Goal: Task Accomplishment & Management: Complete application form

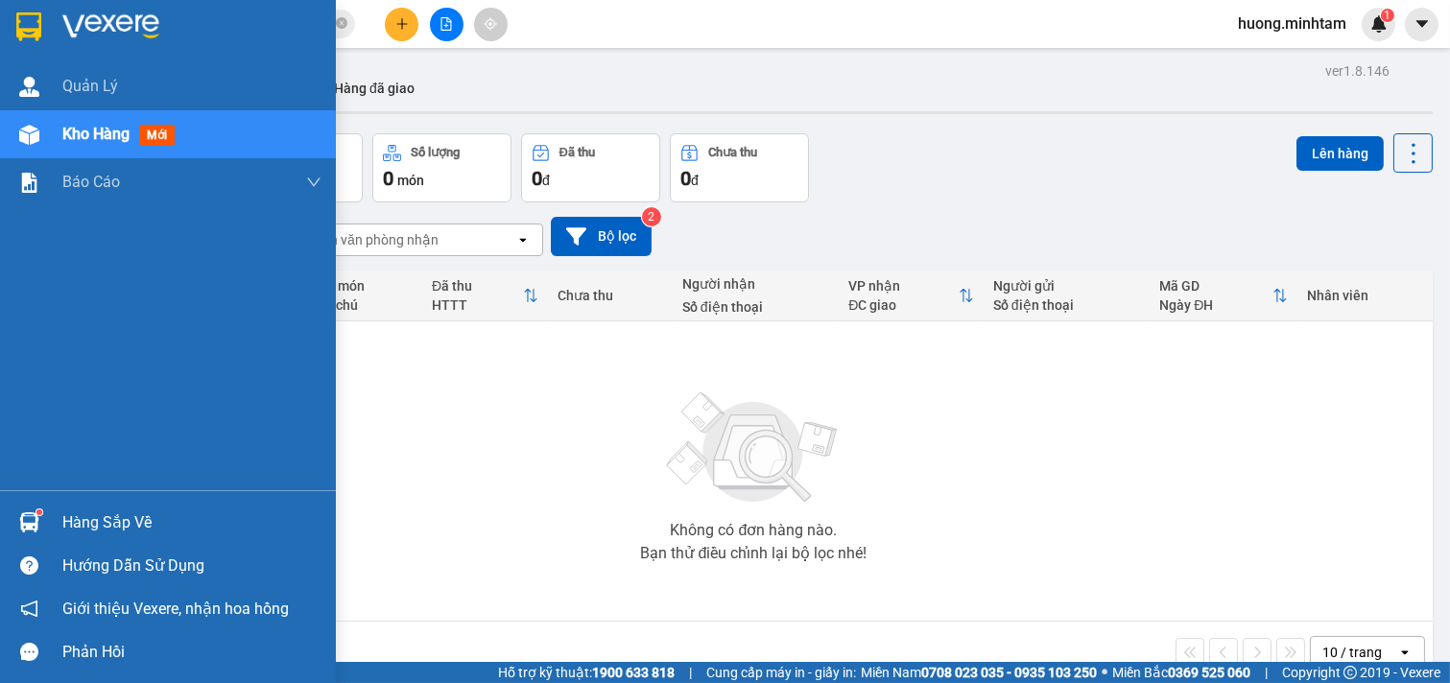
click at [108, 528] on div "Hàng sắp về" at bounding box center [191, 523] width 259 height 29
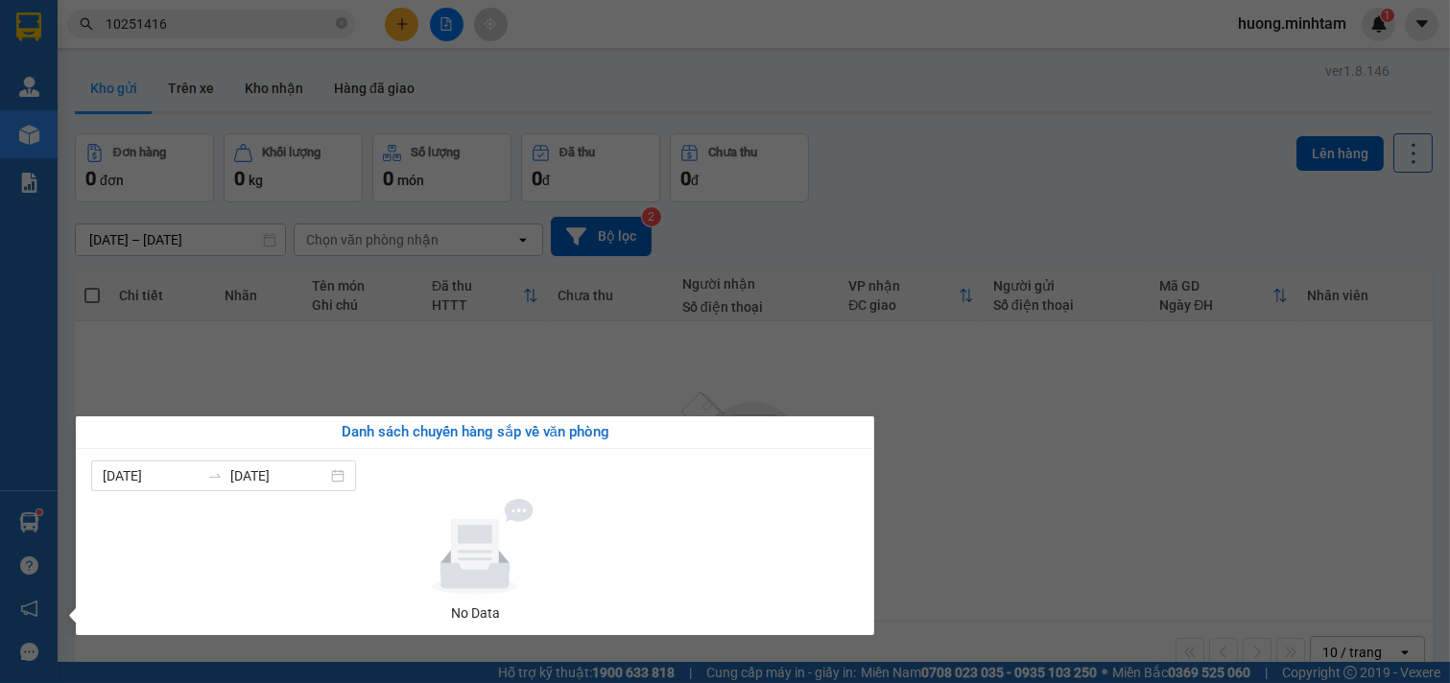
drag, startPoint x: 1039, startPoint y: 482, endPoint x: 1022, endPoint y: 487, distance: 17.0
click at [1041, 482] on section "Kết quả tìm kiếm ( 2 ) Bộ lọc Mã ĐH Trạng thái Món hàng Tổng cước Chưa cước Nhã…" at bounding box center [725, 341] width 1450 height 683
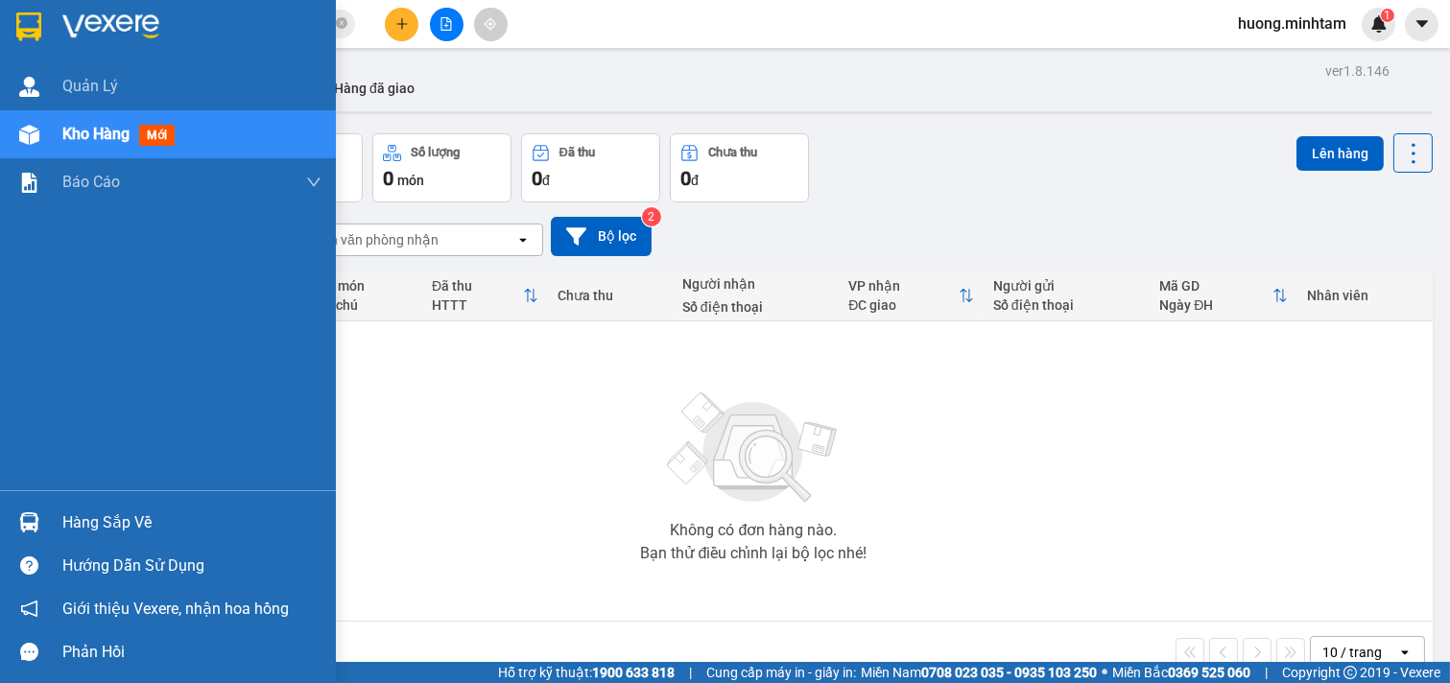
click at [159, 511] on div "Hàng sắp về" at bounding box center [191, 523] width 259 height 29
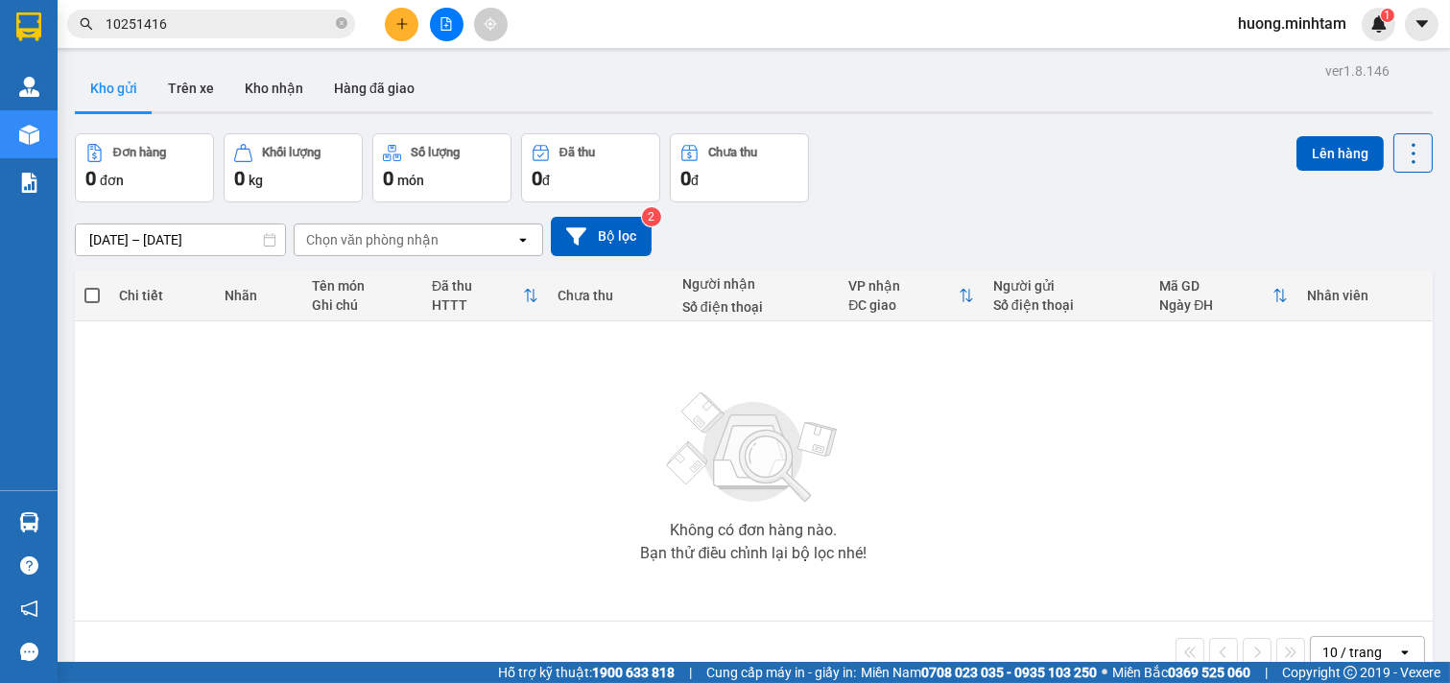
click at [1133, 404] on section "Kết quả tìm kiếm ( 2 ) Bộ lọc Mã ĐH Trạng thái Món hàng Tổng cước Chưa cước Nhã…" at bounding box center [725, 341] width 1450 height 683
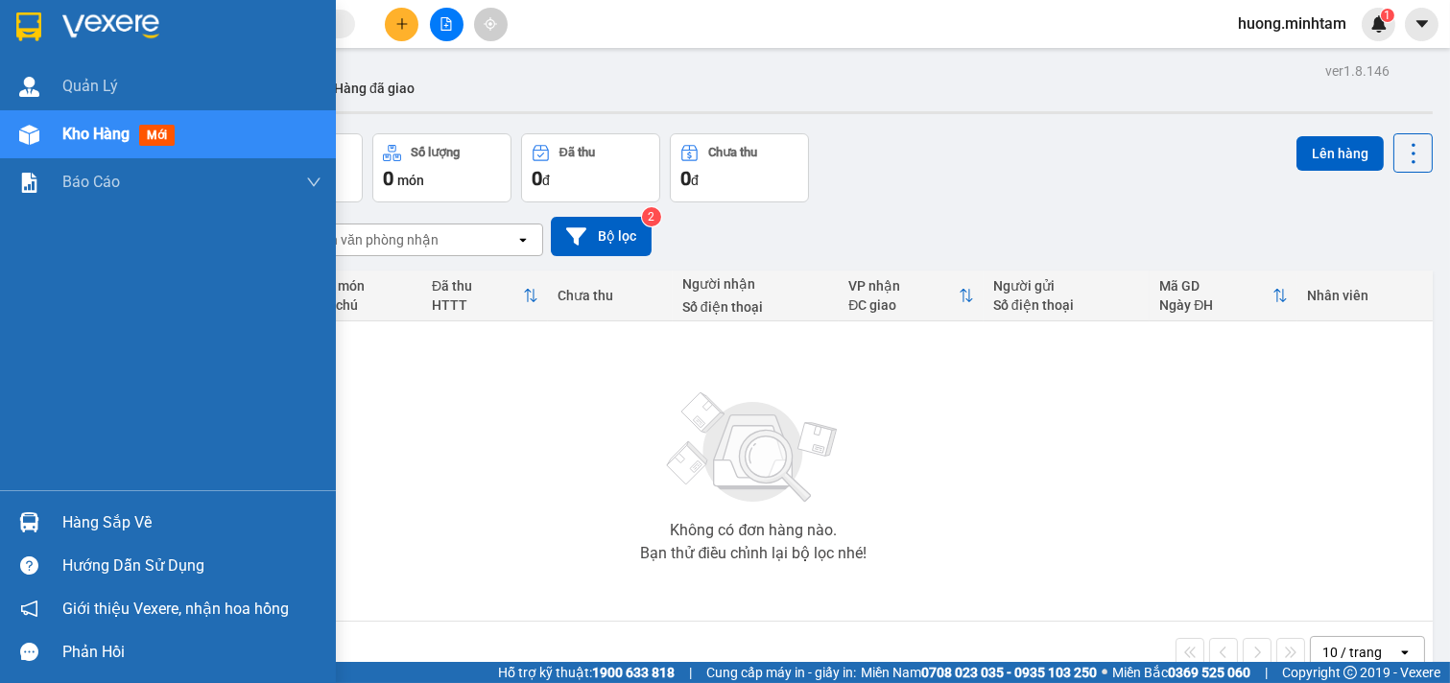
click at [102, 513] on div "Hàng sắp về" at bounding box center [191, 523] width 259 height 29
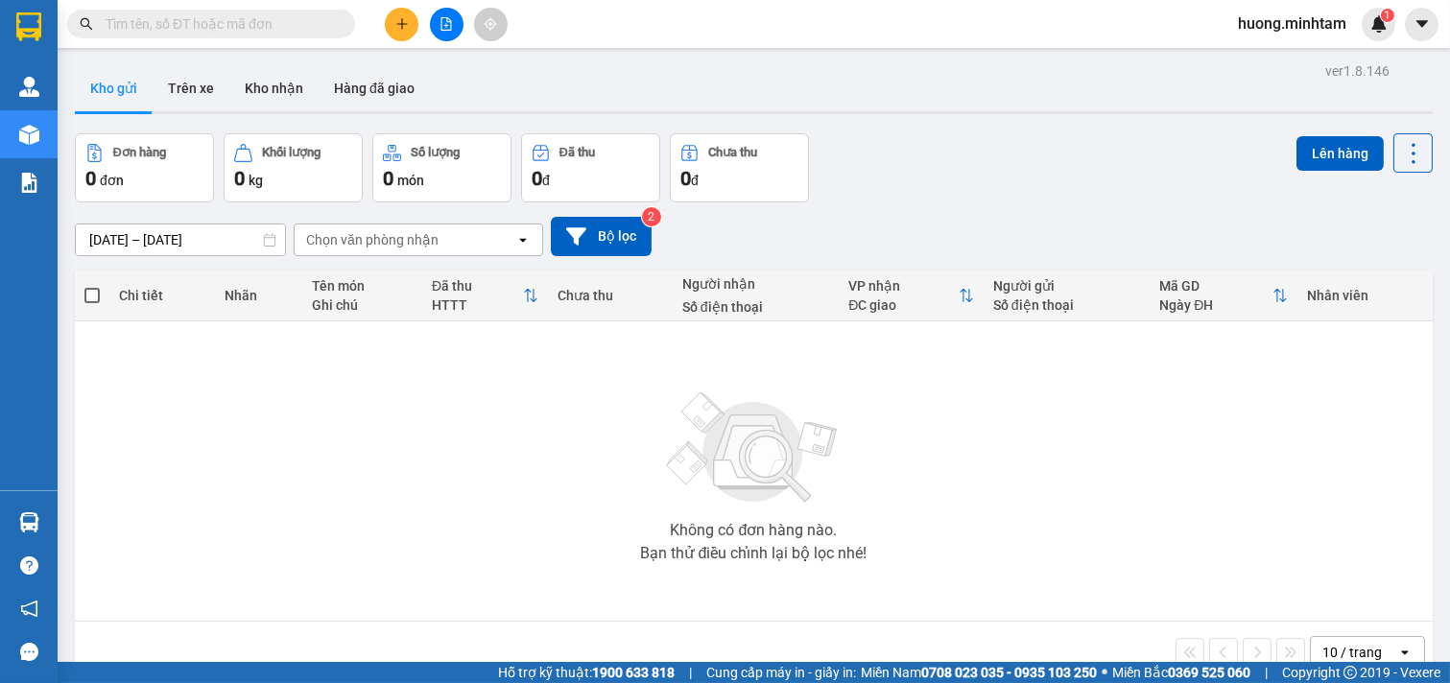
click at [1032, 458] on section "Kết quả [PERSON_NAME] ( 0 ) Bộ lọc No Data [PERSON_NAME].[PERSON_NAME] 1 [PERSO…" at bounding box center [725, 341] width 1450 height 683
click at [245, 23] on input "text" at bounding box center [219, 23] width 227 height 21
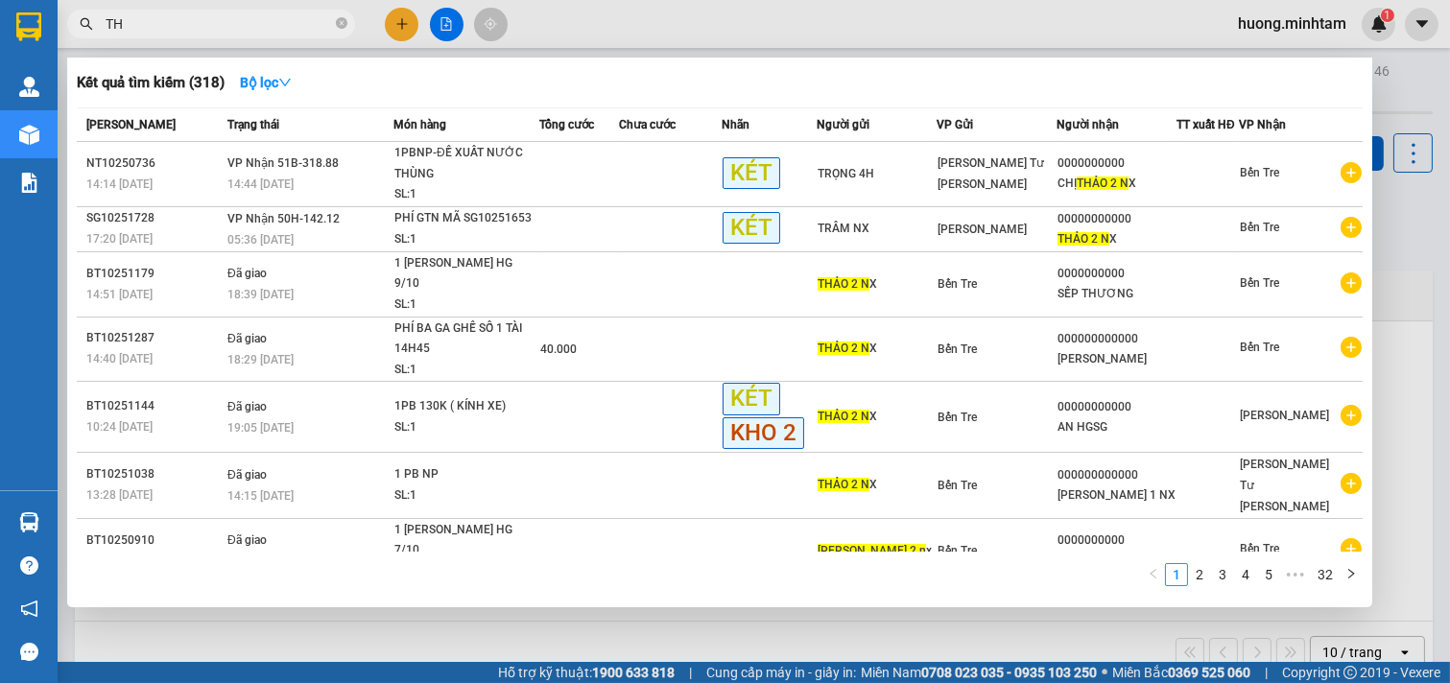
type input "T"
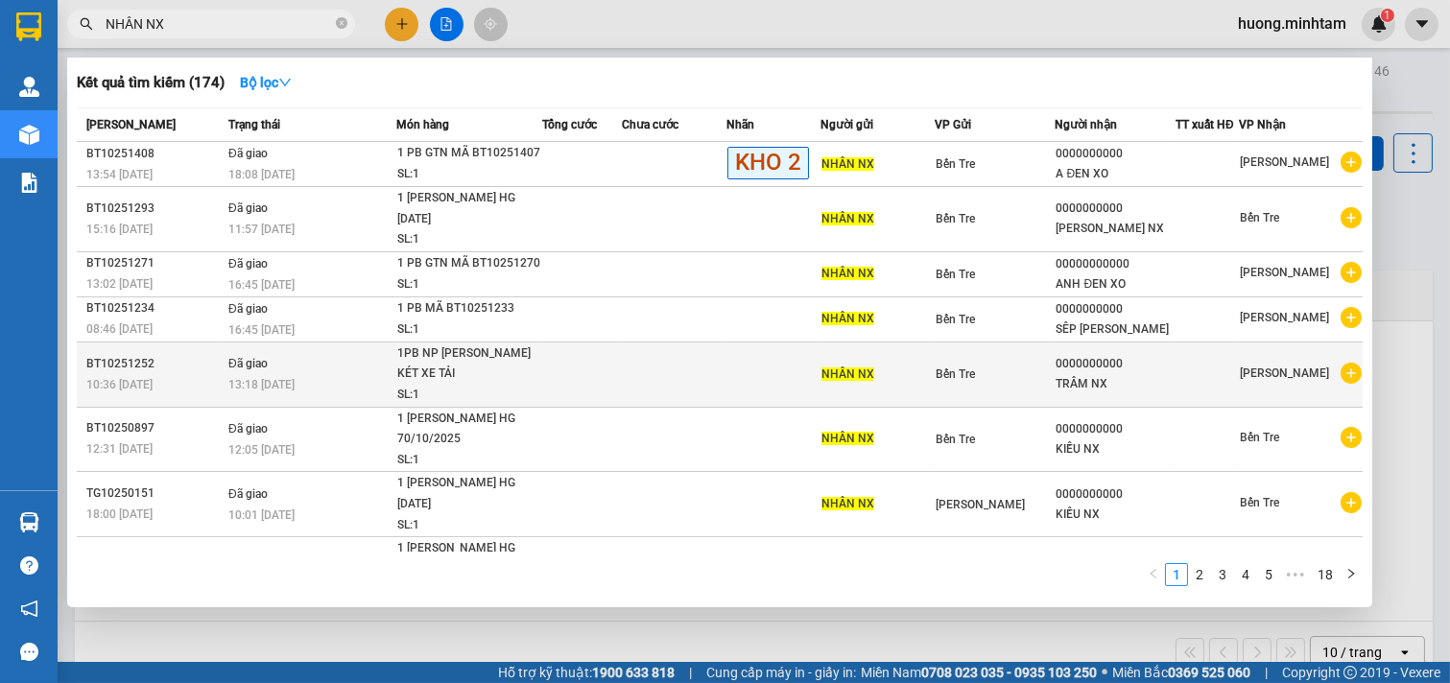
scroll to position [63, 0]
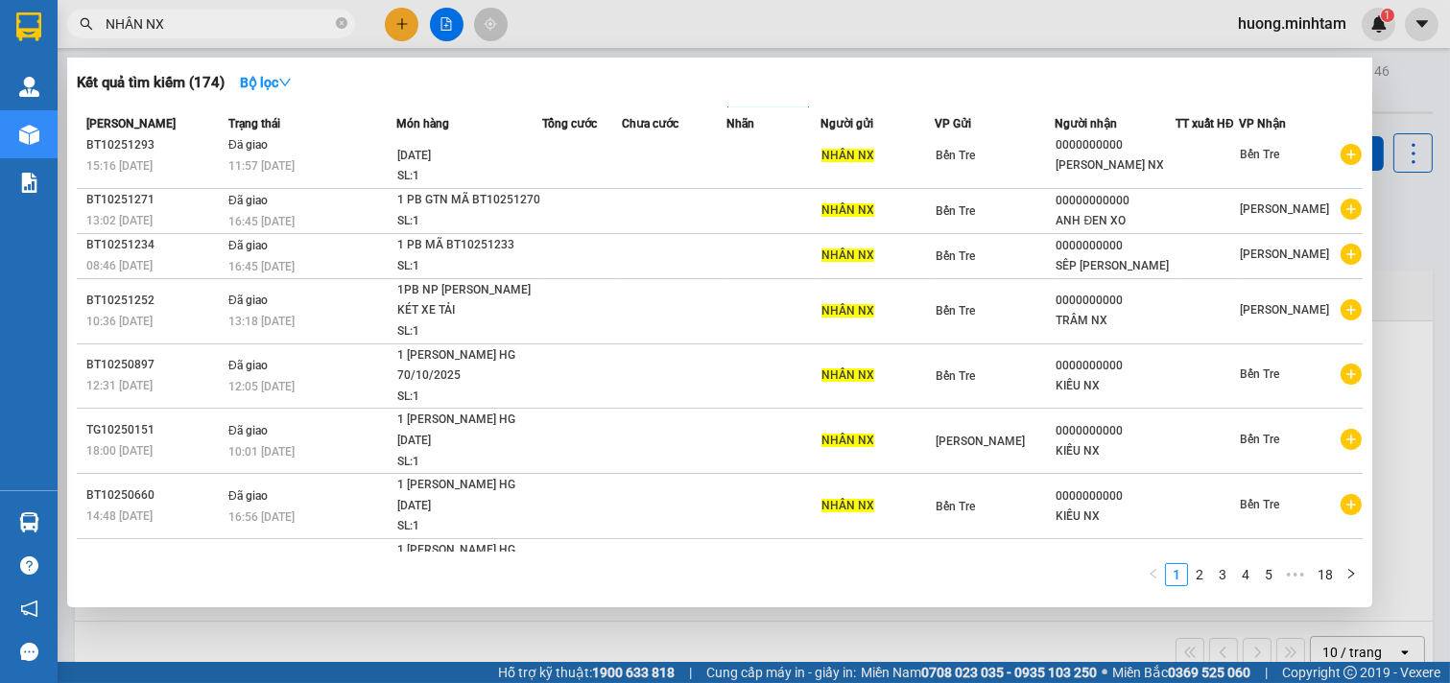
click at [132, 29] on input "NHÂN NX" at bounding box center [219, 23] width 227 height 21
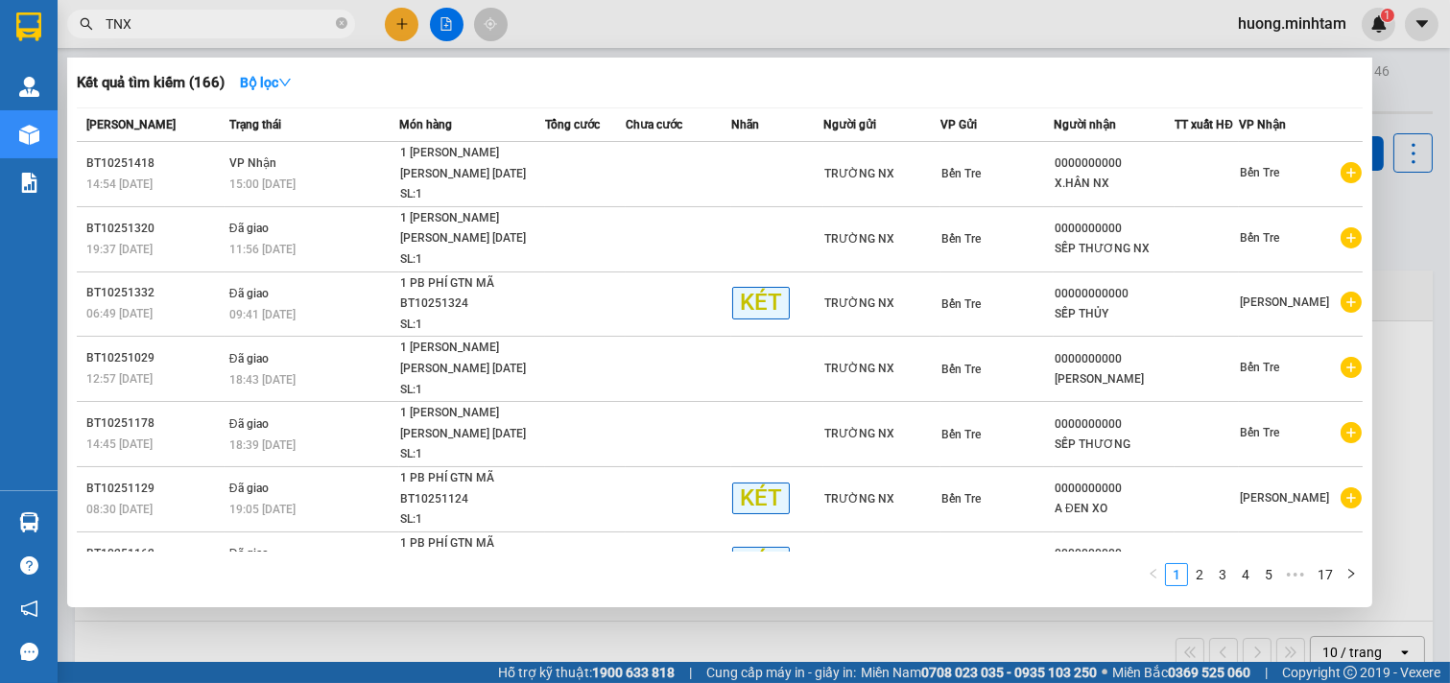
type input "NX"
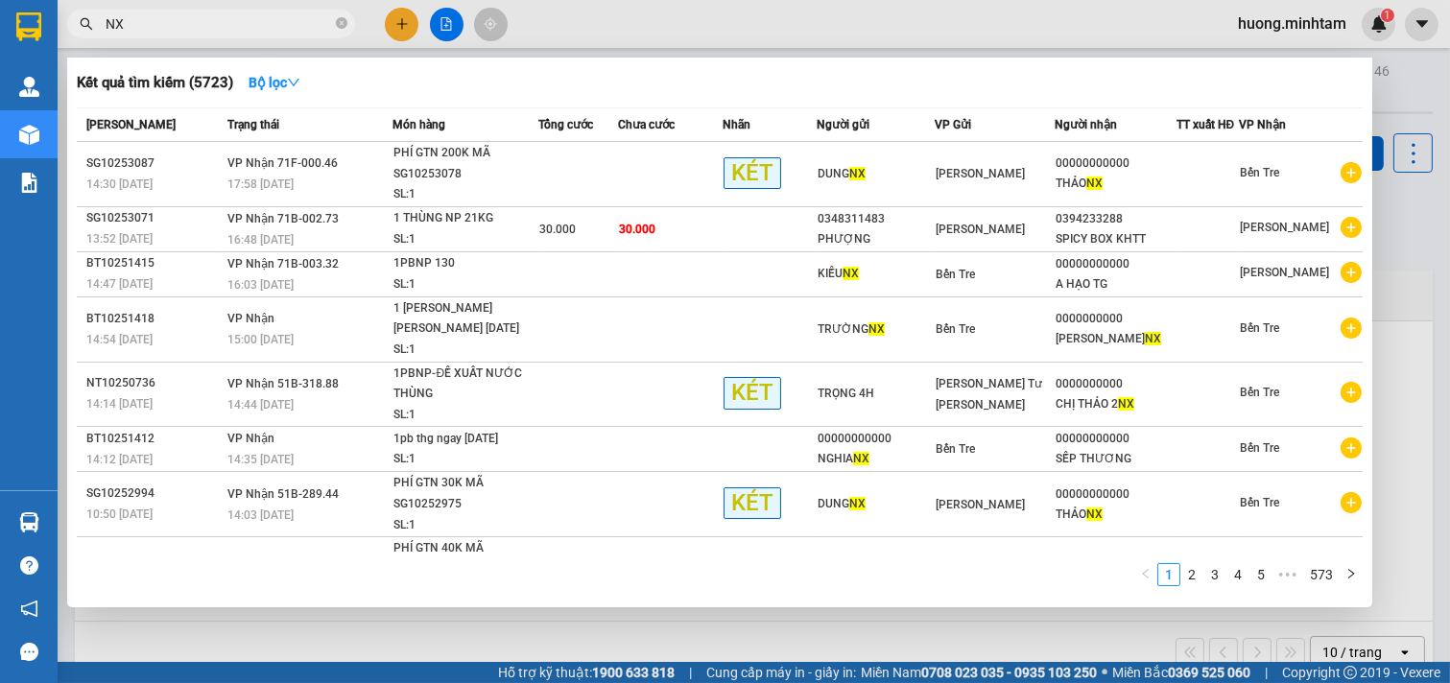
click at [158, 31] on input "NX" at bounding box center [219, 23] width 227 height 21
click at [340, 19] on icon "close-circle" at bounding box center [342, 23] width 12 height 12
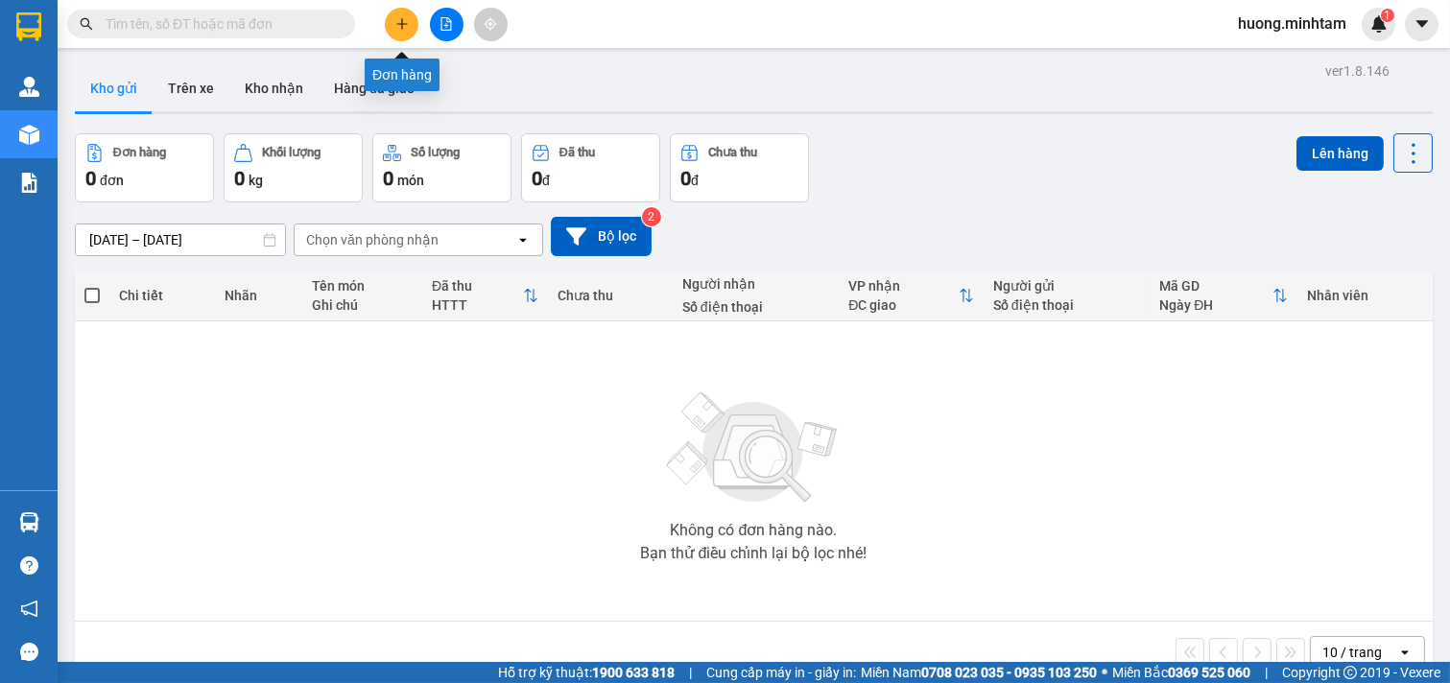
click at [416, 30] on button at bounding box center [402, 25] width 34 height 34
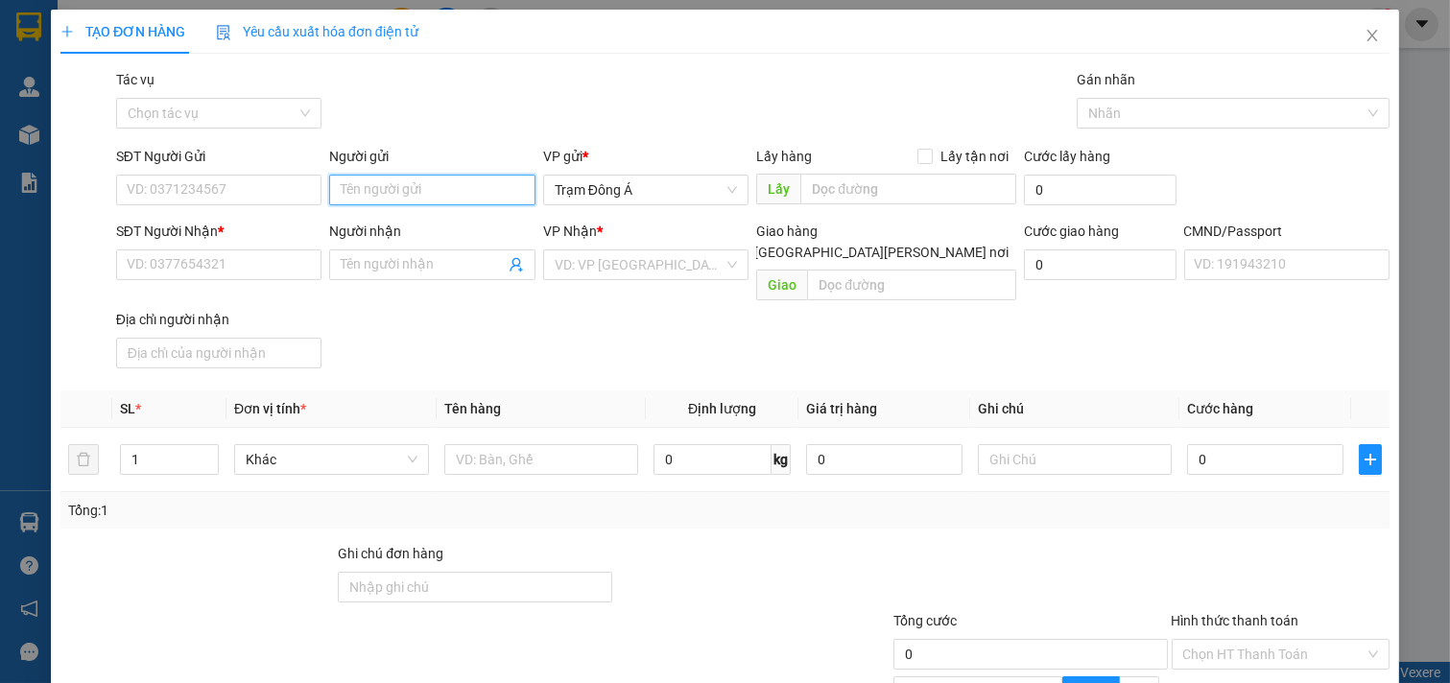
click at [419, 188] on input "Người gửi" at bounding box center [432, 190] width 206 height 31
type input "THẢO NX"
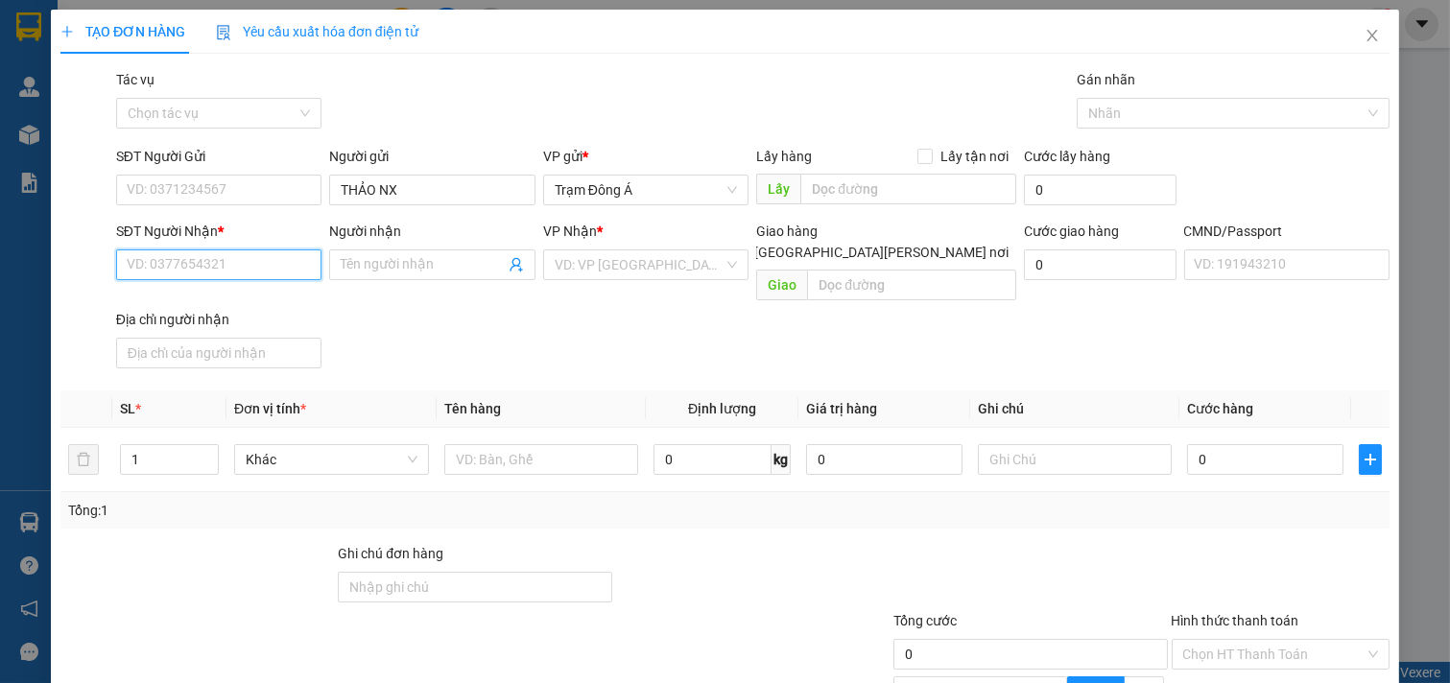
click at [180, 269] on input "SĐT Người Nhận *" at bounding box center [219, 265] width 206 height 31
type input "0000000000000"
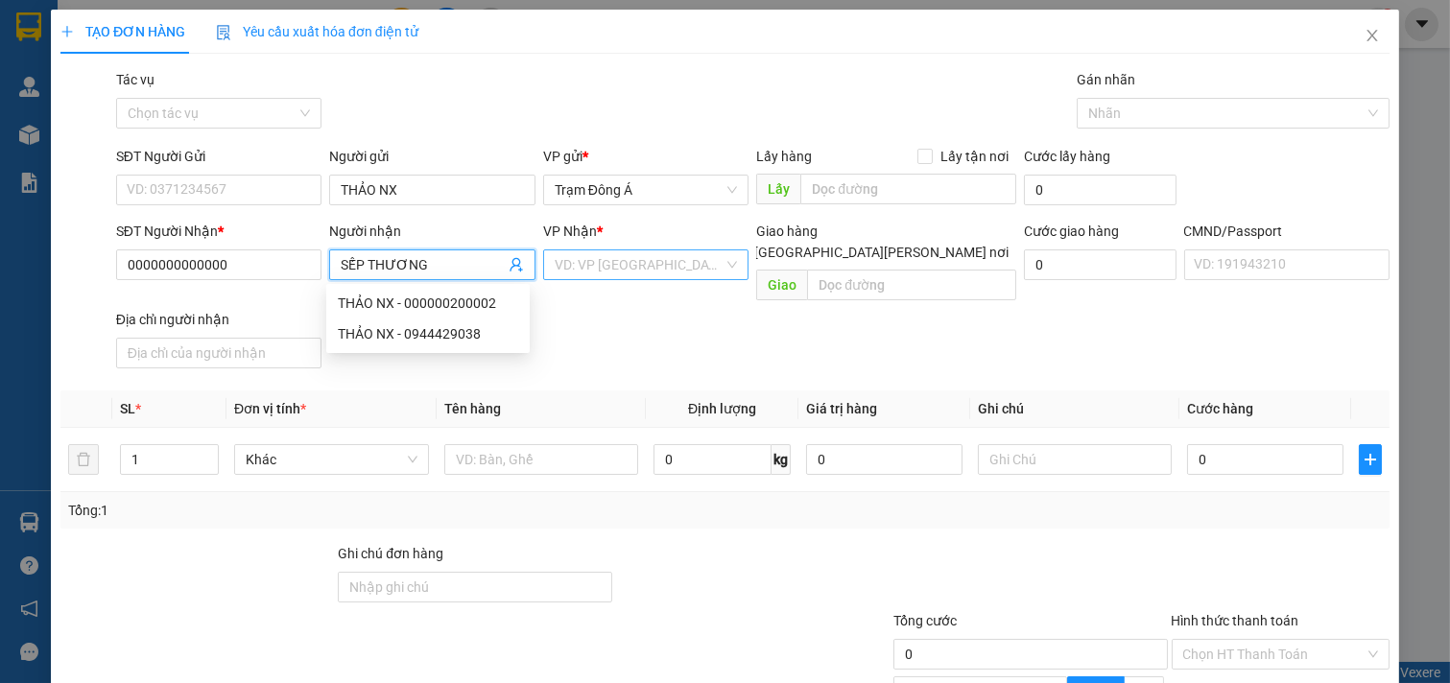
type input "SẾP THƯƠNG"
click at [586, 262] on input "search" at bounding box center [640, 265] width 170 height 29
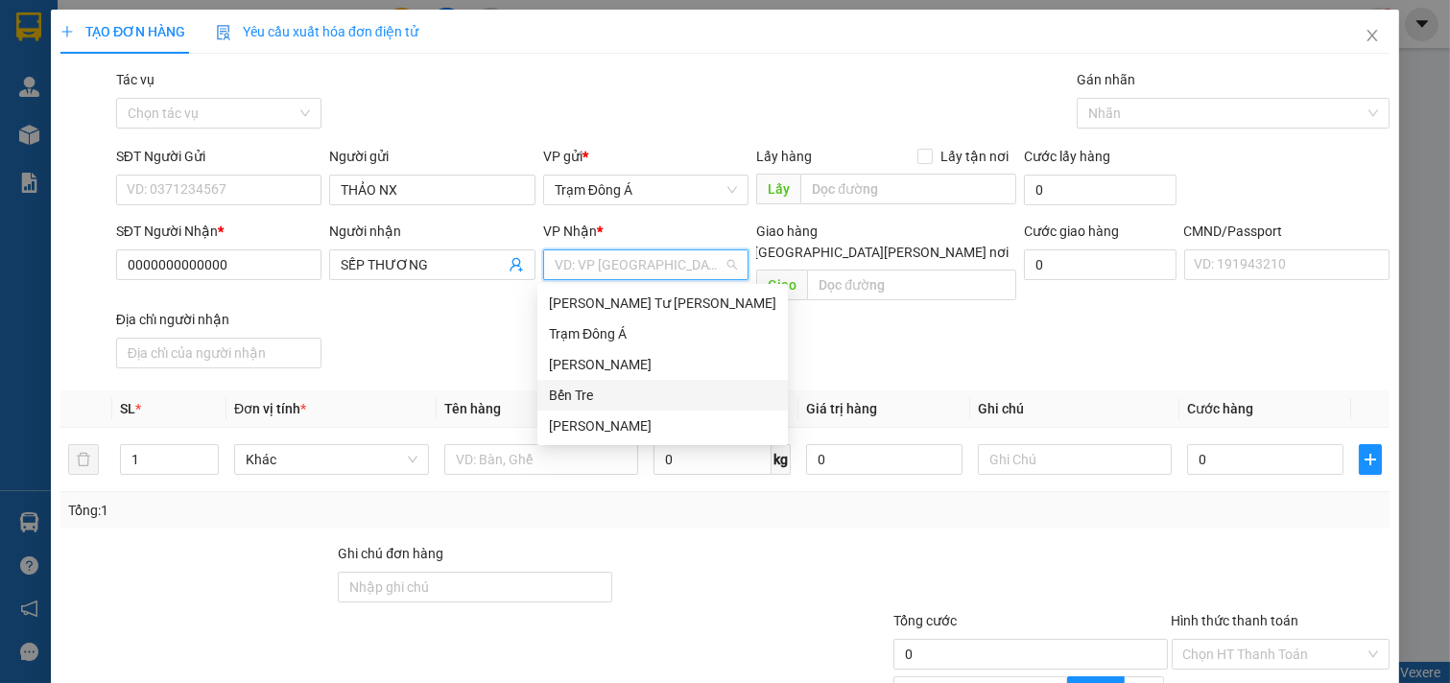
click at [610, 391] on div "Bến Tre" at bounding box center [662, 395] width 227 height 21
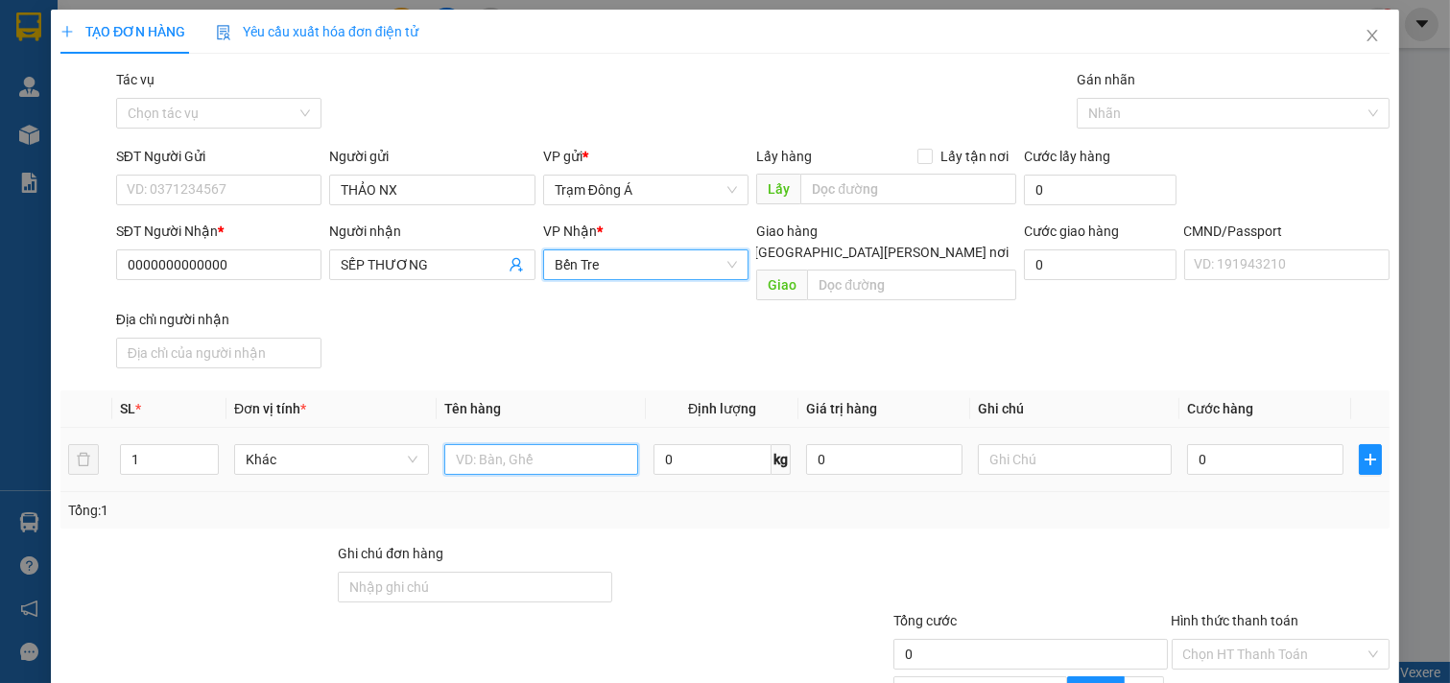
click at [536, 444] on input "text" at bounding box center [541, 459] width 195 height 31
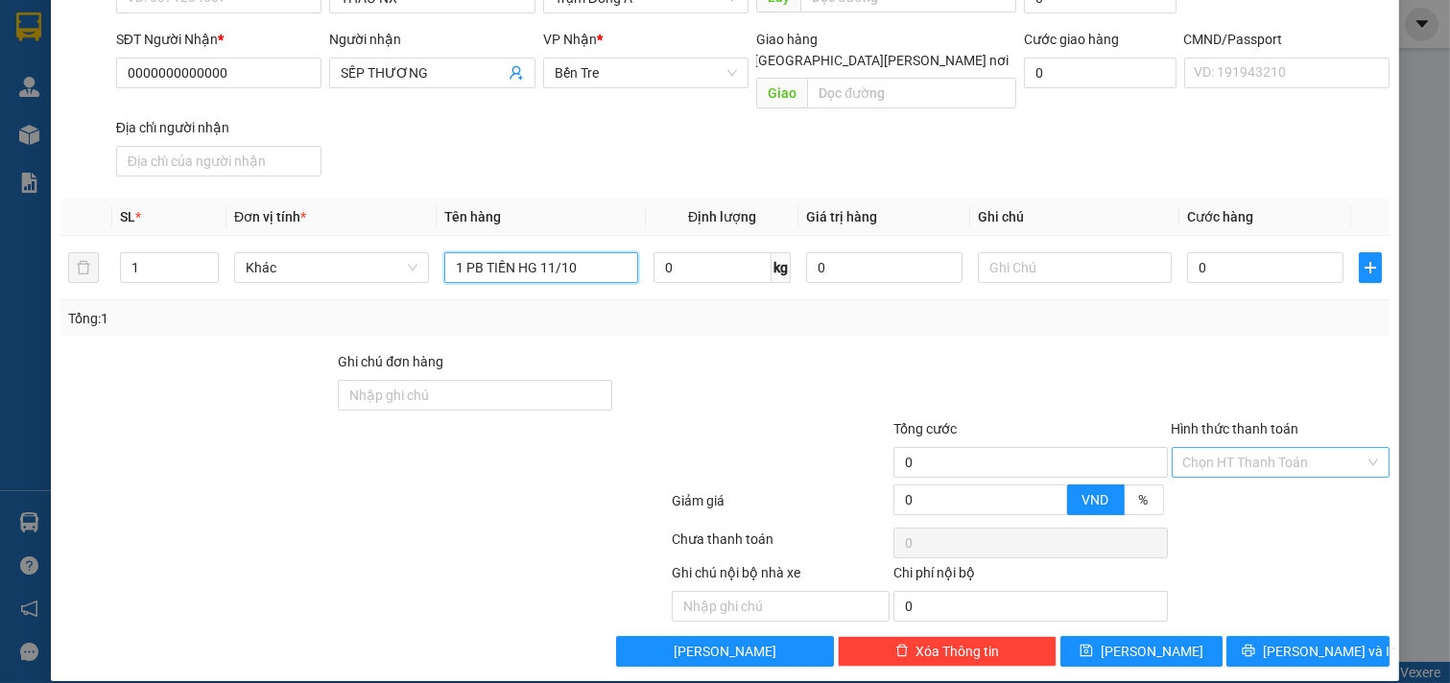
type input "1 PB TIỀN HG 11/10"
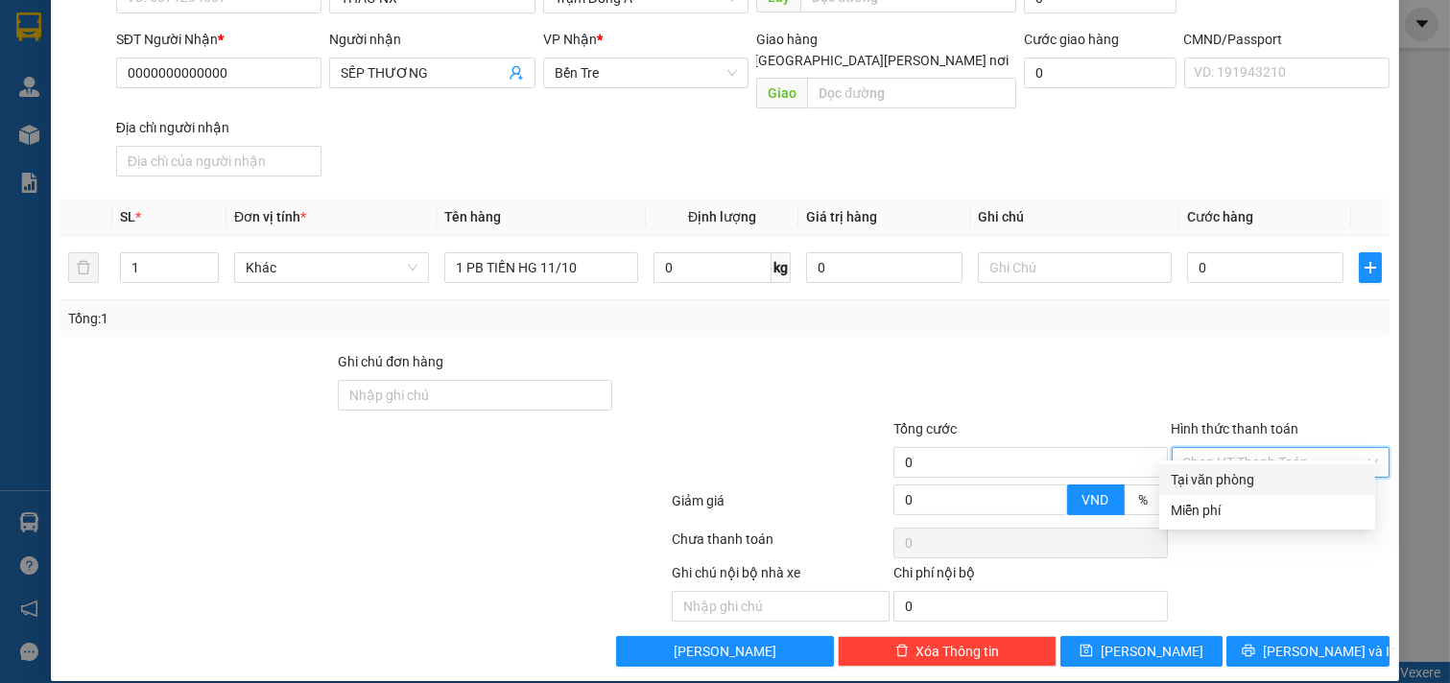
drag, startPoint x: 1215, startPoint y: 446, endPoint x: 1232, endPoint y: 506, distance: 61.7
click at [1221, 449] on input "Hình thức thanh toán" at bounding box center [1275, 462] width 182 height 29
drag, startPoint x: 1246, startPoint y: 505, endPoint x: 1271, endPoint y: 536, distance: 39.6
click at [1250, 505] on div "Miễn phí" at bounding box center [1267, 510] width 193 height 21
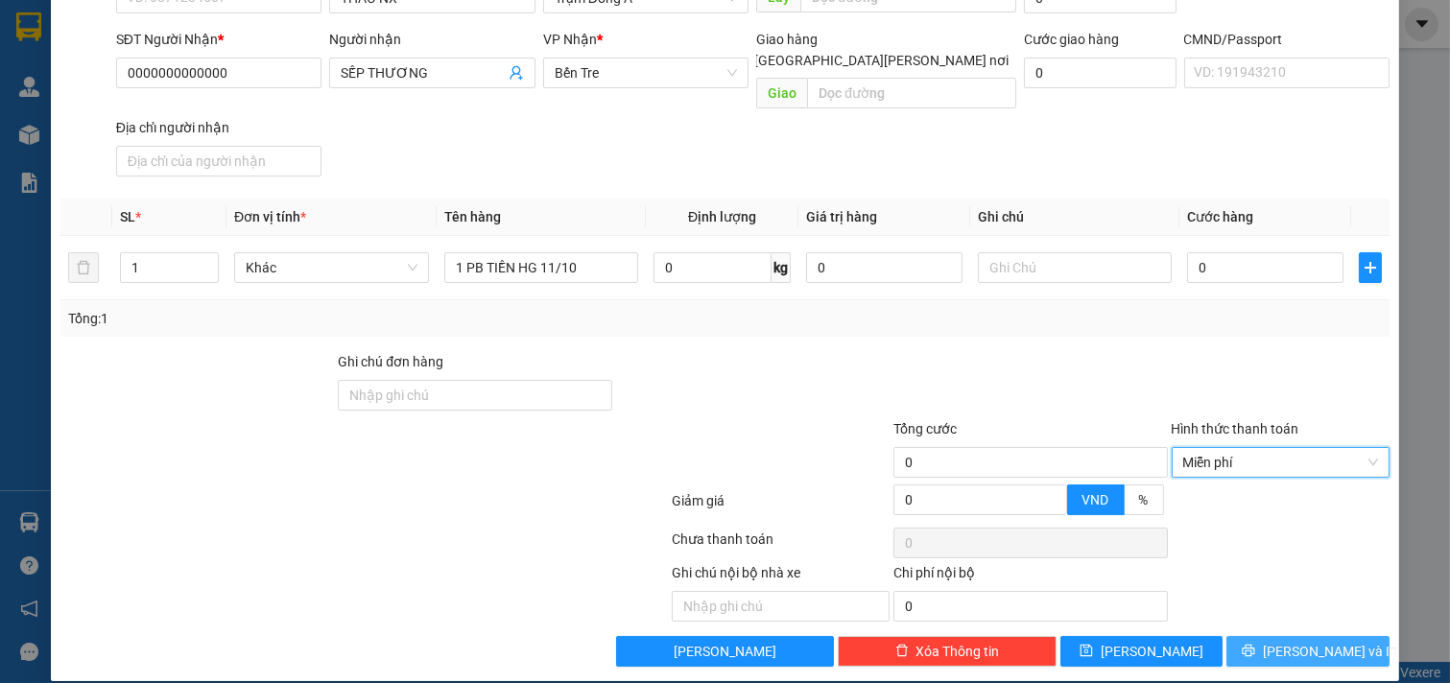
click at [1311, 641] on span "Lưu và In" at bounding box center [1330, 651] width 134 height 21
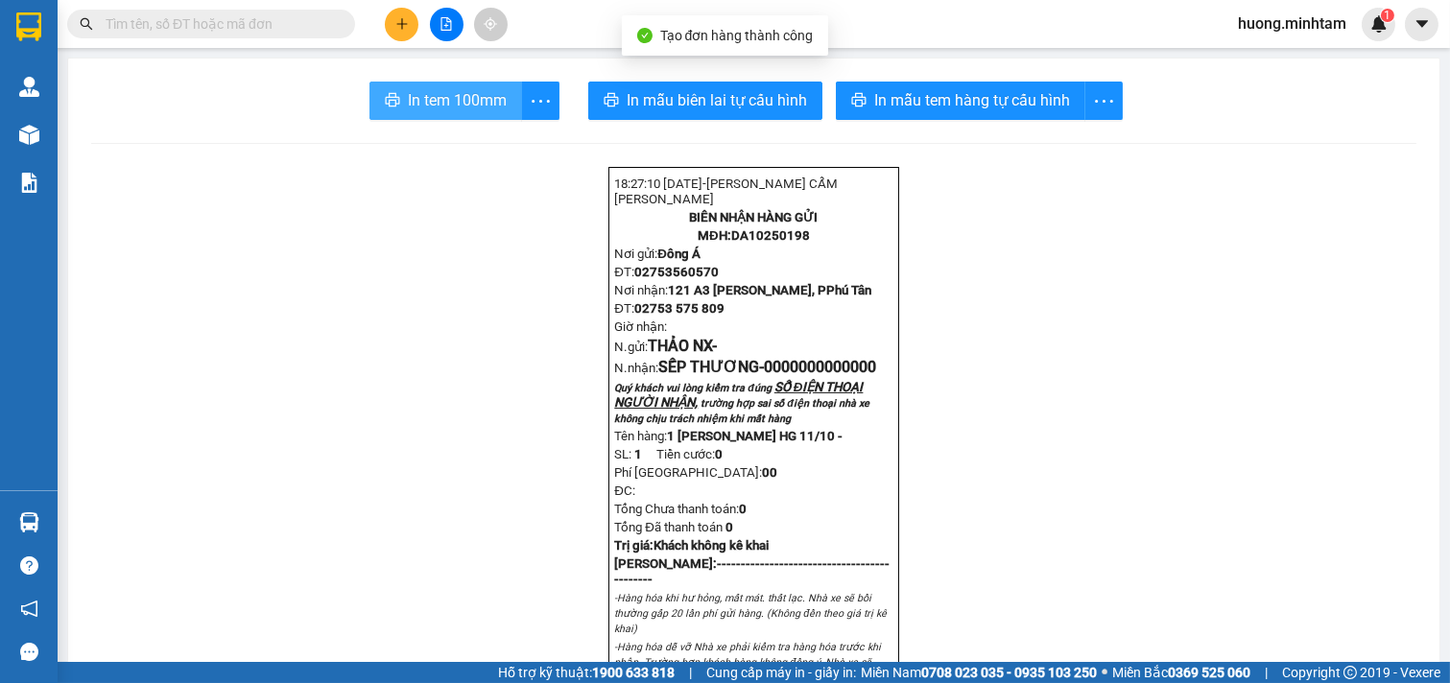
click at [436, 104] on span "In tem 100mm" at bounding box center [457, 100] width 99 height 24
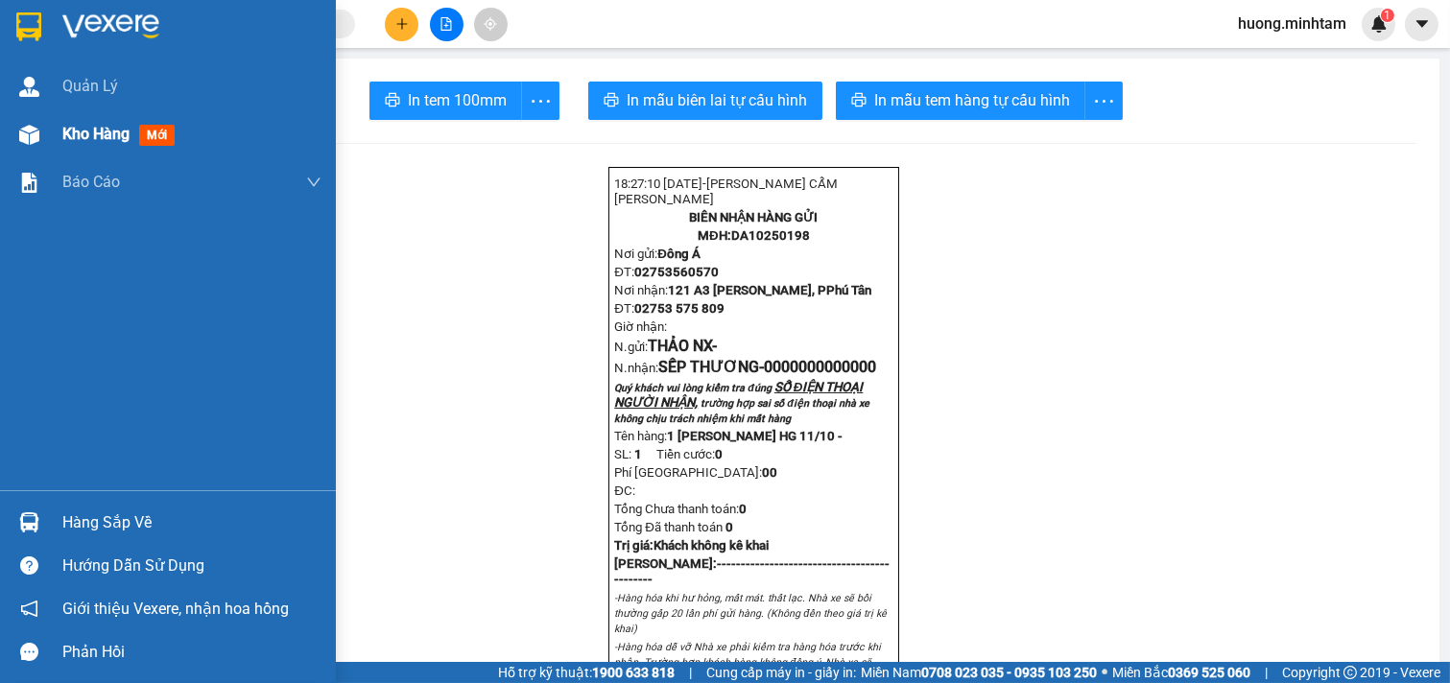
click at [87, 128] on span "Kho hàng" at bounding box center [95, 134] width 67 height 18
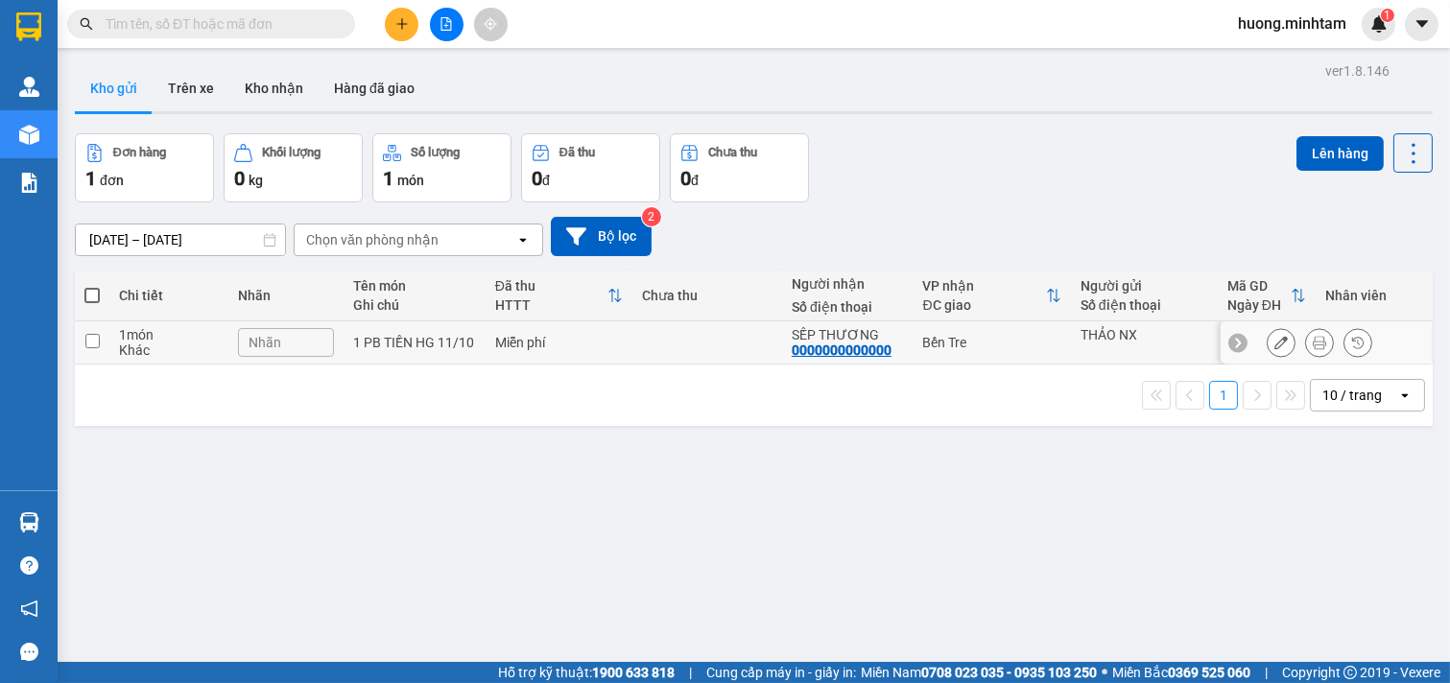
click at [449, 347] on div "1 PB TIỀN HG 11/10" at bounding box center [414, 342] width 123 height 15
checkbox input "true"
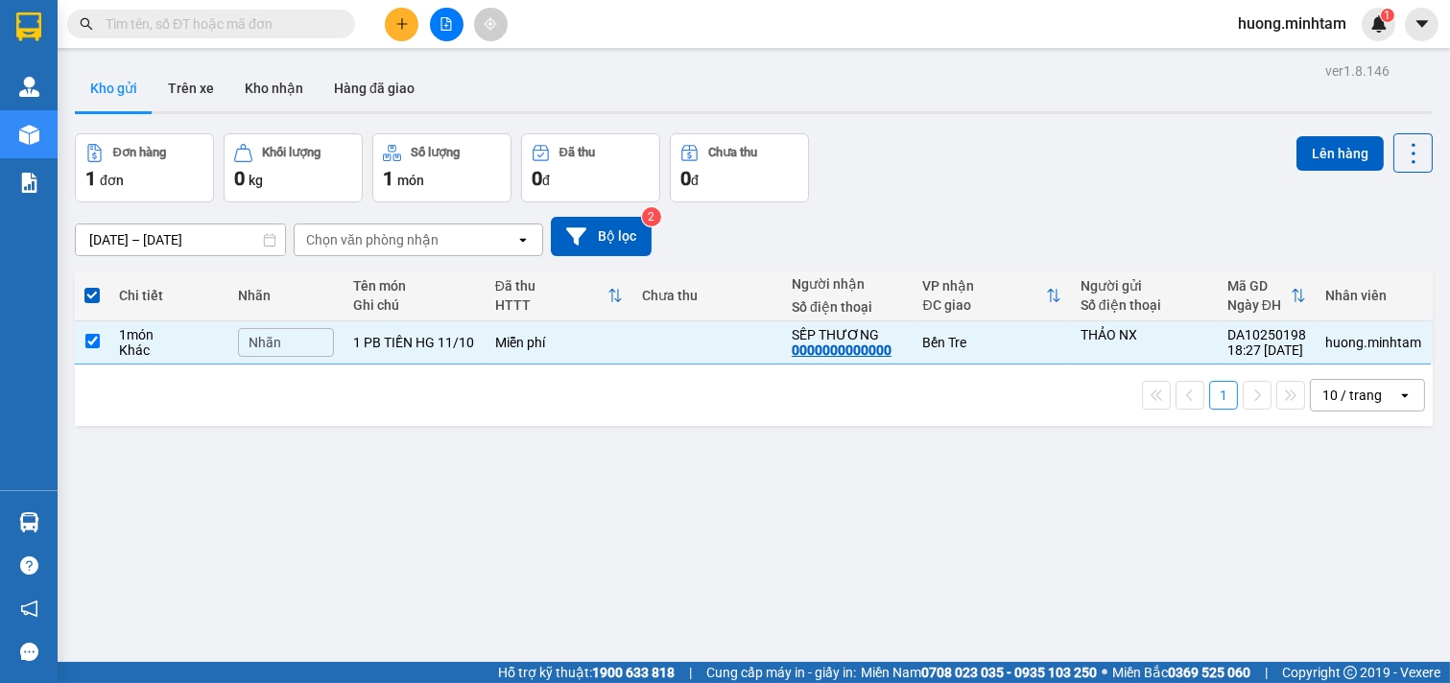
click at [211, 26] on input "text" at bounding box center [219, 23] width 227 height 21
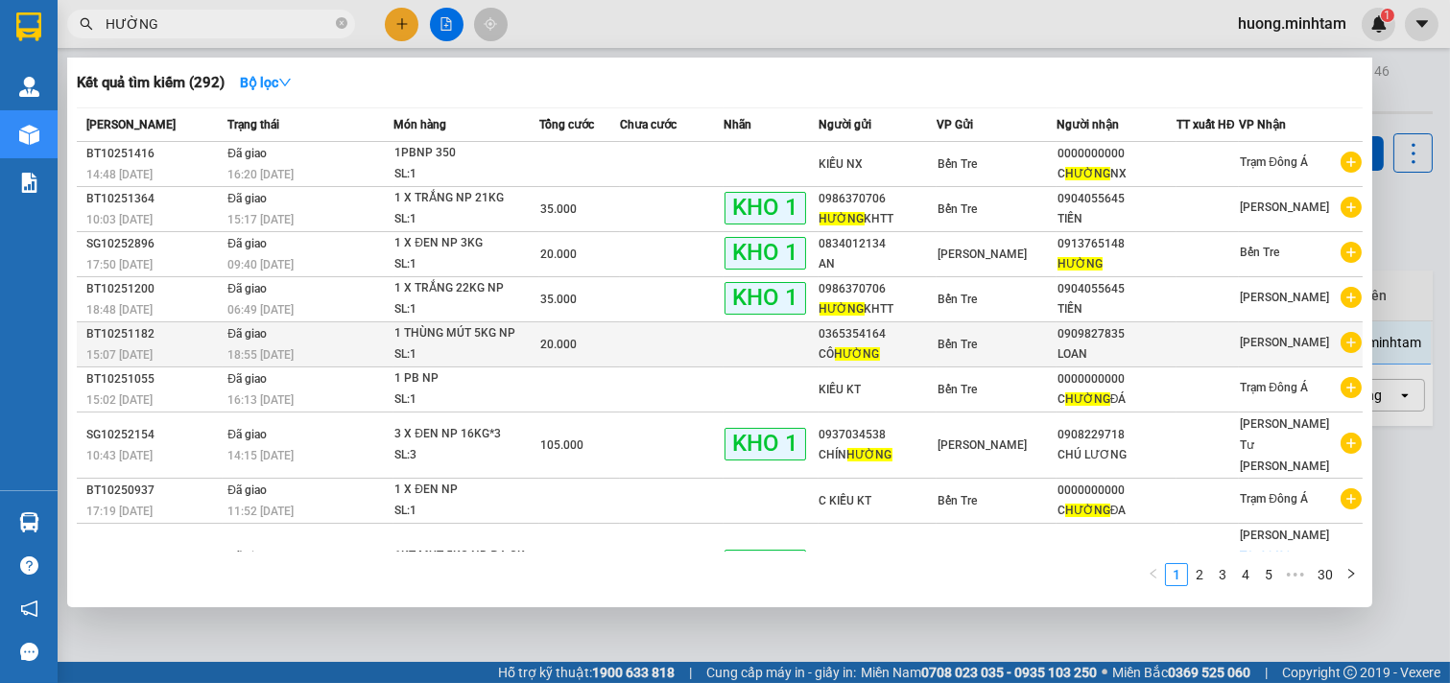
scroll to position [64, 0]
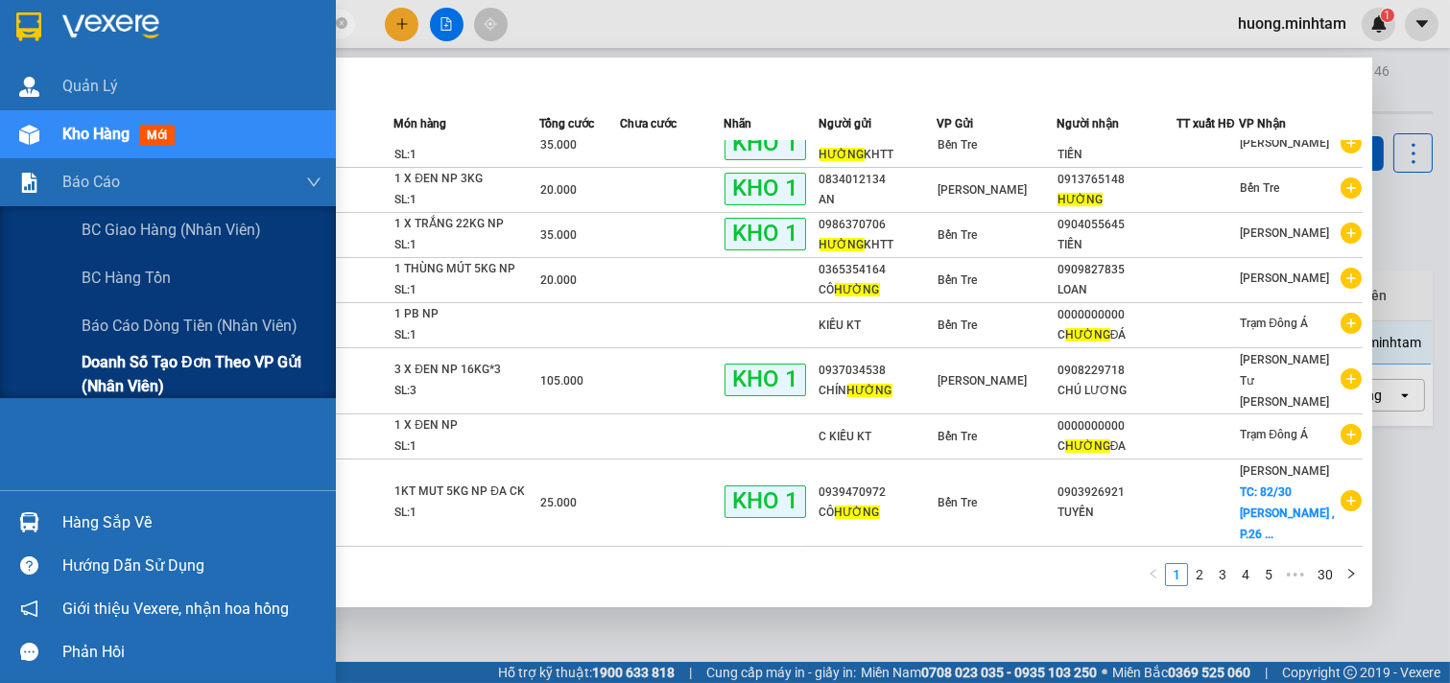
click at [129, 374] on span "Doanh số tạo đơn theo VP gửi (nhân viên)" at bounding box center [202, 374] width 240 height 48
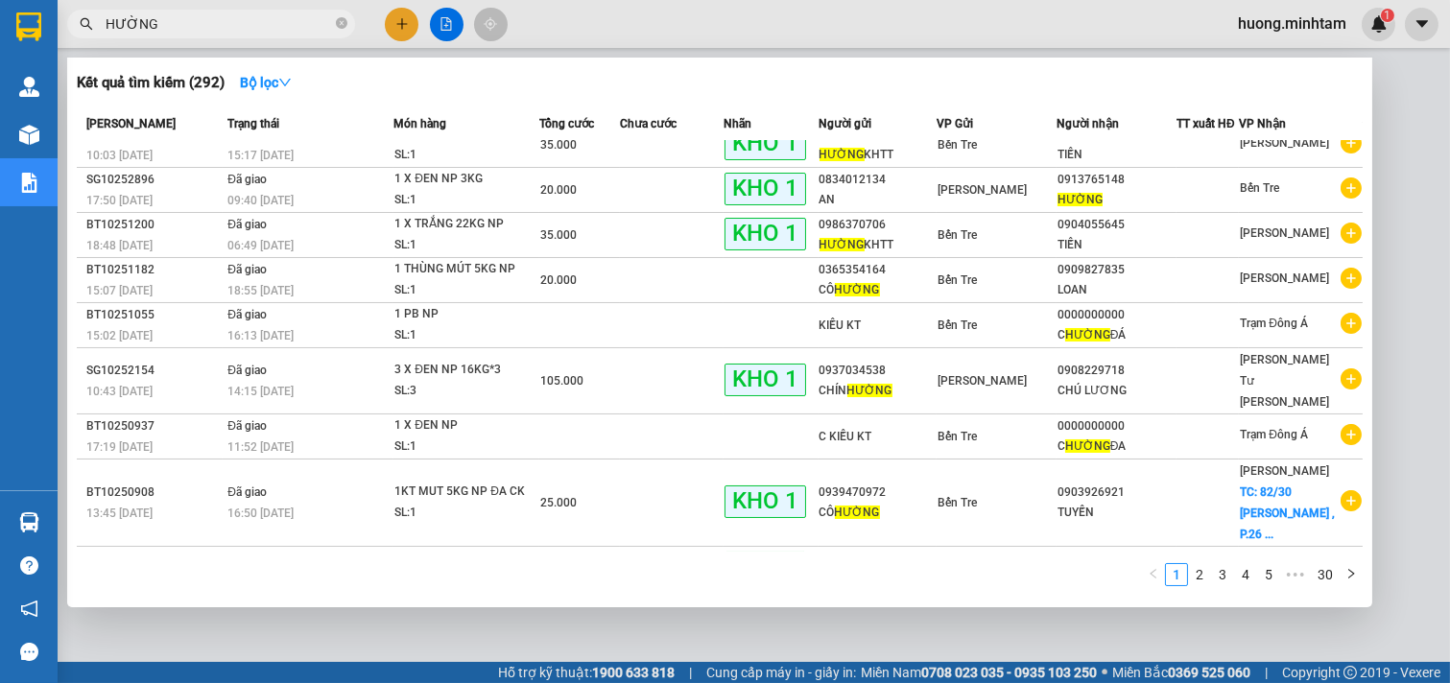
click at [541, 22] on div at bounding box center [725, 341] width 1450 height 683
click at [180, 17] on input "HƯỜNG" at bounding box center [219, 23] width 227 height 21
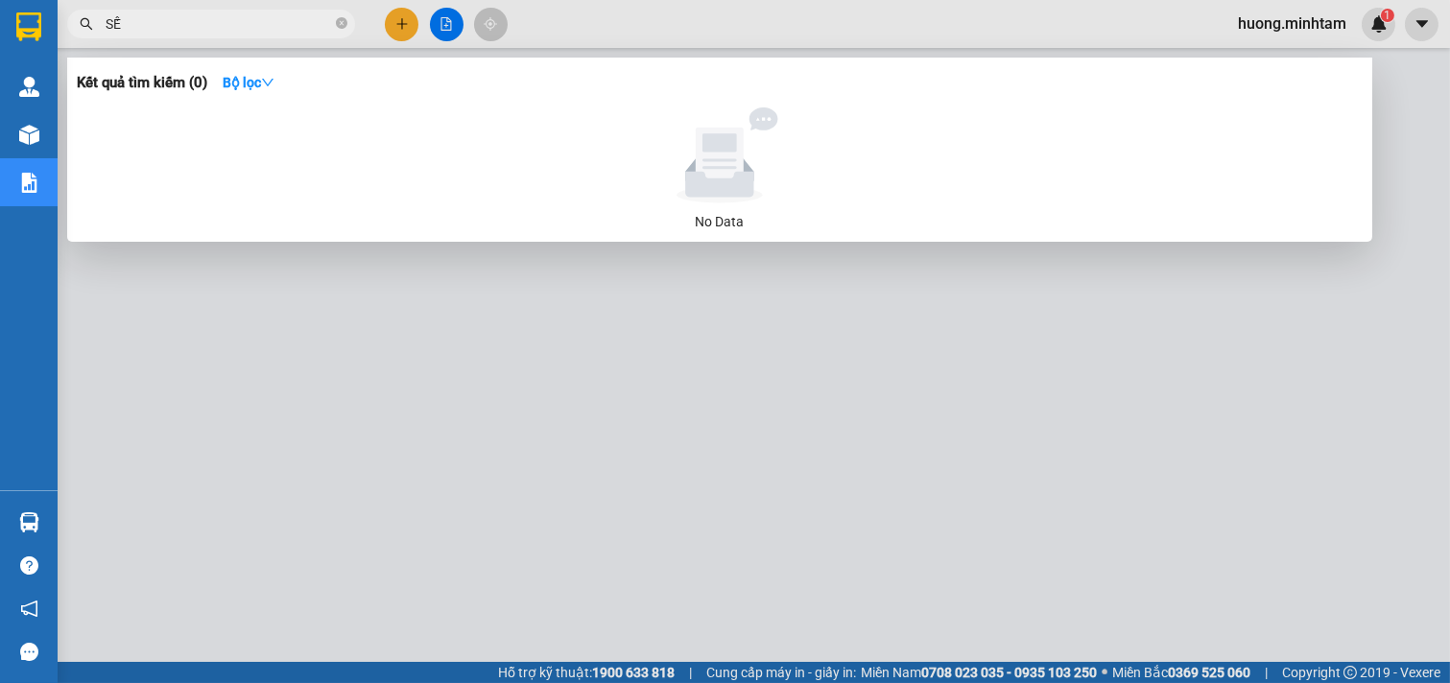
type input "S"
type input "TRỌNG NX"
click at [250, 84] on strong "Bộ lọc" at bounding box center [249, 82] width 52 height 15
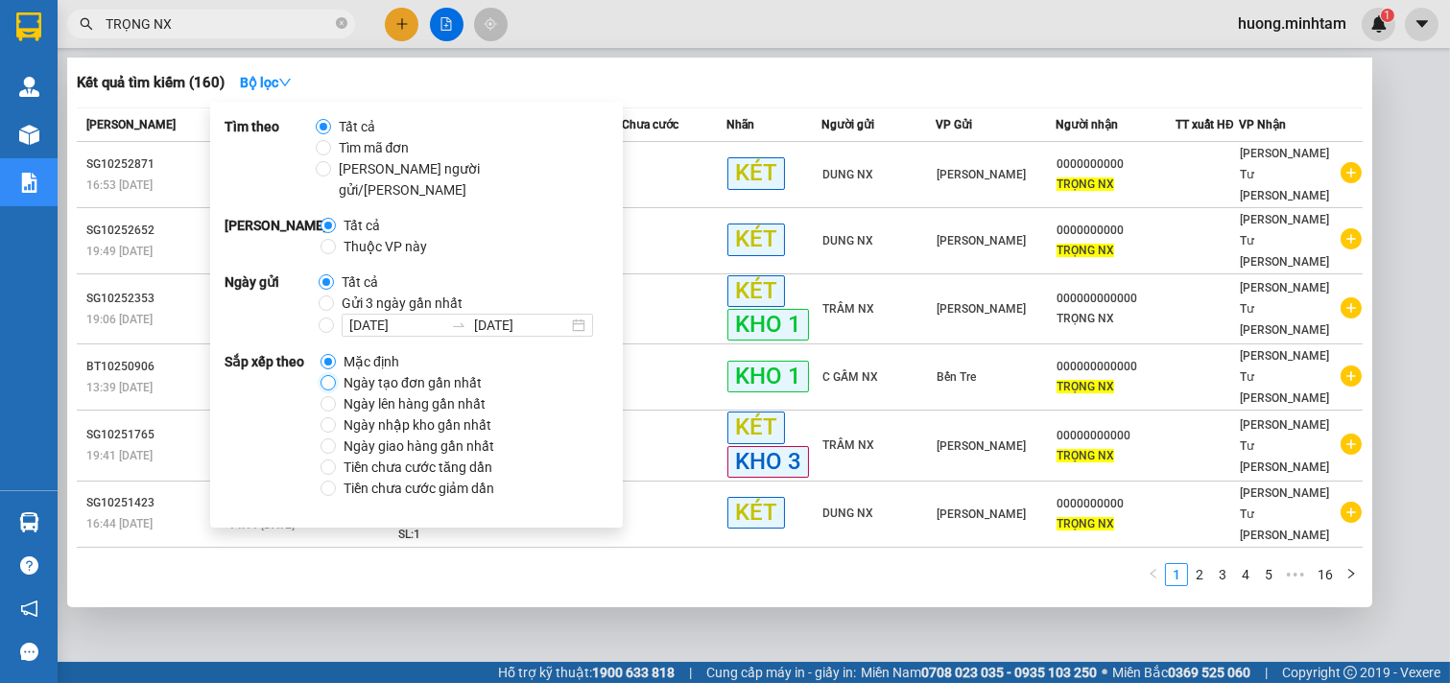
click at [328, 375] on input "Ngày tạo đơn gần nhất" at bounding box center [328, 382] width 15 height 15
radio input "true"
radio input "false"
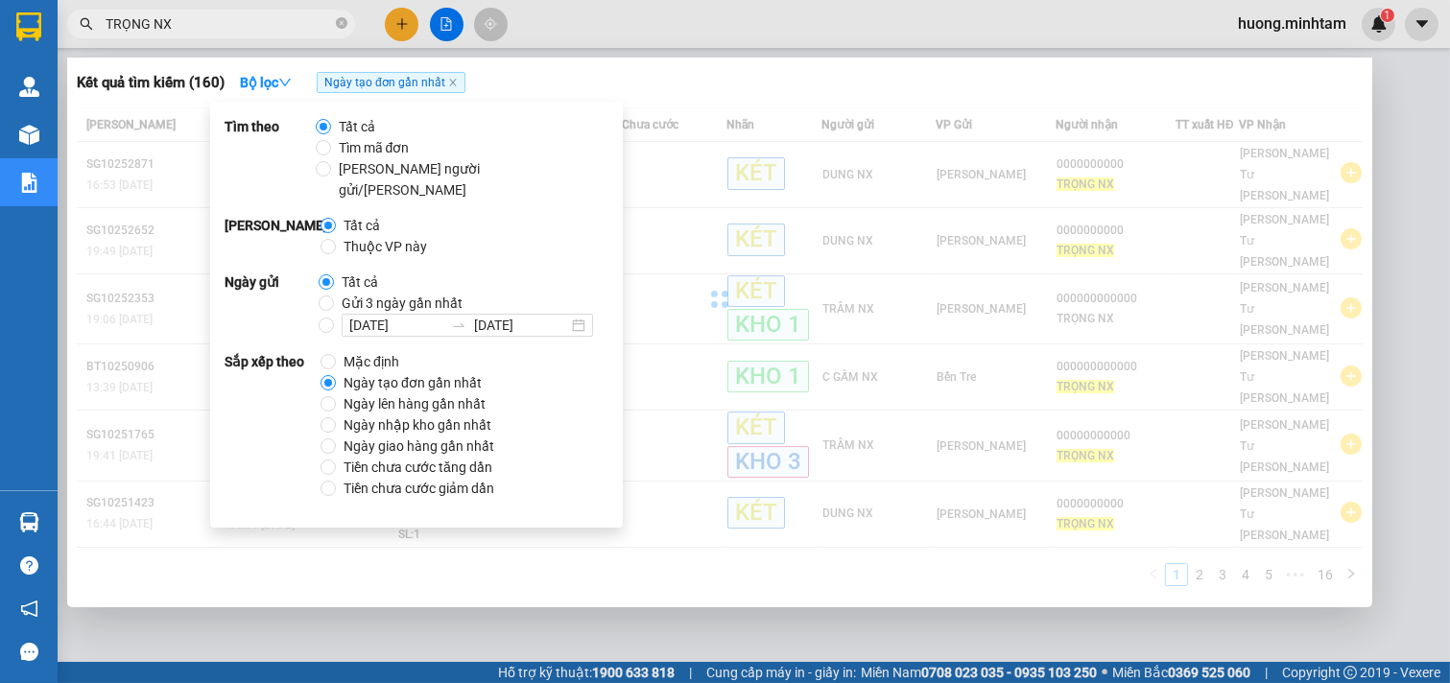
click at [544, 29] on div at bounding box center [725, 341] width 1450 height 683
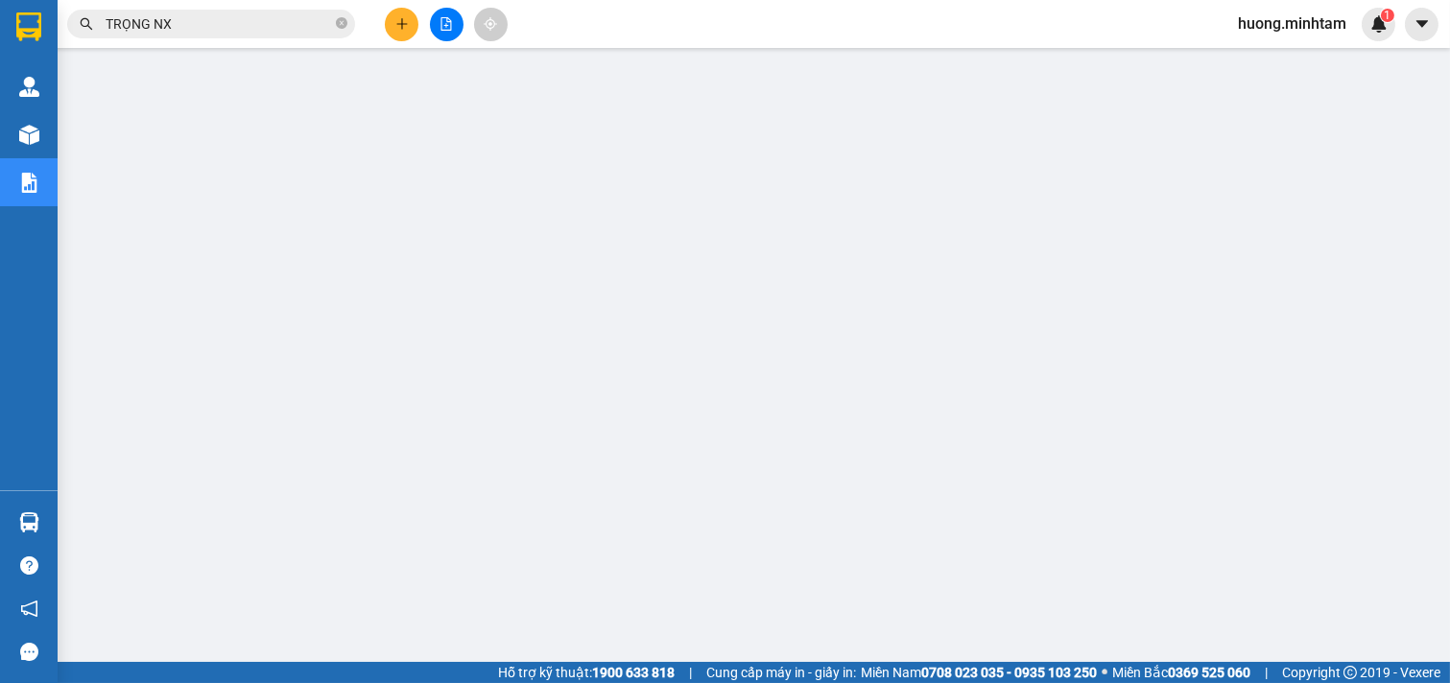
click at [279, 29] on input "TRỌNG NX" at bounding box center [219, 23] width 227 height 21
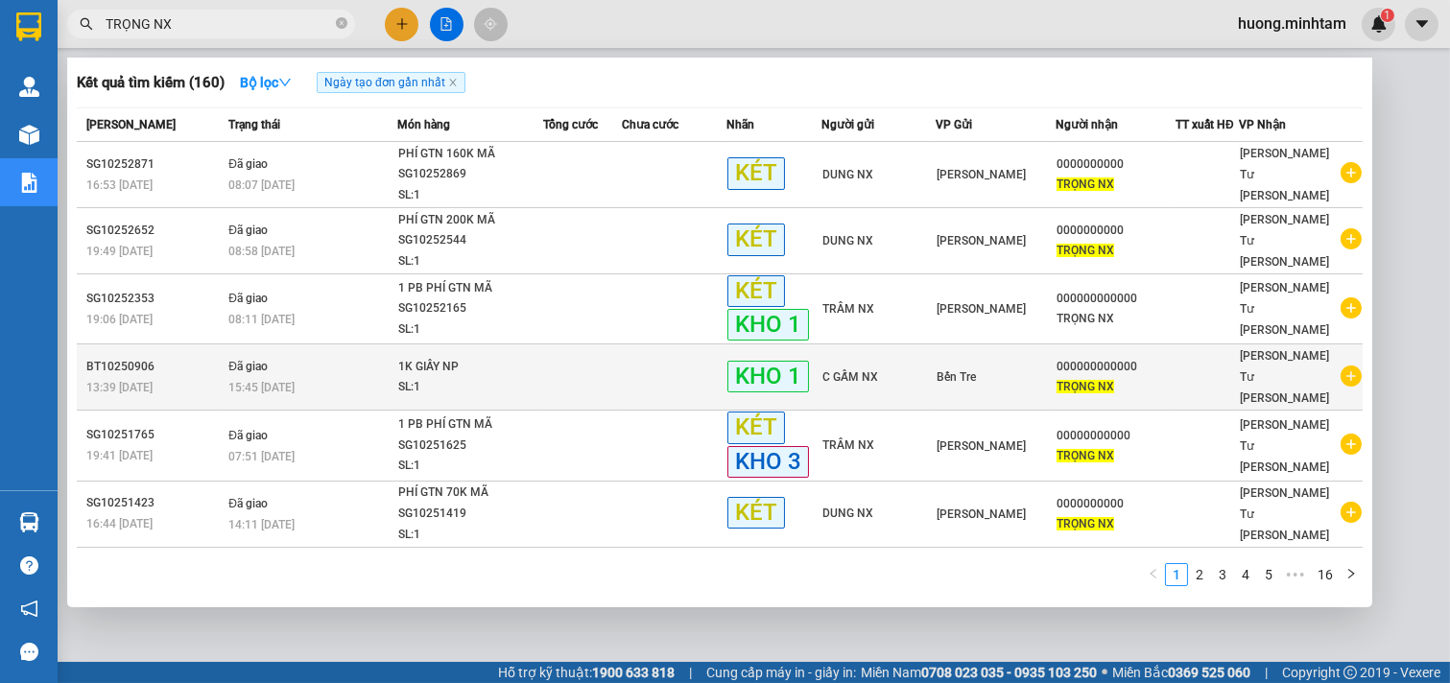
scroll to position [205, 0]
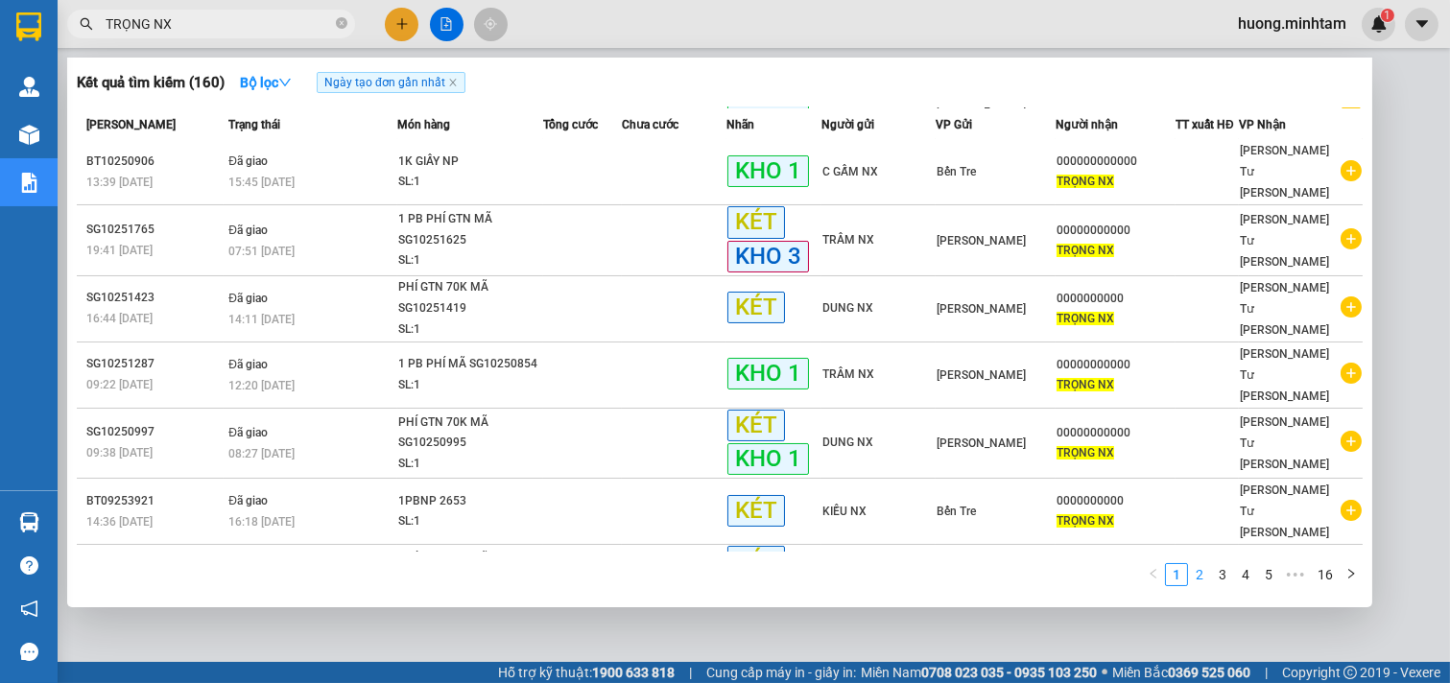
click at [1205, 576] on link "2" at bounding box center [1199, 574] width 21 height 21
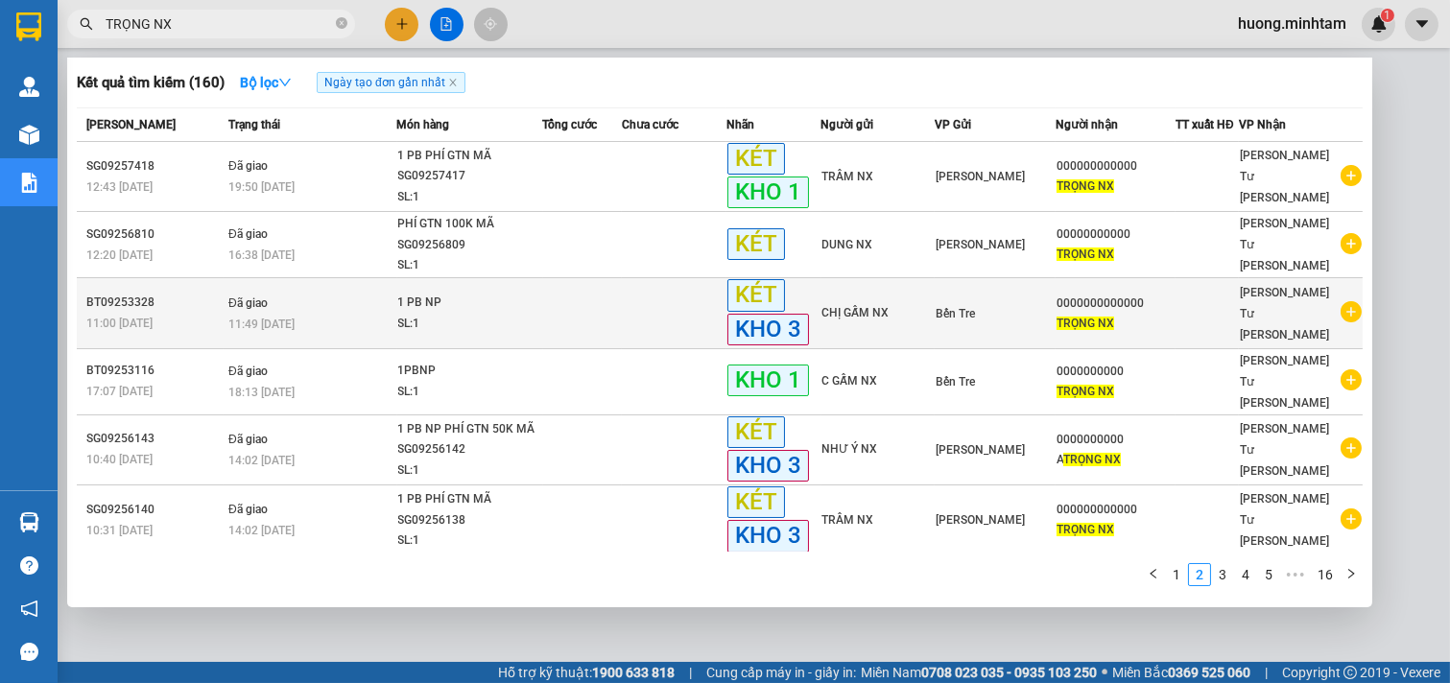
scroll to position [262, 0]
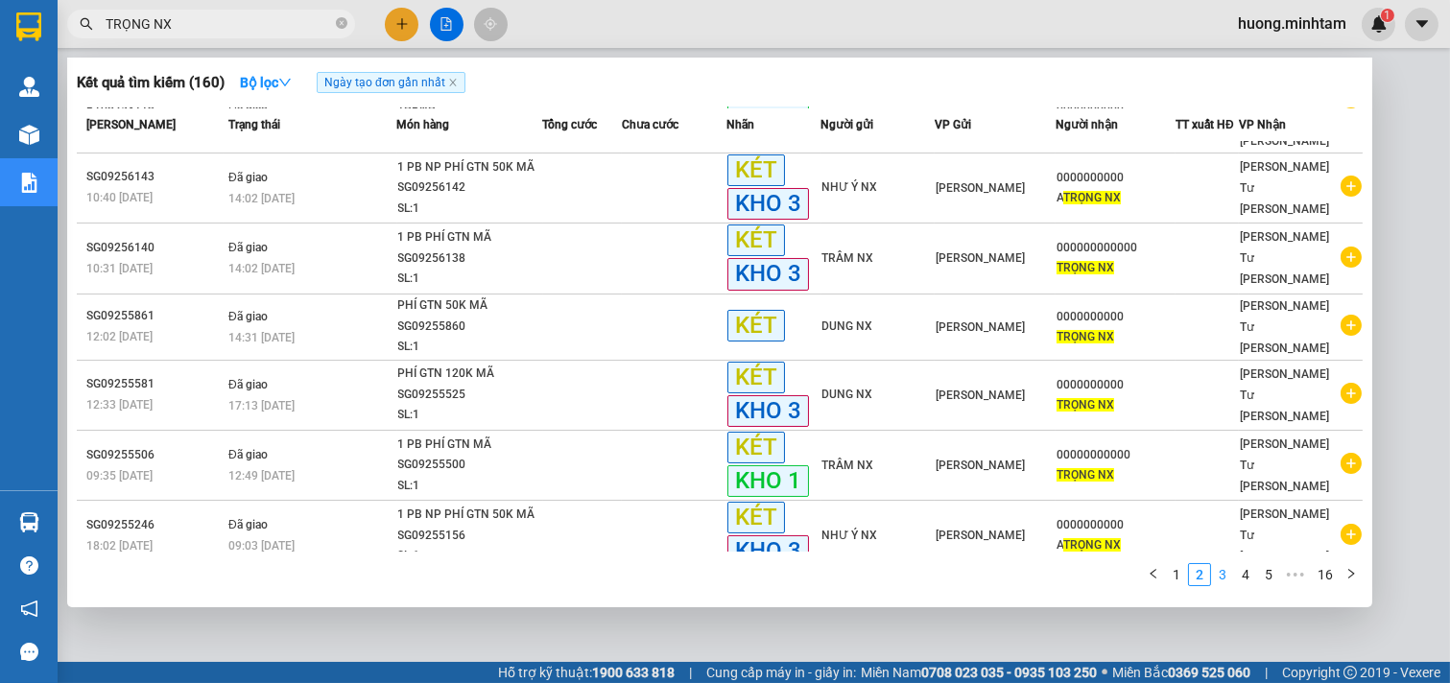
click at [1226, 577] on link "3" at bounding box center [1222, 574] width 21 height 21
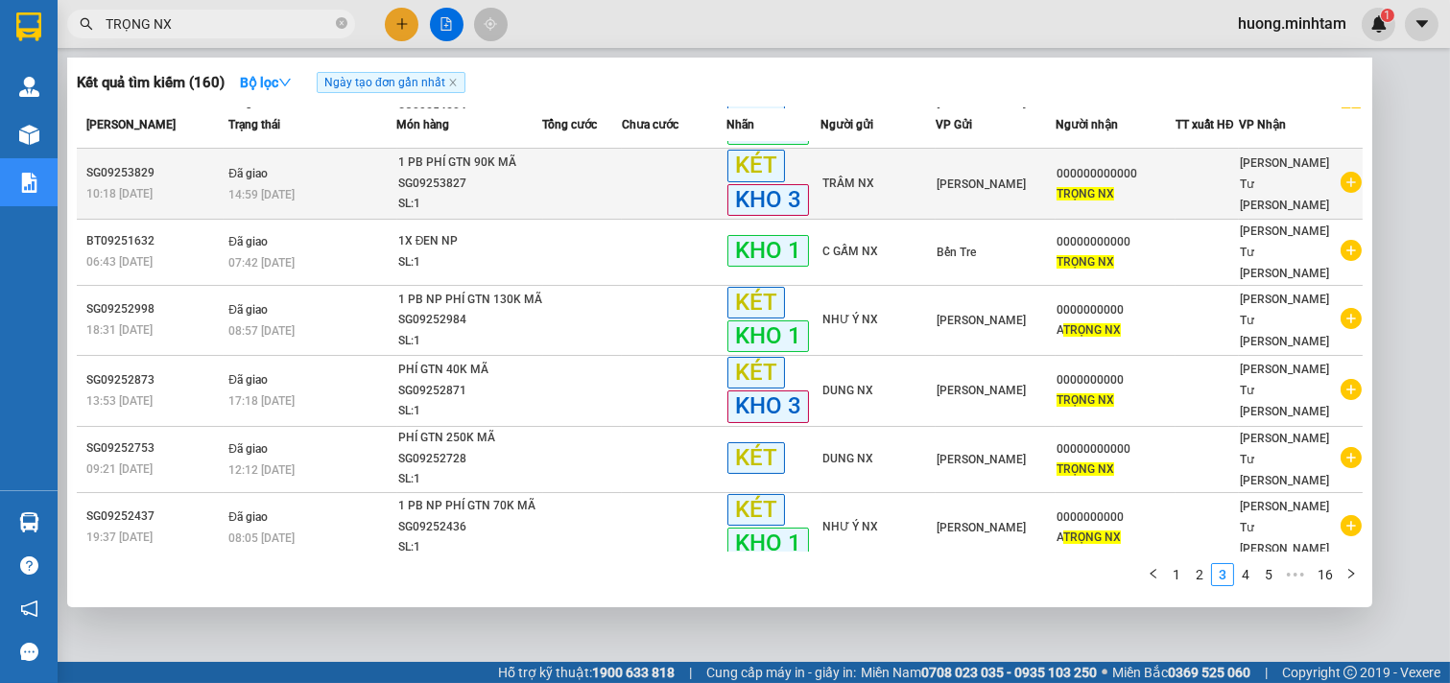
scroll to position [251, 0]
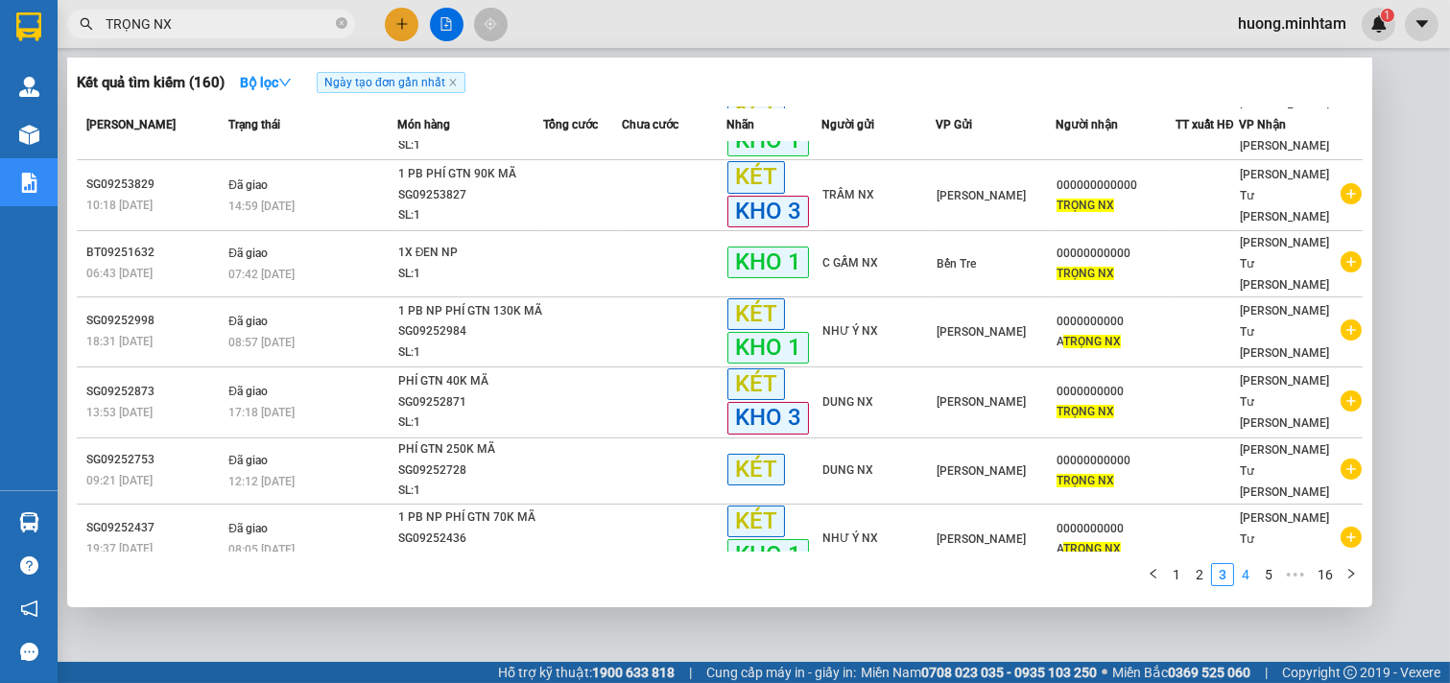
click at [1246, 578] on link "4" at bounding box center [1245, 574] width 21 height 21
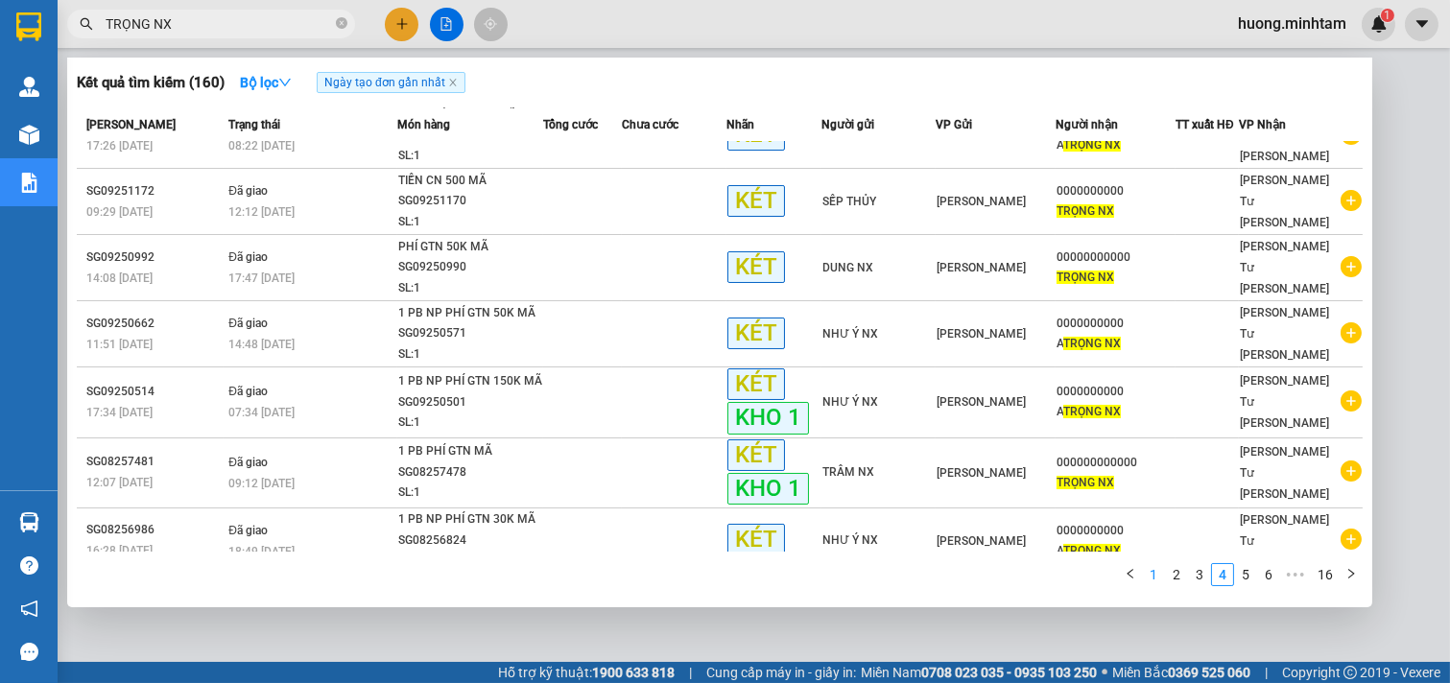
scroll to position [262, 0]
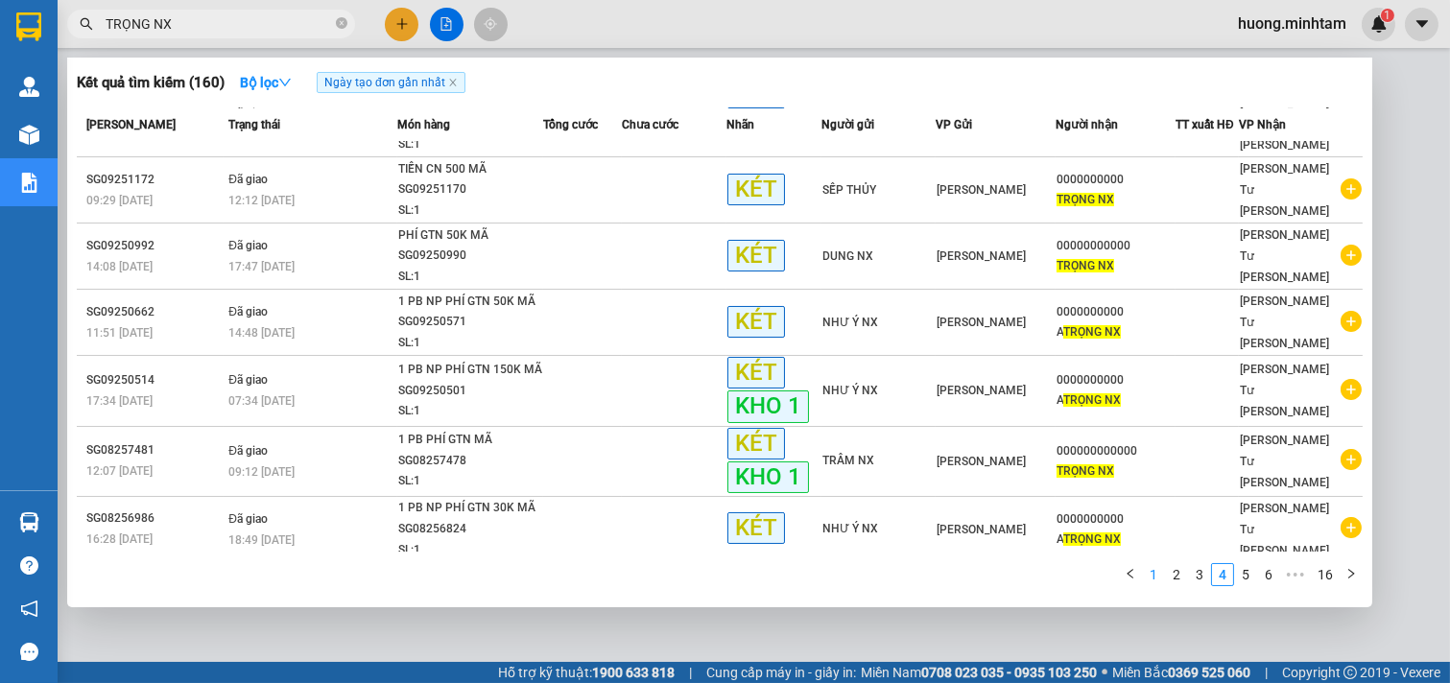
click at [1150, 581] on link "1" at bounding box center [1153, 574] width 21 height 21
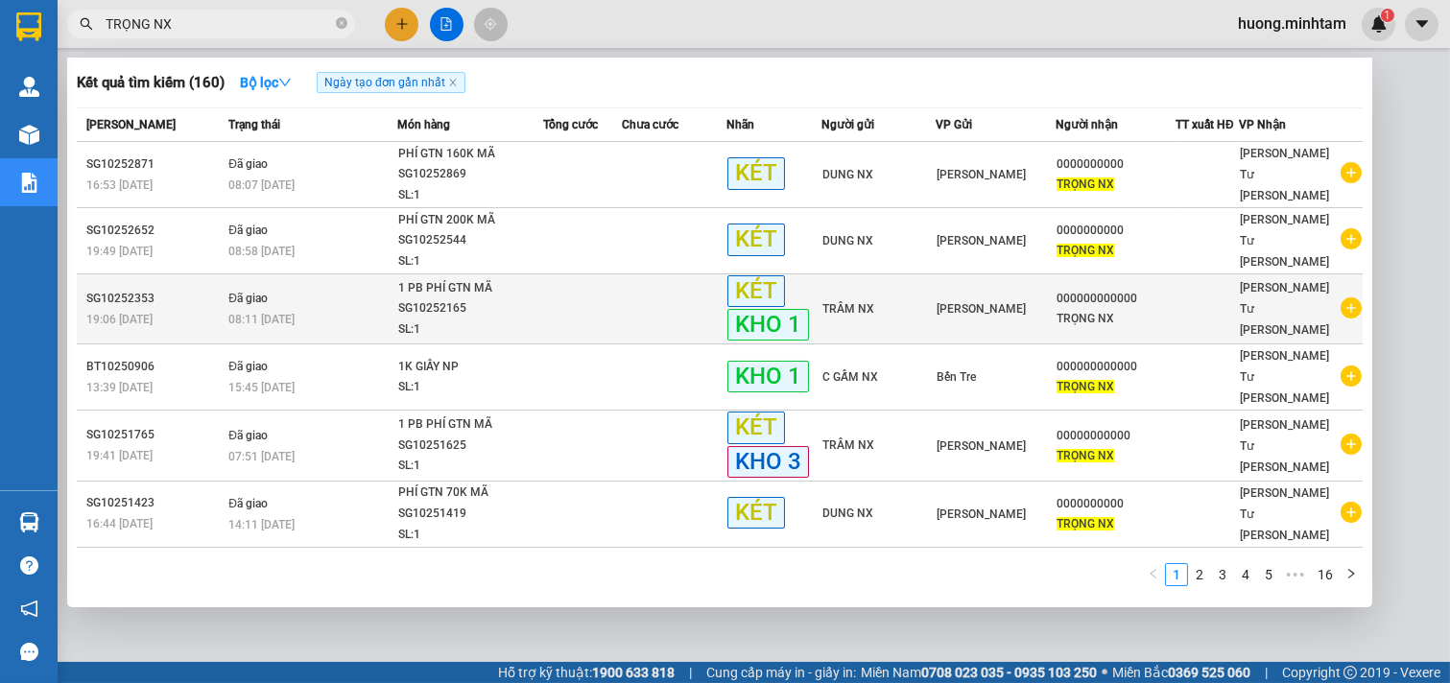
scroll to position [205, 0]
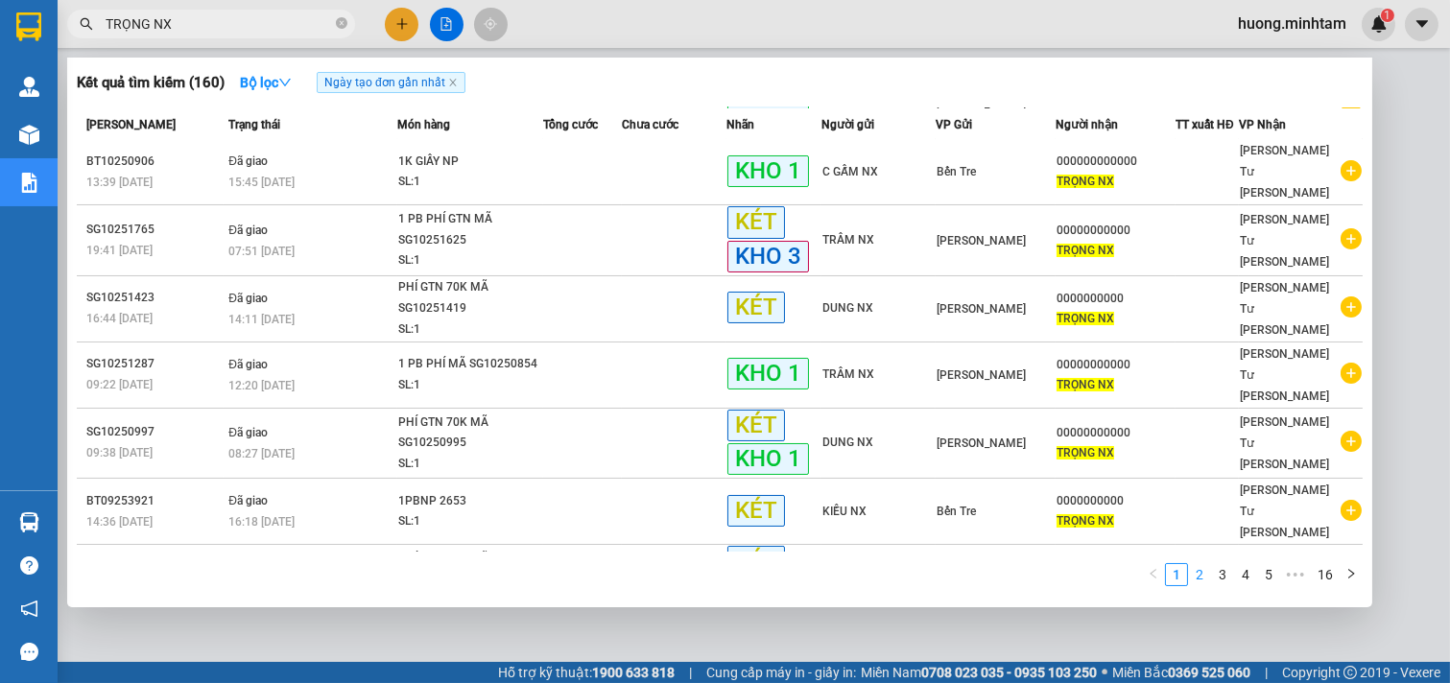
click at [1203, 580] on link "2" at bounding box center [1199, 574] width 21 height 21
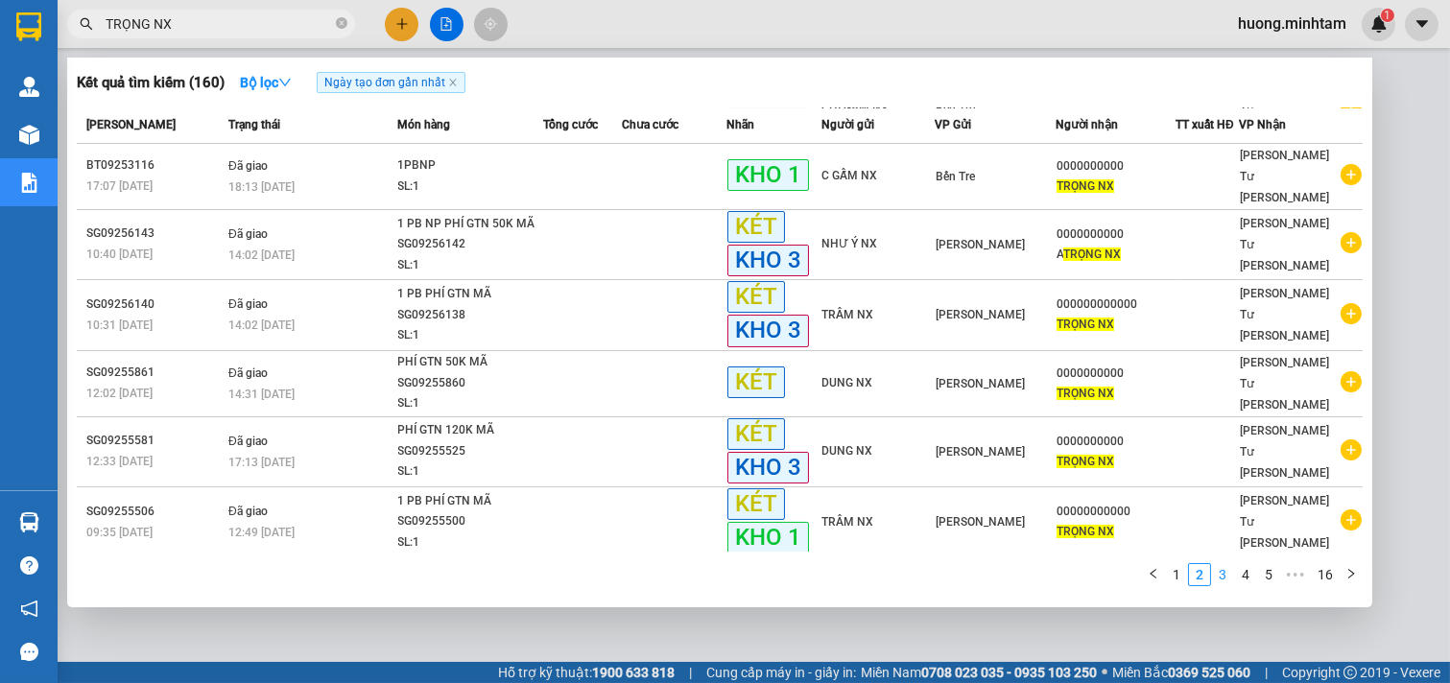
click at [1225, 580] on link "3" at bounding box center [1222, 574] width 21 height 21
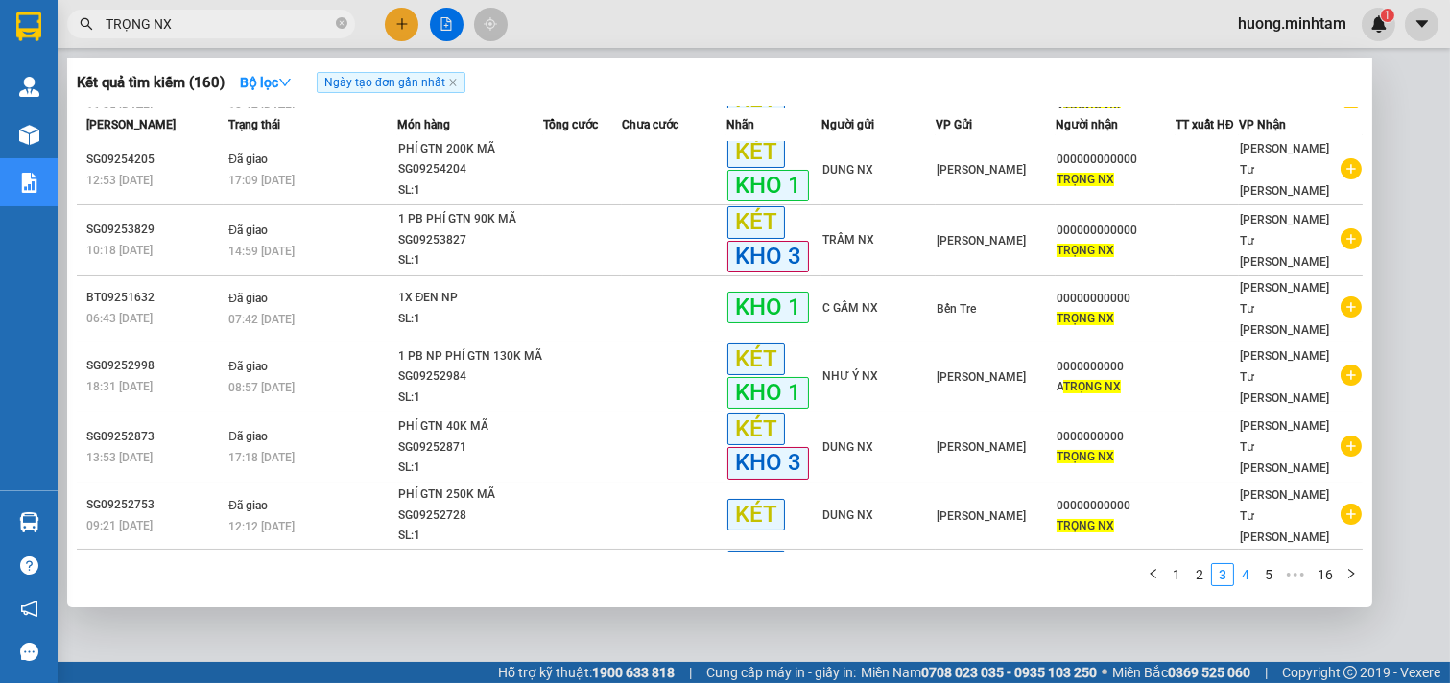
click at [1248, 580] on link "4" at bounding box center [1245, 574] width 21 height 21
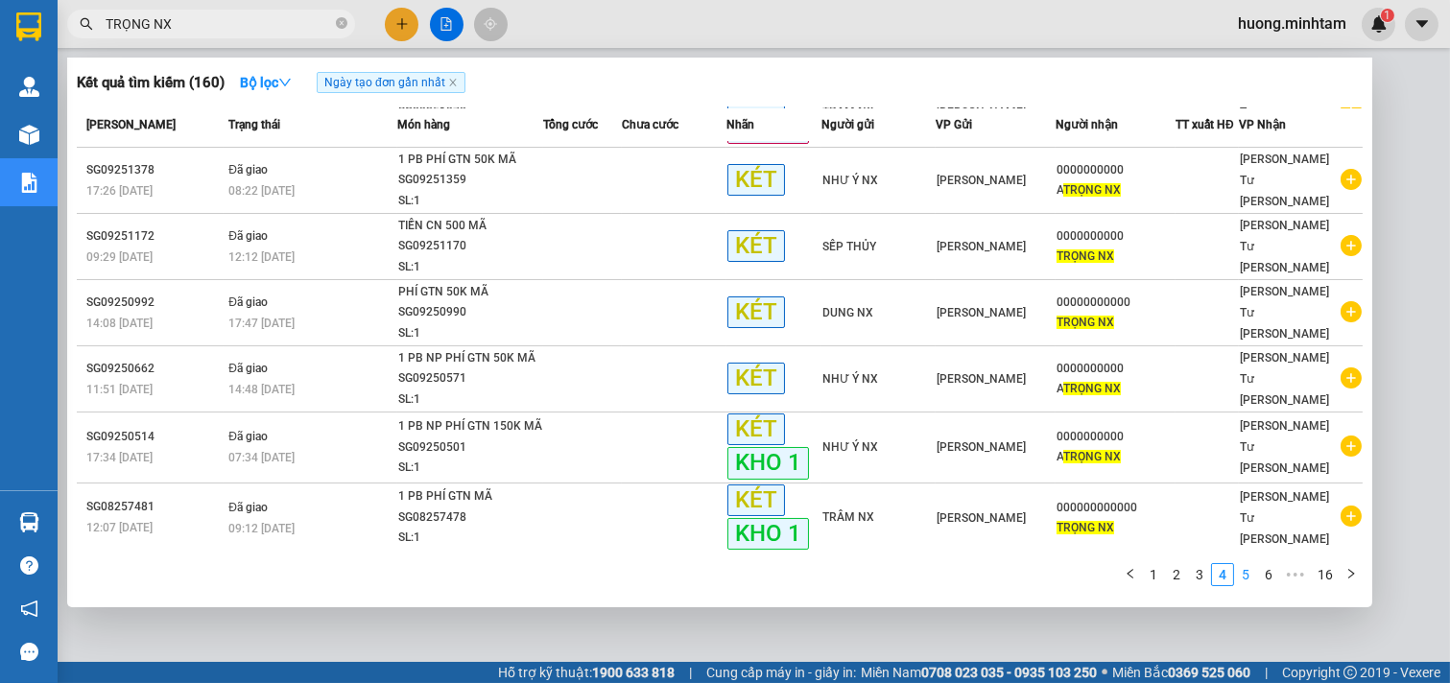
click at [1254, 580] on link "5" at bounding box center [1245, 574] width 21 height 21
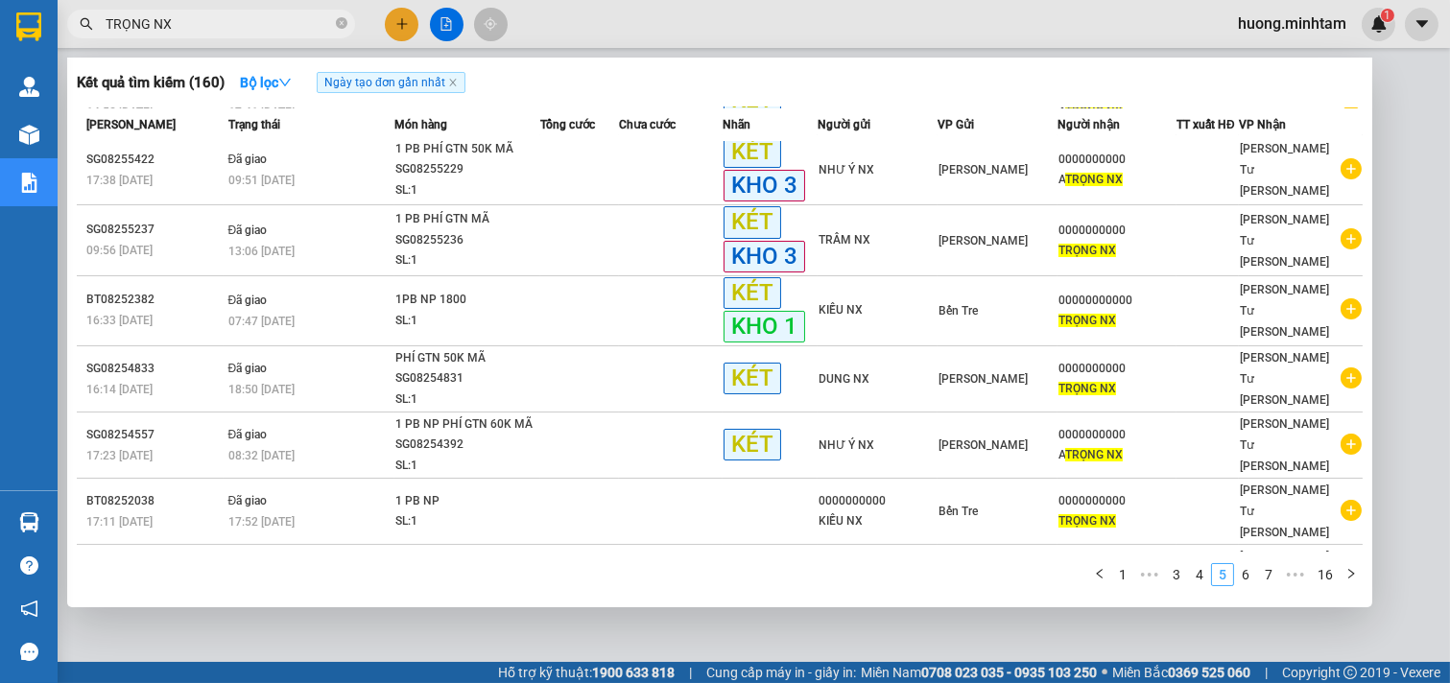
scroll to position [199, 0]
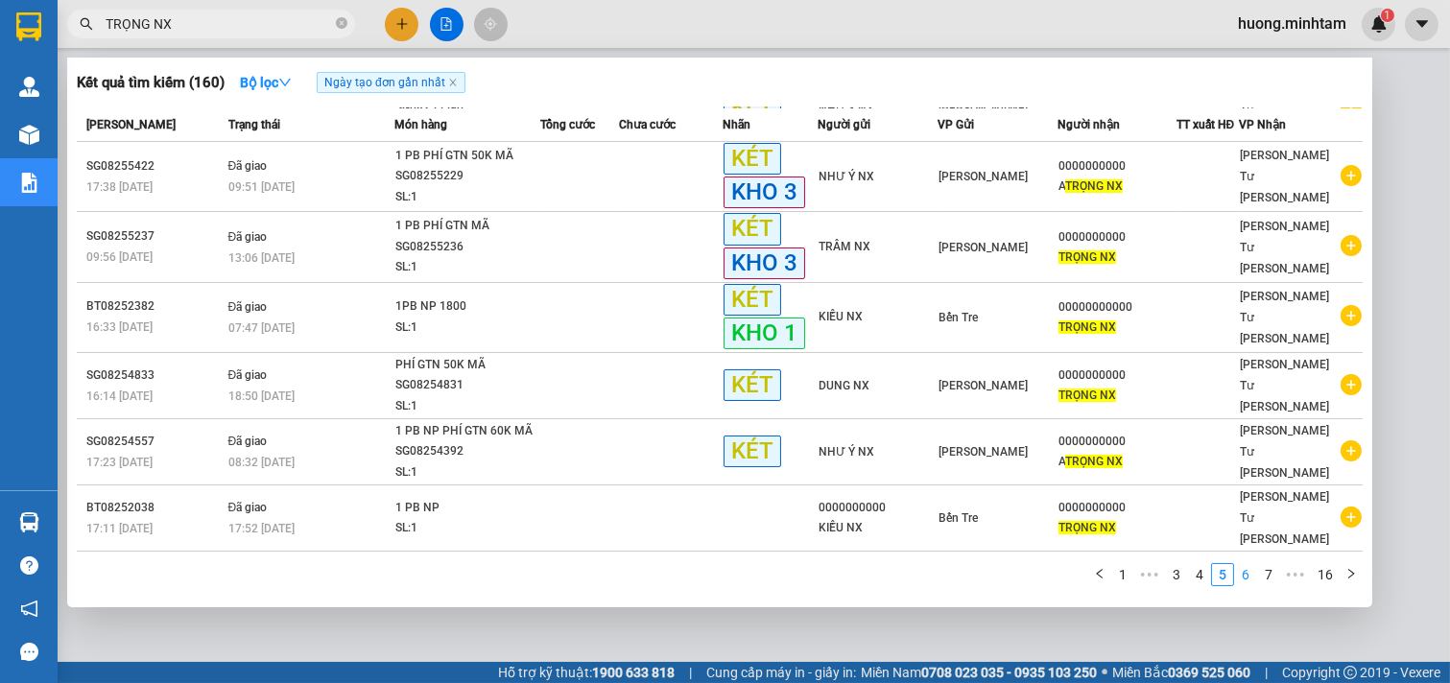
click at [1254, 580] on link "6" at bounding box center [1245, 574] width 21 height 21
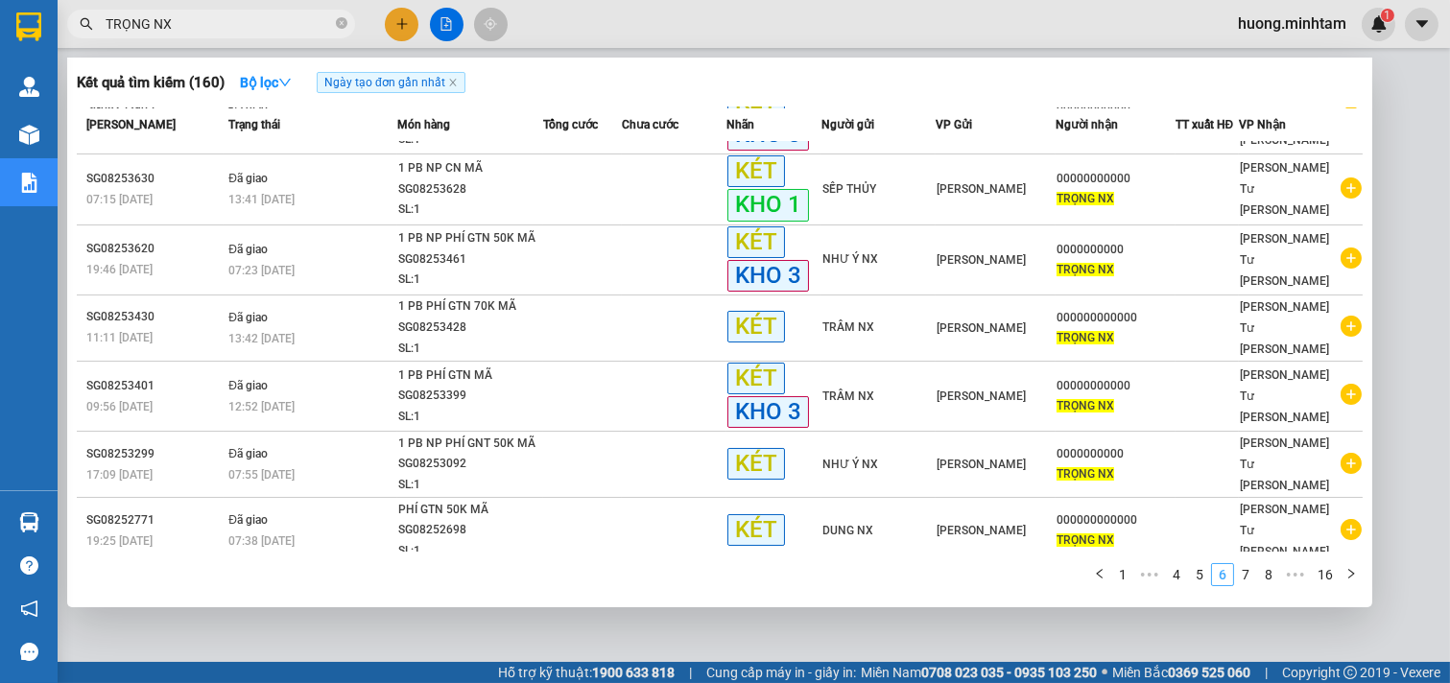
scroll to position [205, 0]
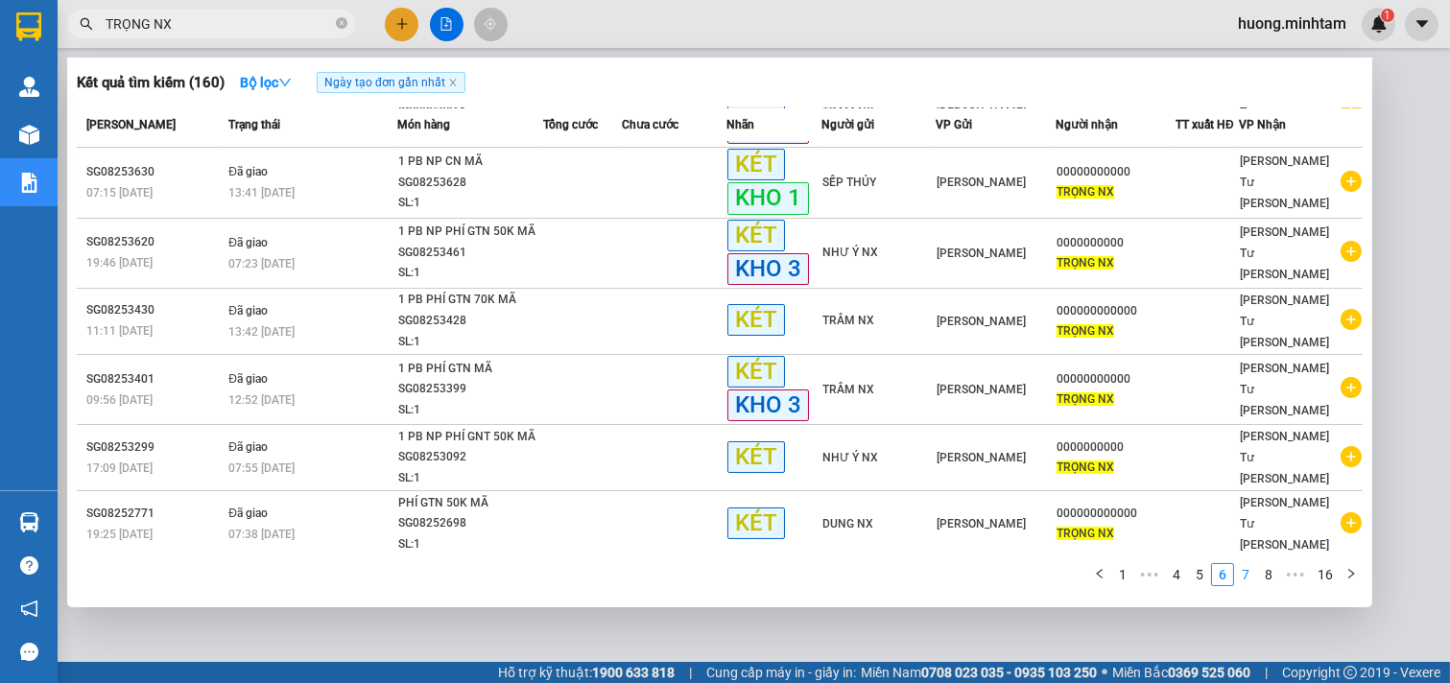
click at [1250, 574] on link "7" at bounding box center [1245, 574] width 21 height 21
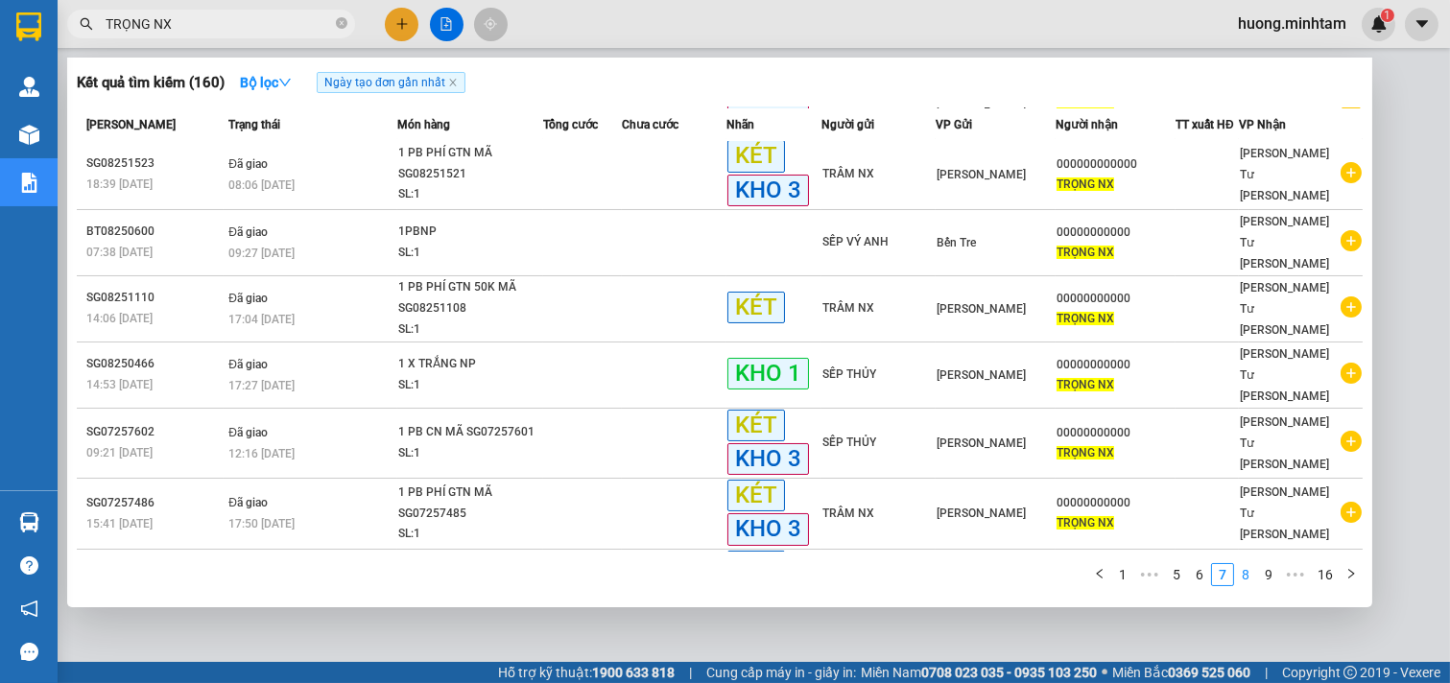
click at [1255, 574] on link "8" at bounding box center [1245, 574] width 21 height 21
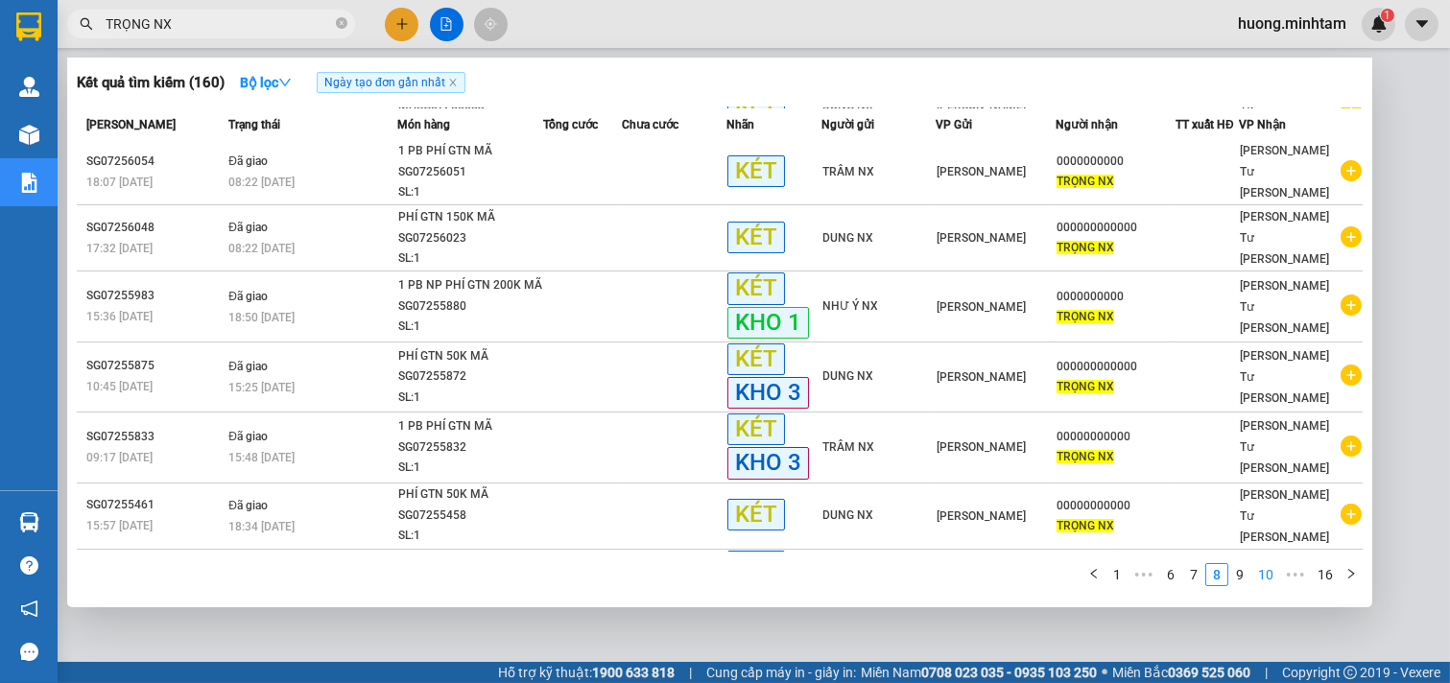
click at [1255, 574] on link "10" at bounding box center [1266, 574] width 27 height 21
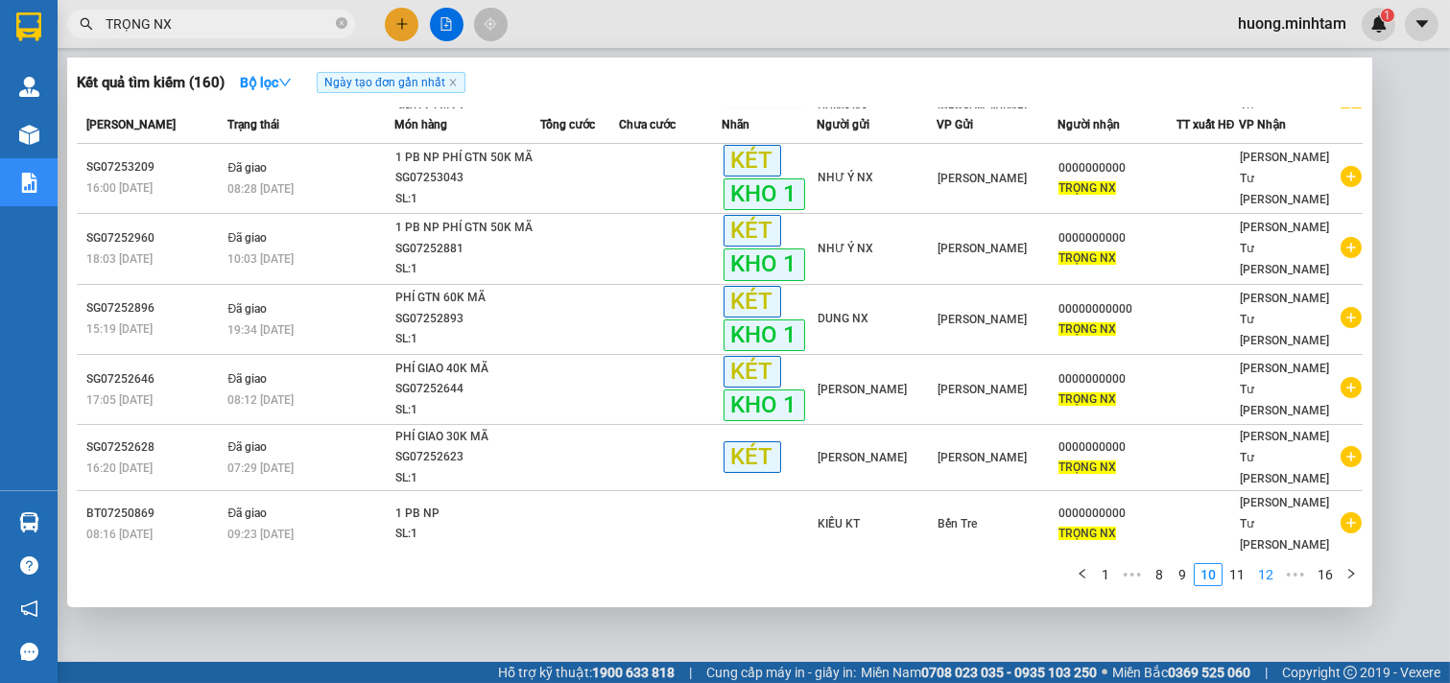
click at [1255, 574] on link "12" at bounding box center [1266, 574] width 27 height 21
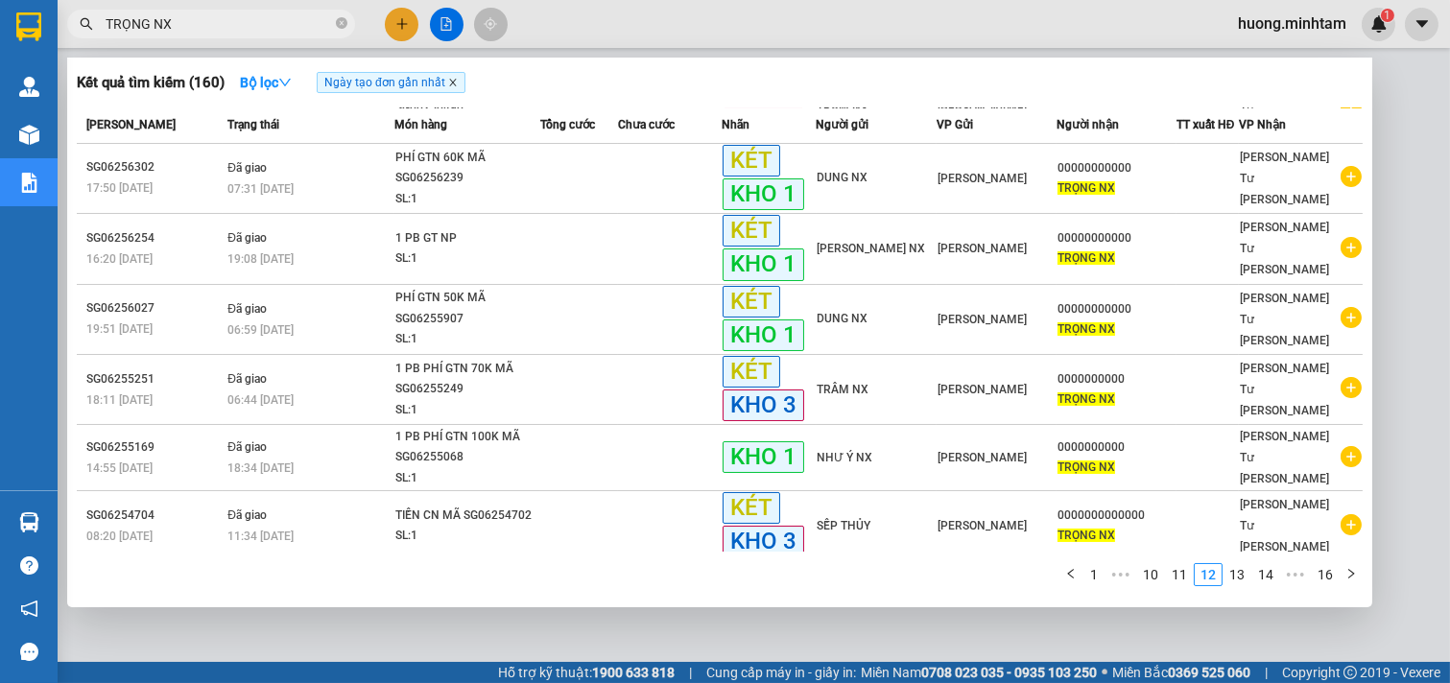
click at [451, 82] on icon "close" at bounding box center [453, 83] width 10 height 10
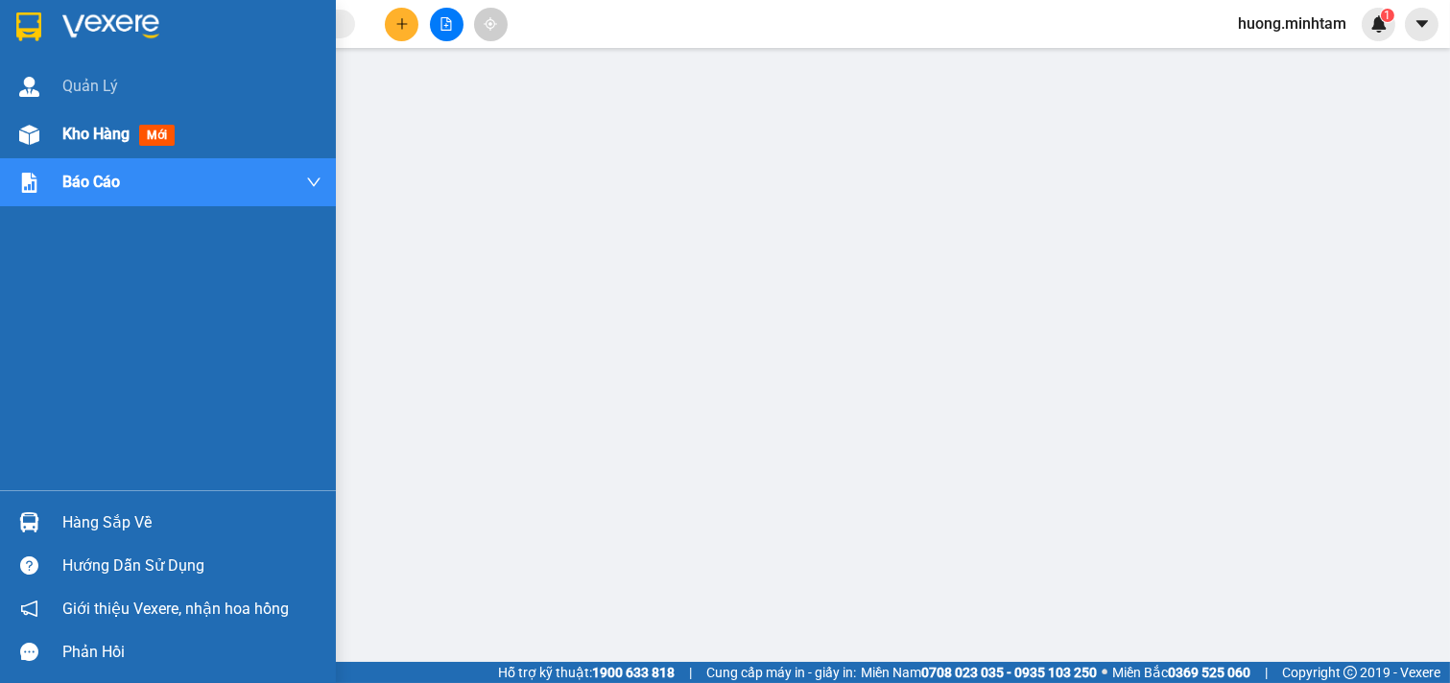
click at [94, 130] on span "Kho hàng" at bounding box center [95, 134] width 67 height 18
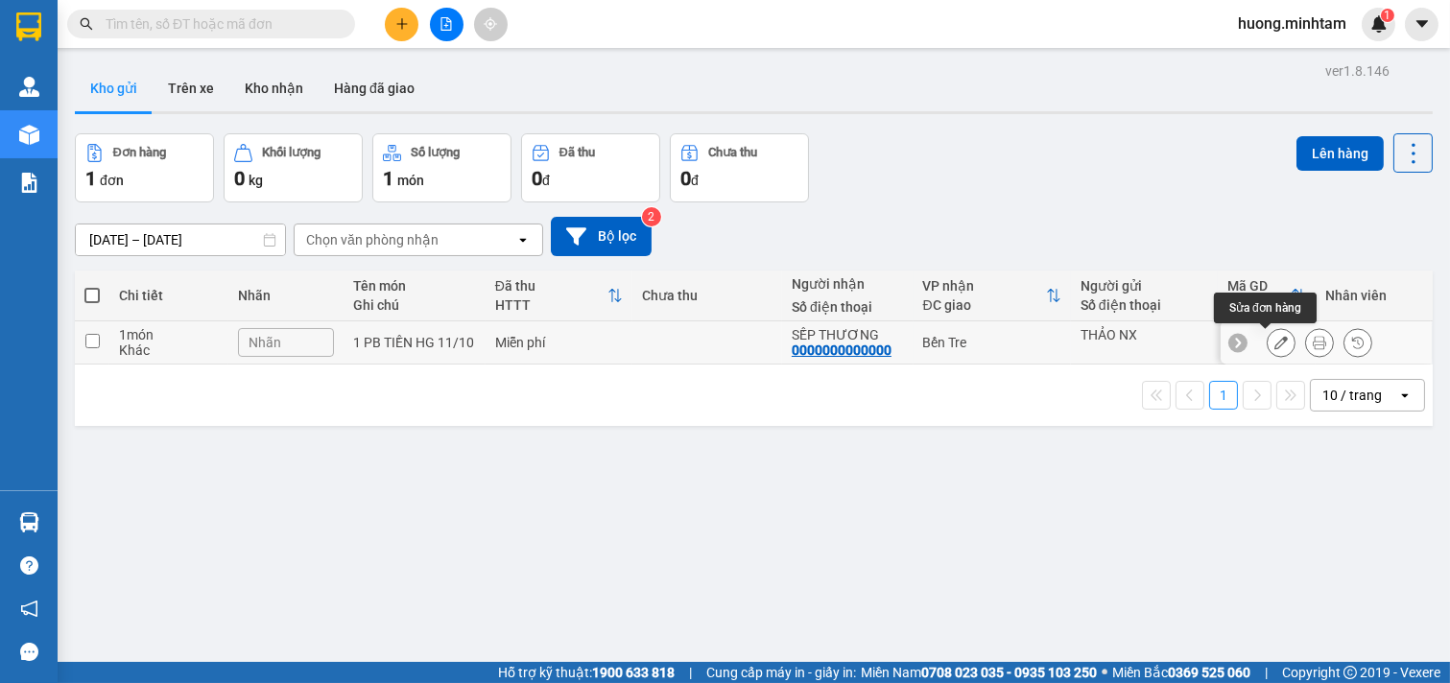
click at [1275, 343] on icon at bounding box center [1281, 342] width 13 height 13
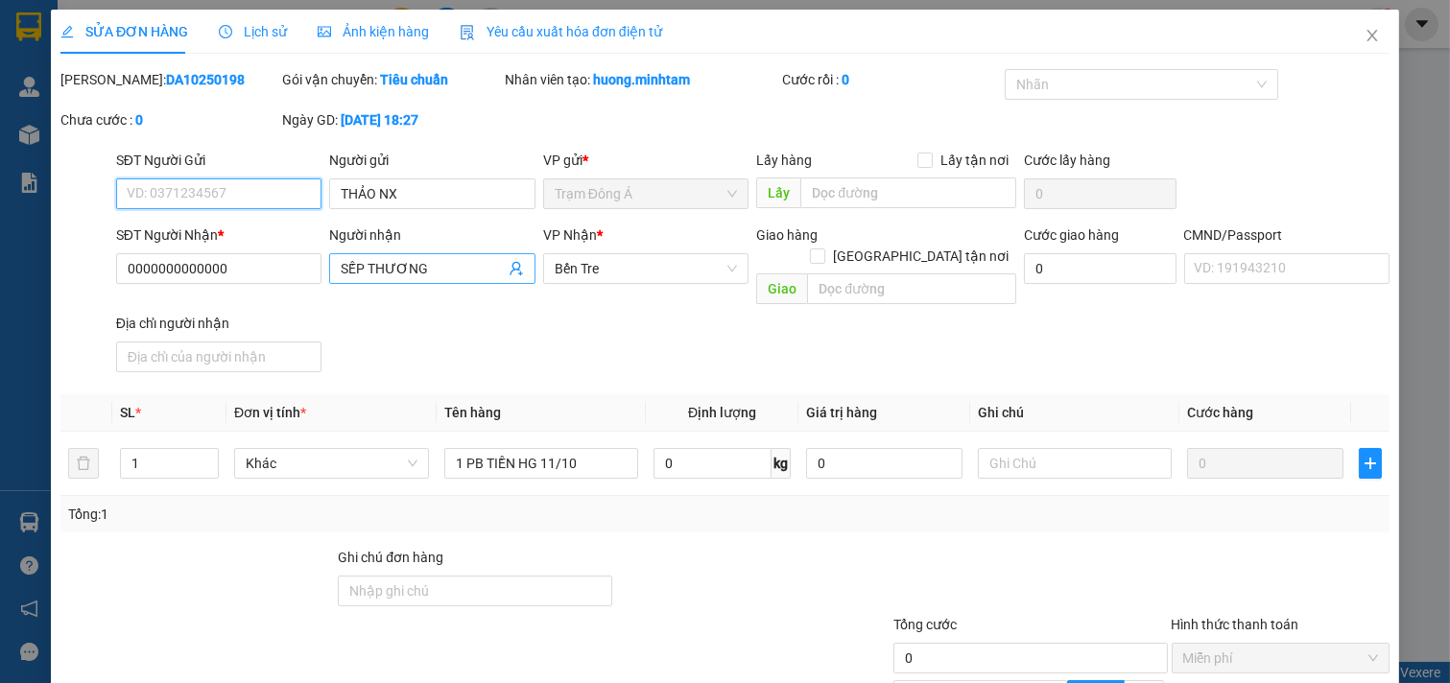
type input "THẢO NX"
type input "0000000000000"
drag, startPoint x: 374, startPoint y: 261, endPoint x: 270, endPoint y: 272, distance: 105.2
click at [270, 272] on div "SĐT Người Nhận * 0000000000000 Người nhận SẾP THƯƠNG SẾP THƯƠNG VP Nhận * Bến …" at bounding box center [752, 303] width 1281 height 156
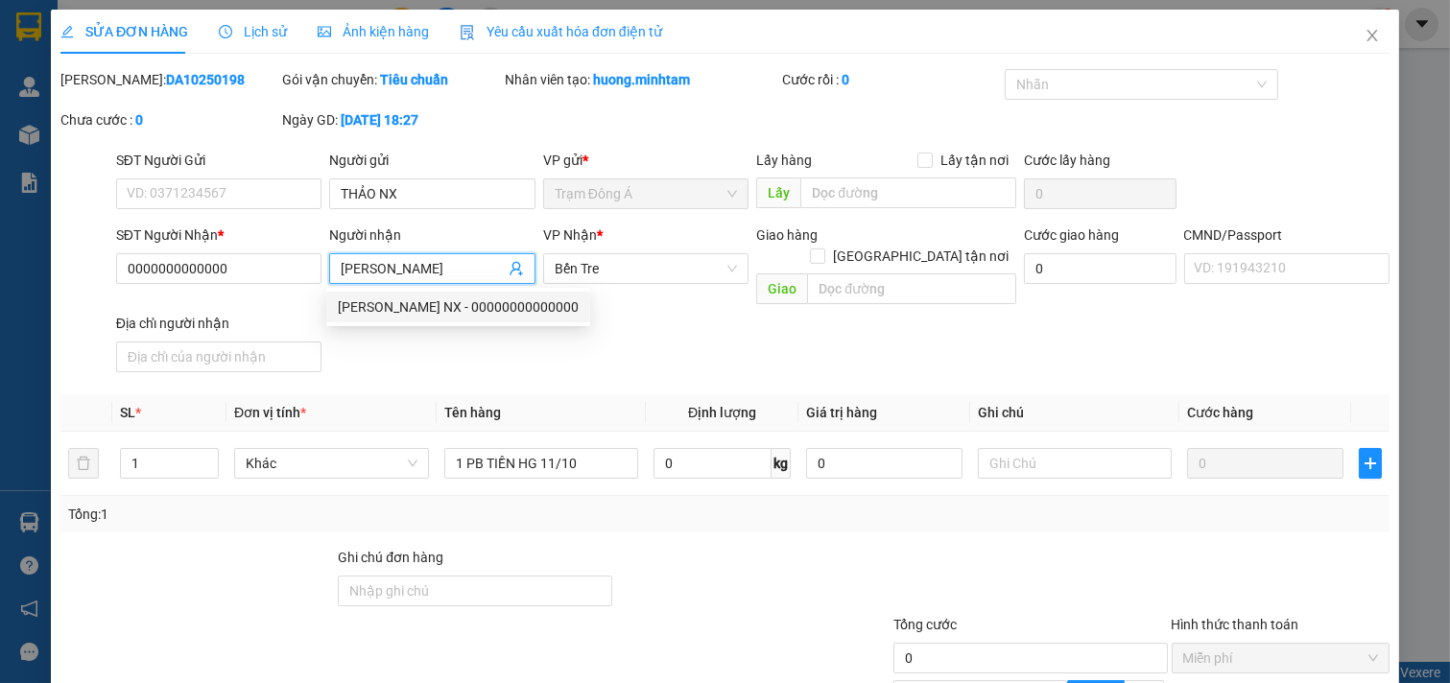
scroll to position [196, 0]
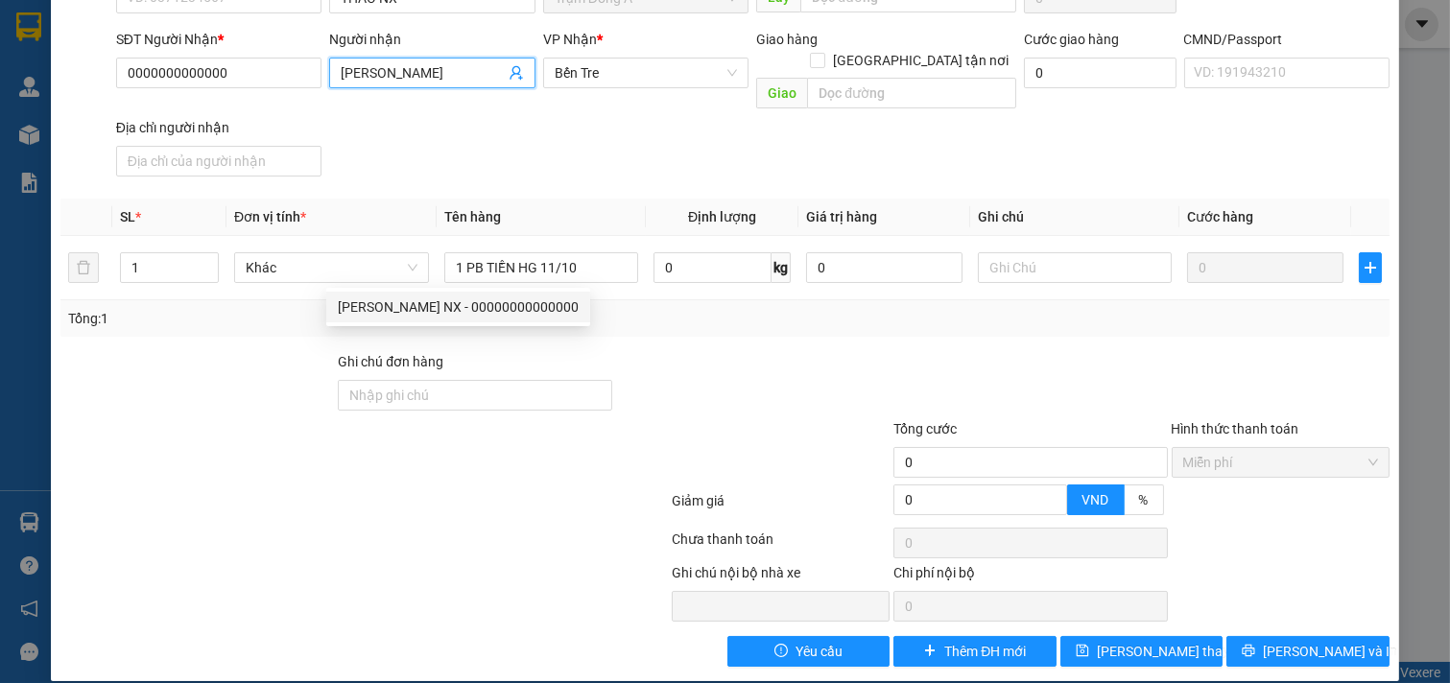
type input "XUÂN HÂN"
click at [804, 419] on div at bounding box center [781, 452] width 223 height 67
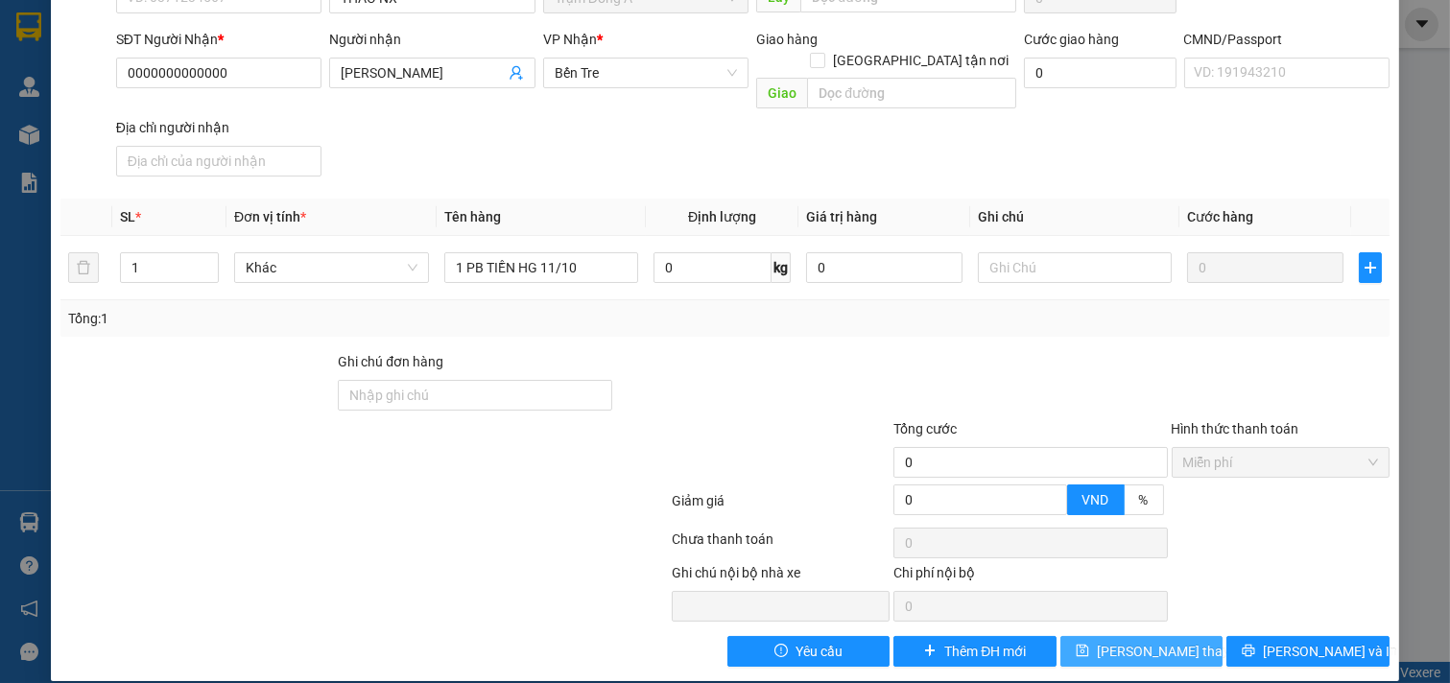
click at [1145, 641] on span "Lưu thay đổi" at bounding box center [1174, 651] width 154 height 21
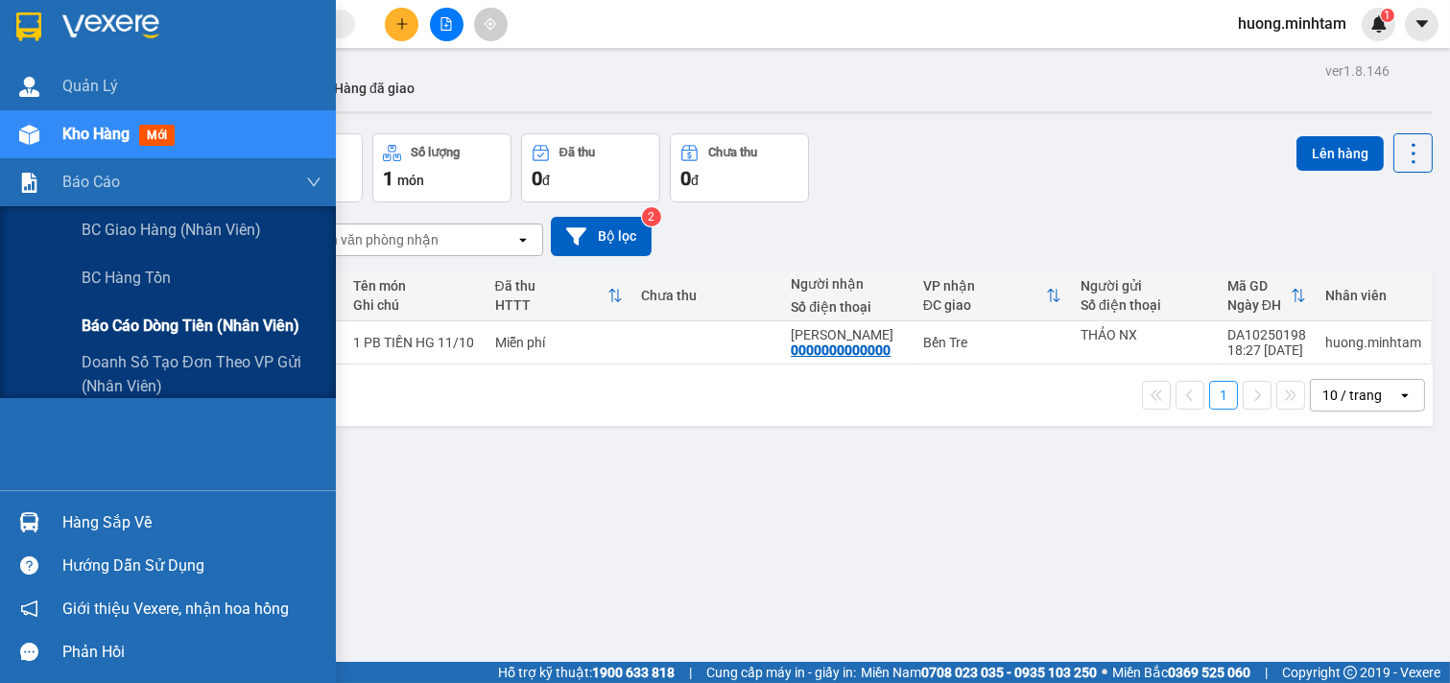
click at [121, 324] on span "Báo cáo dòng tiền (nhân viên)" at bounding box center [191, 326] width 218 height 24
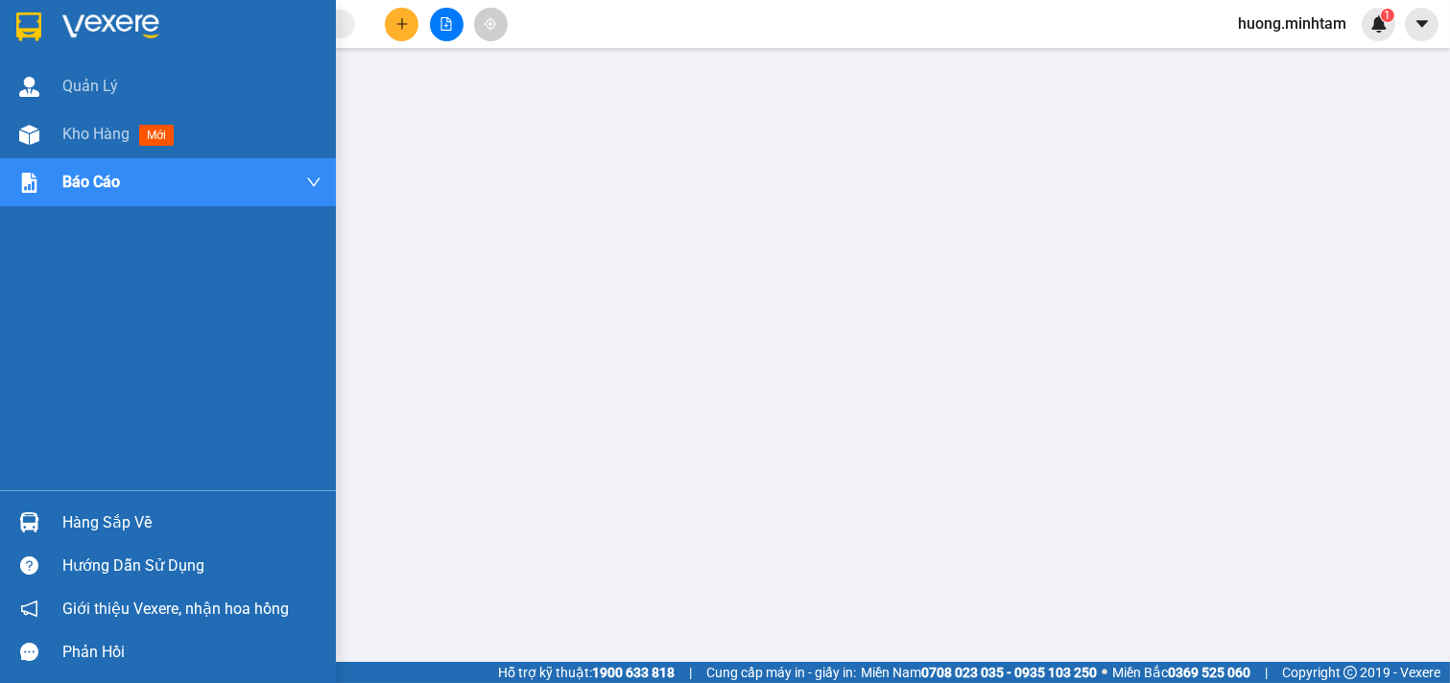
drag, startPoint x: 62, startPoint y: 131, endPoint x: 106, endPoint y: 8, distance: 130.2
click at [64, 131] on span "Kho hàng" at bounding box center [95, 134] width 67 height 18
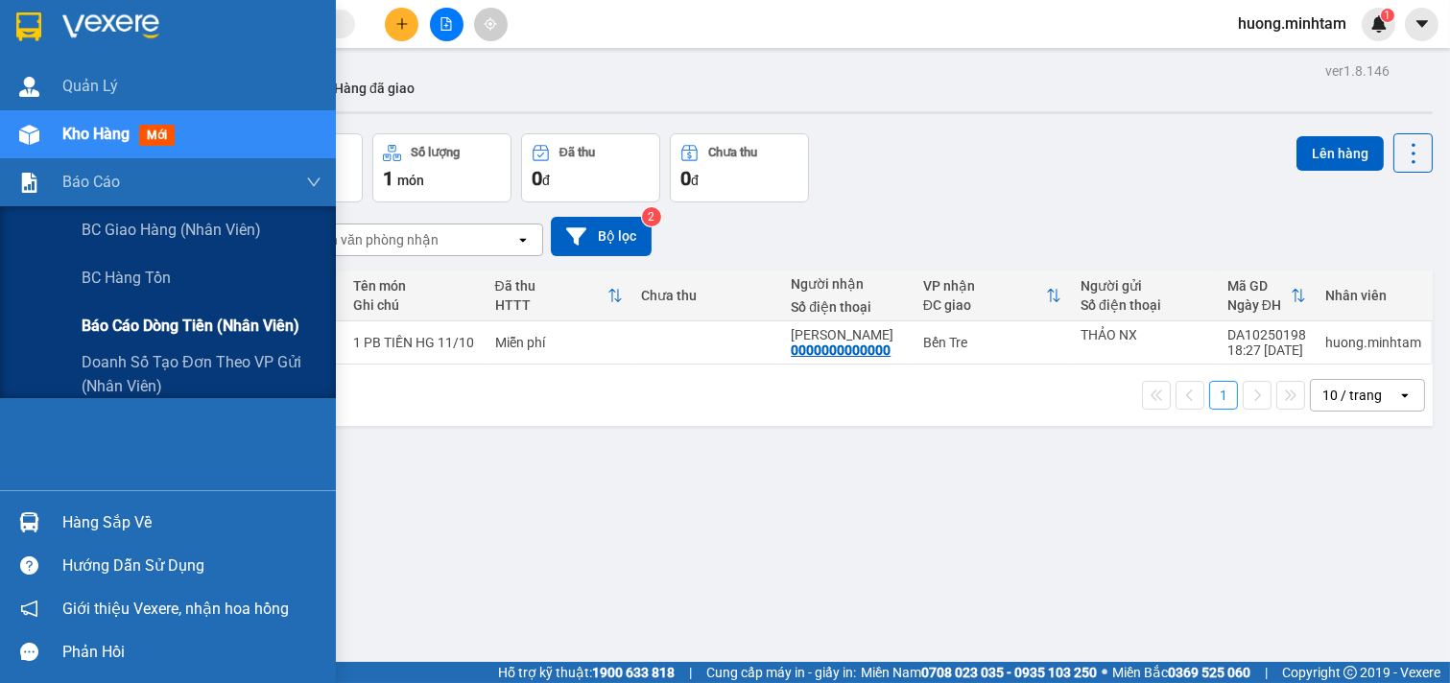
click at [132, 324] on span "Báo cáo dòng tiền (nhân viên)" at bounding box center [191, 326] width 218 height 24
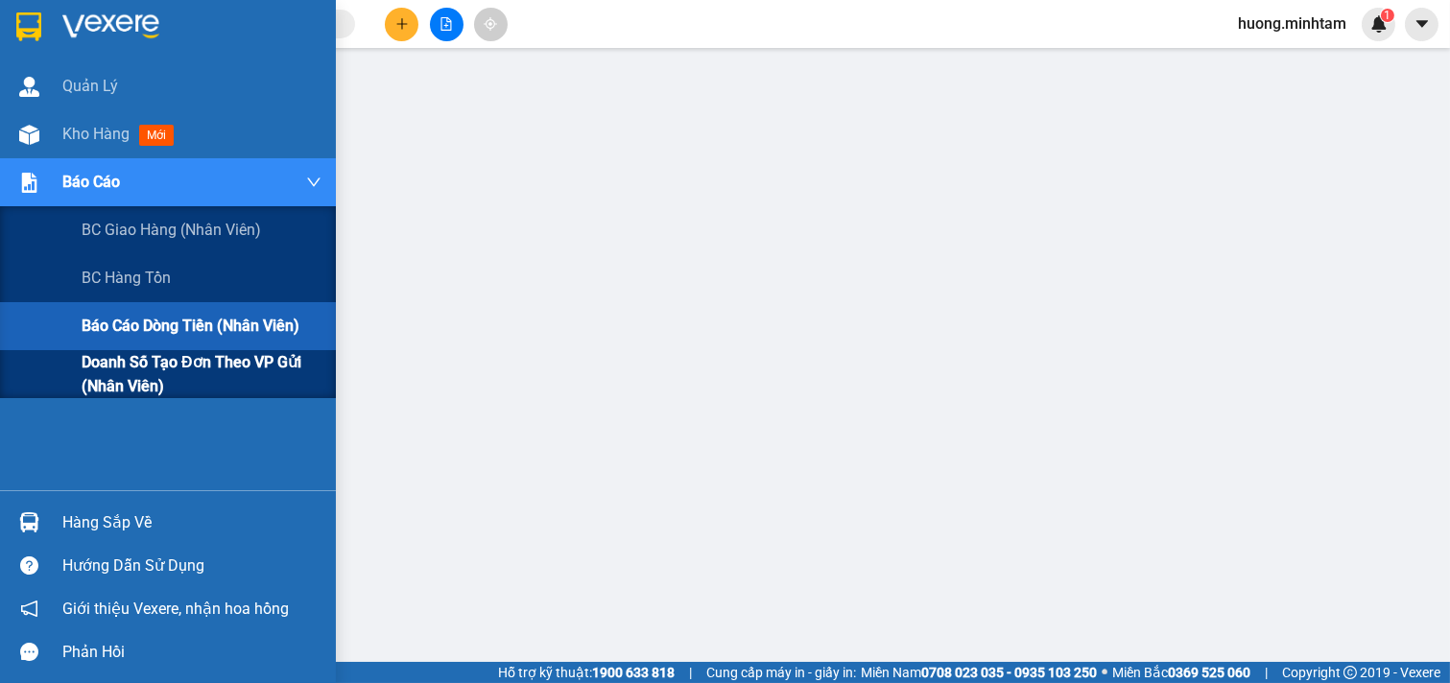
click at [107, 363] on span "Doanh số tạo đơn theo VP gửi (nhân viên)" at bounding box center [202, 374] width 240 height 48
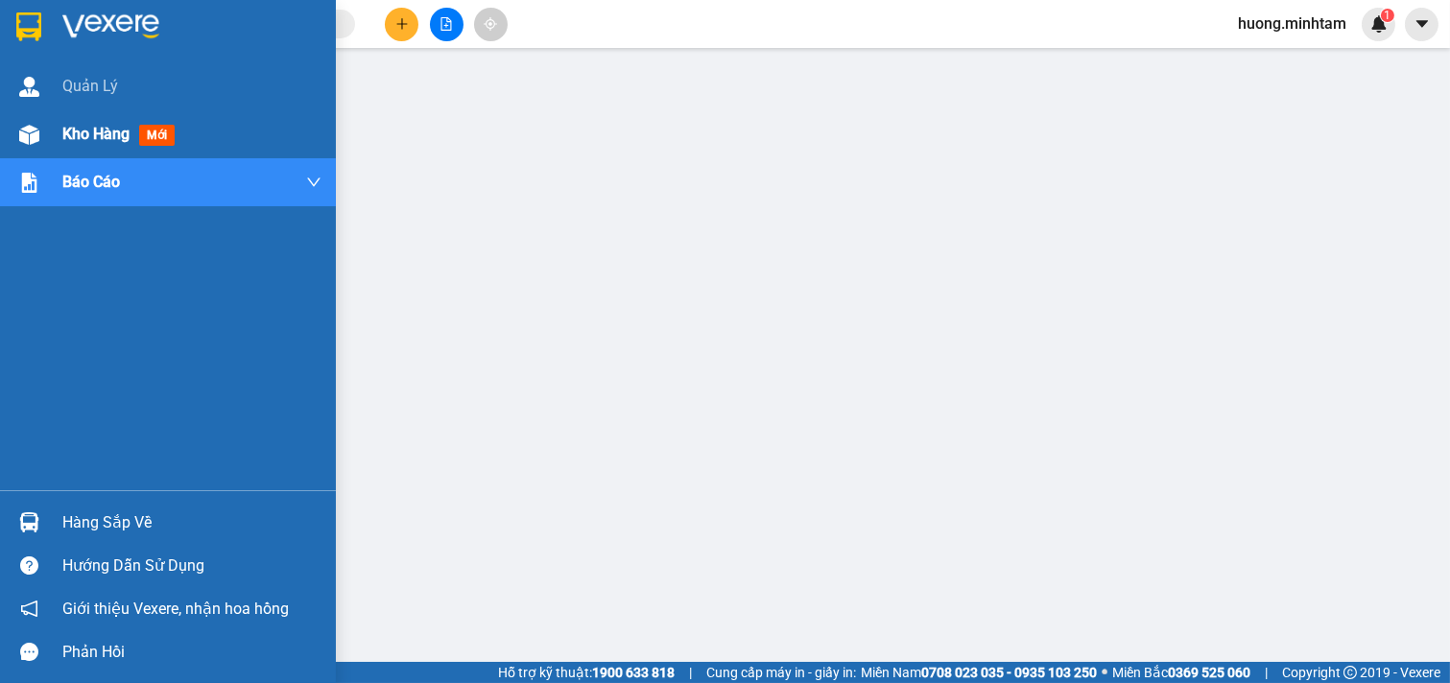
click at [71, 130] on span "Kho hàng" at bounding box center [95, 134] width 67 height 18
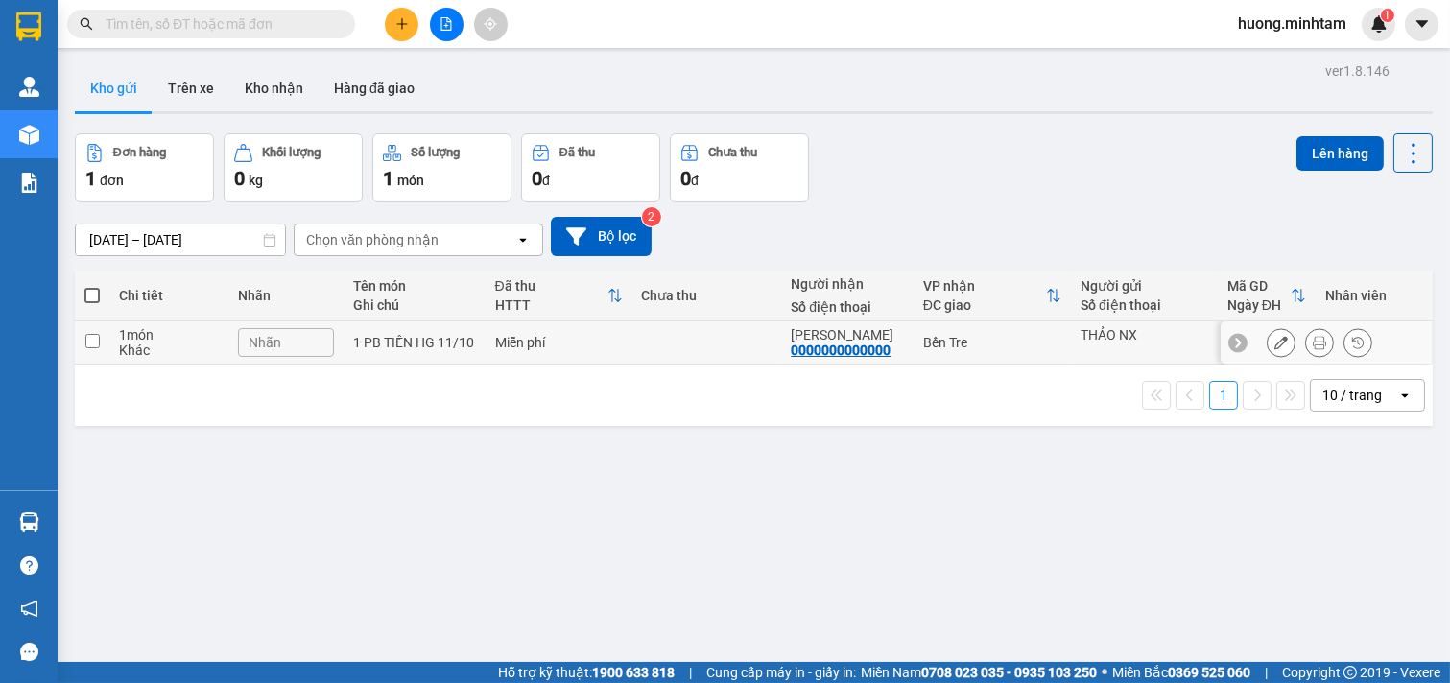
click at [1275, 343] on icon at bounding box center [1281, 342] width 13 height 13
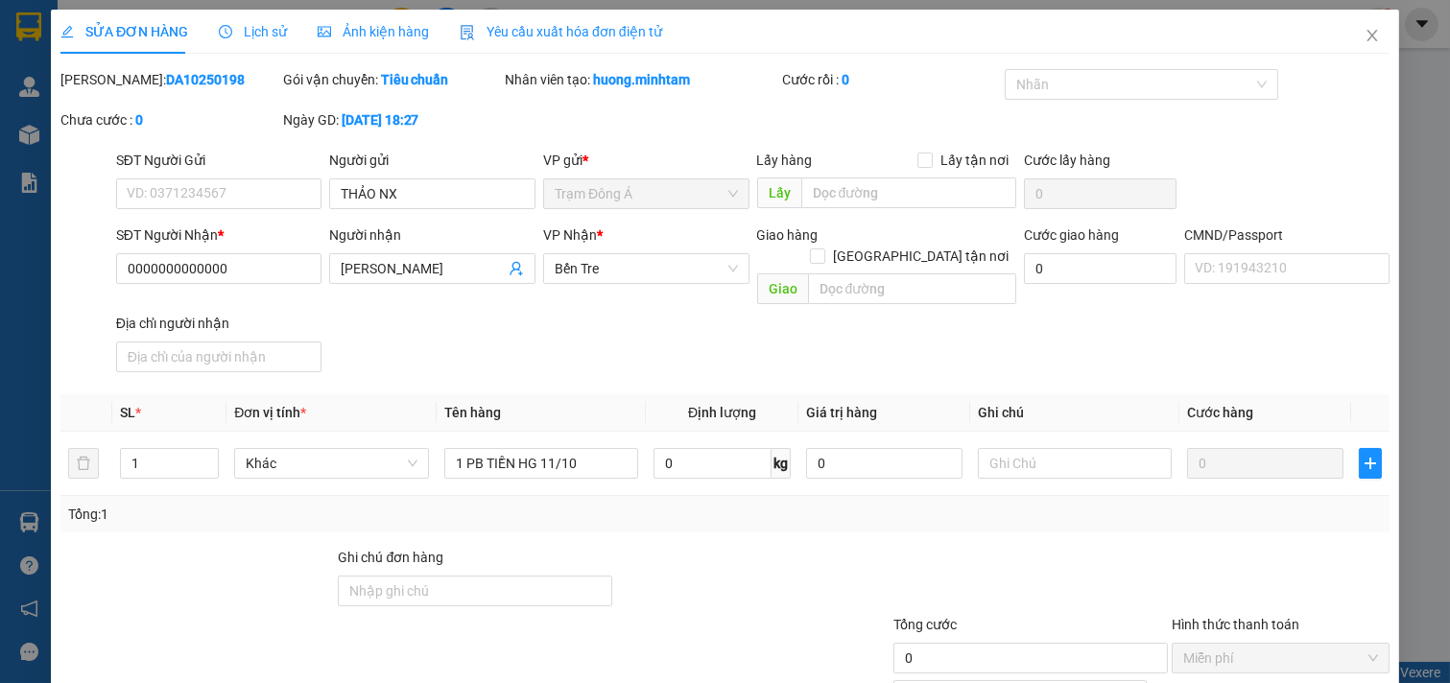
type input "THẢO NX"
type input "0000000000000"
type input "[PERSON_NAME]"
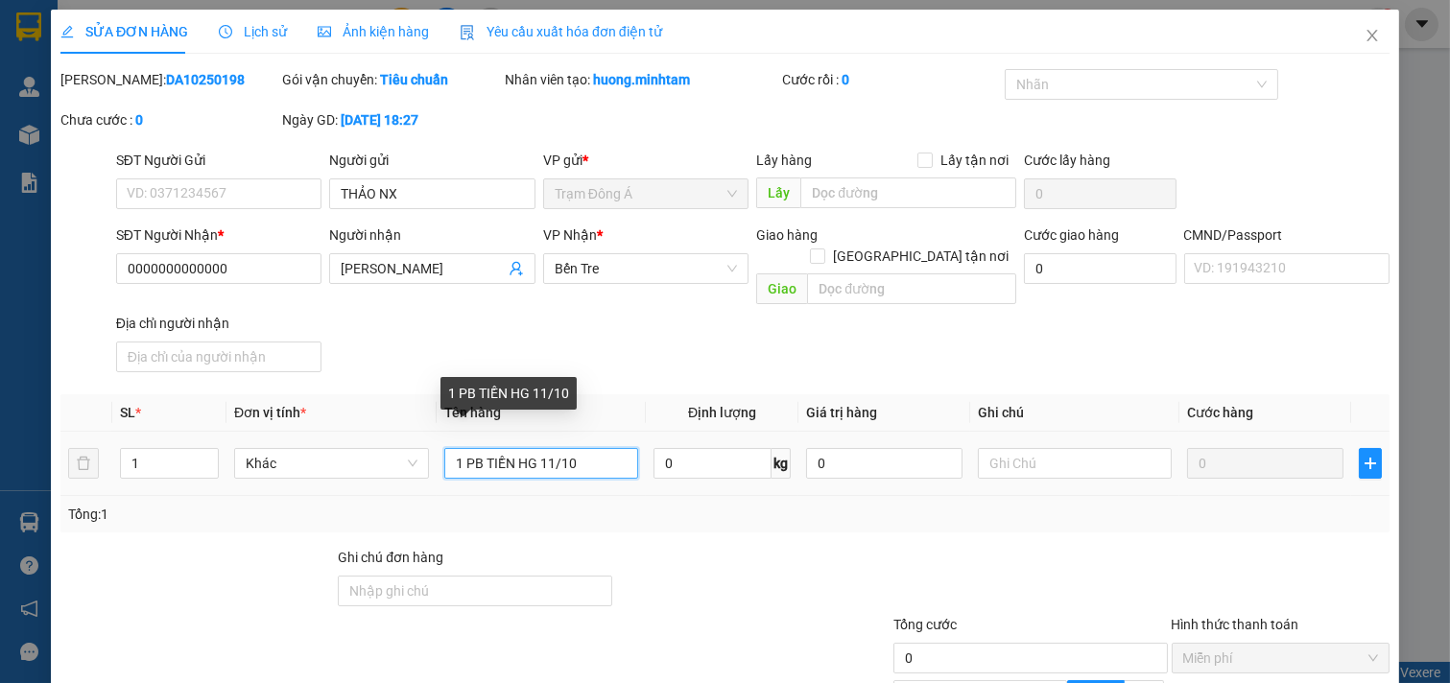
click at [532, 448] on input "1 PB TIỀN HG 11/10" at bounding box center [541, 463] width 195 height 31
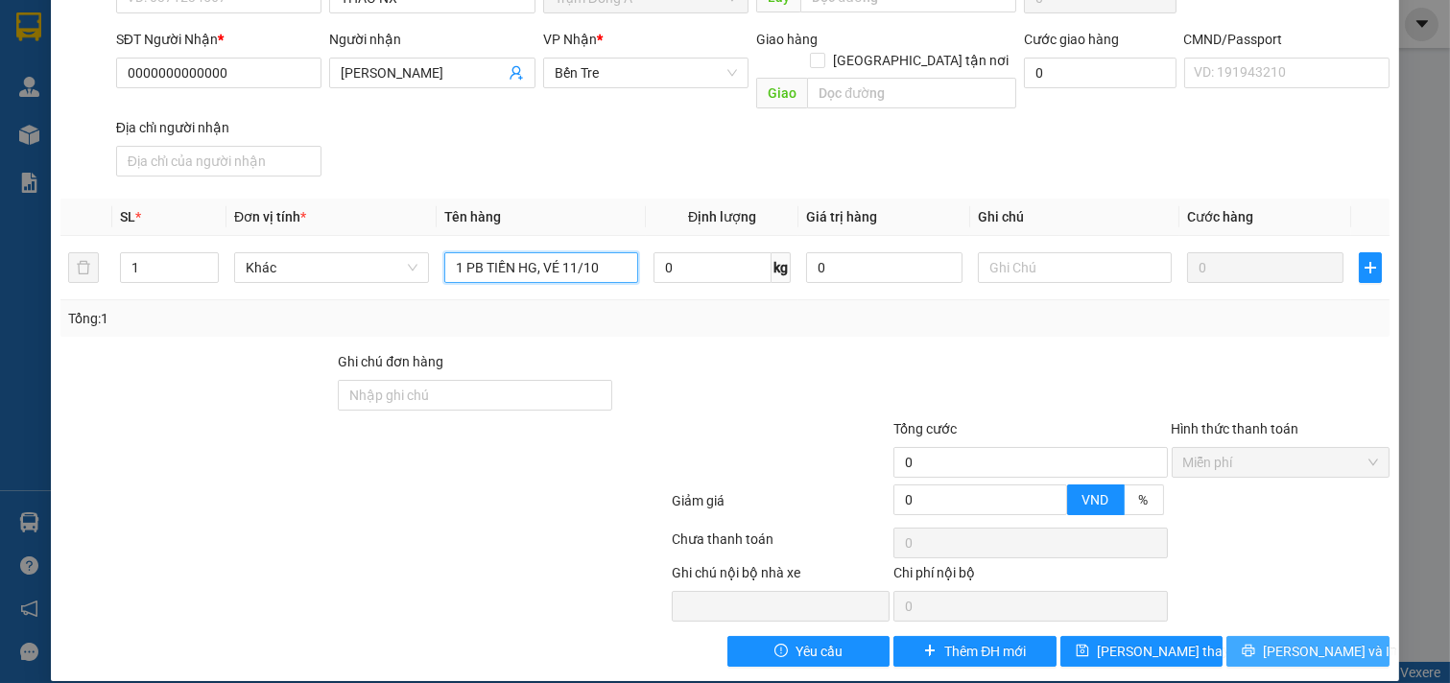
type input "1 PB TIỀN HG, VÉ 11/10"
click at [1290, 641] on span "[PERSON_NAME] và In" at bounding box center [1330, 651] width 134 height 21
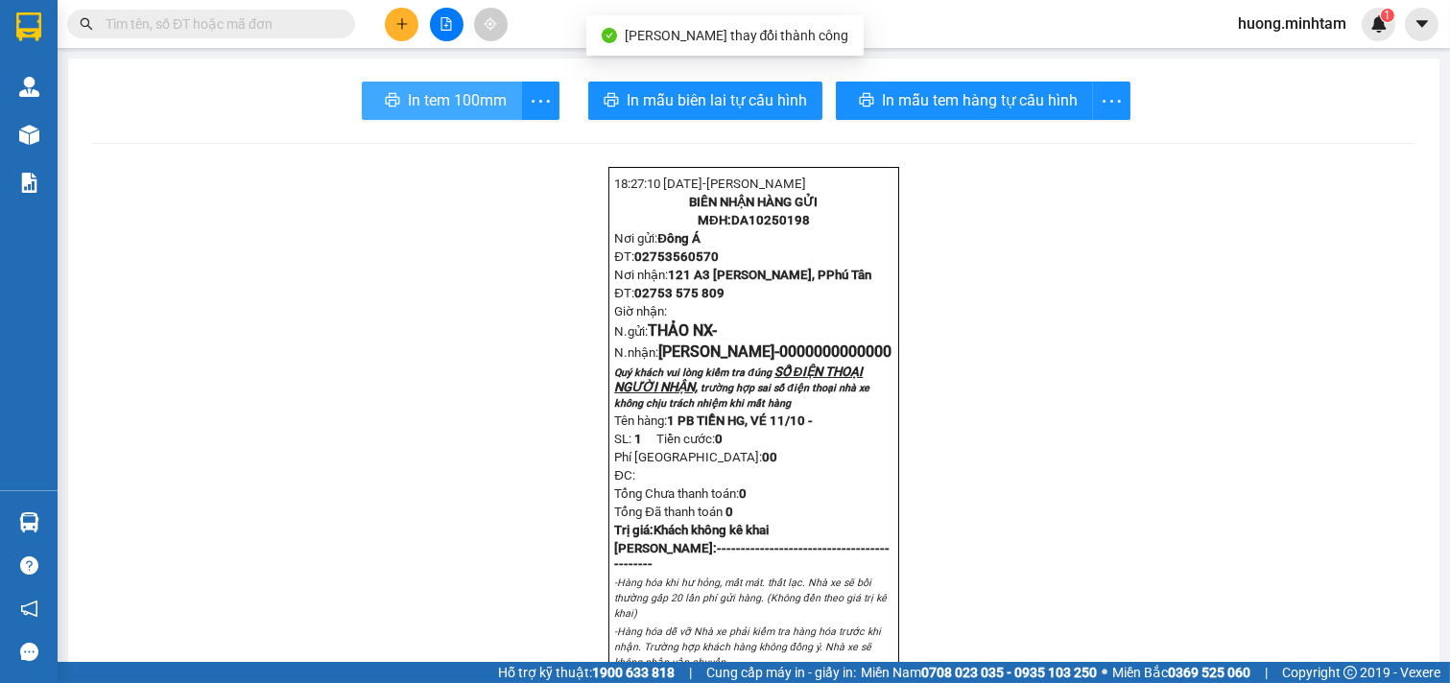
click at [447, 96] on span "In tem 100mm" at bounding box center [457, 100] width 99 height 24
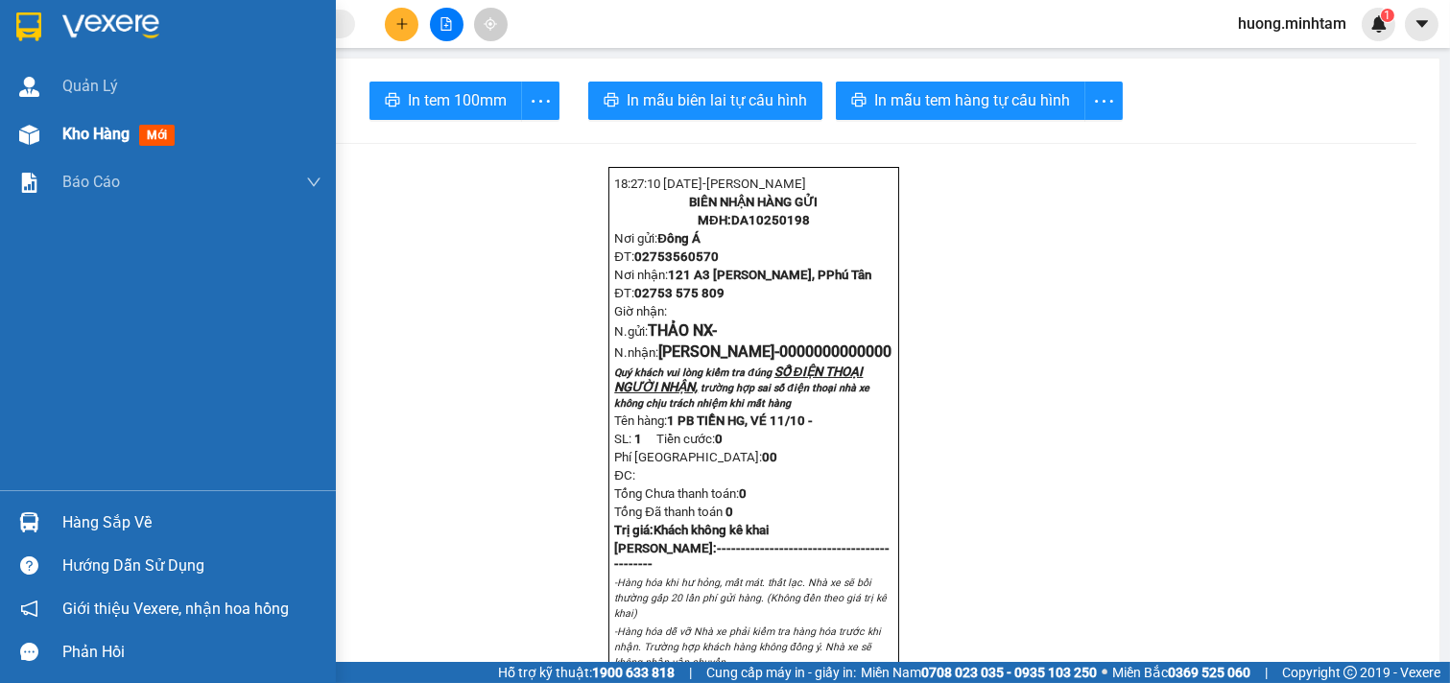
click at [84, 134] on span "Kho hàng" at bounding box center [95, 134] width 67 height 18
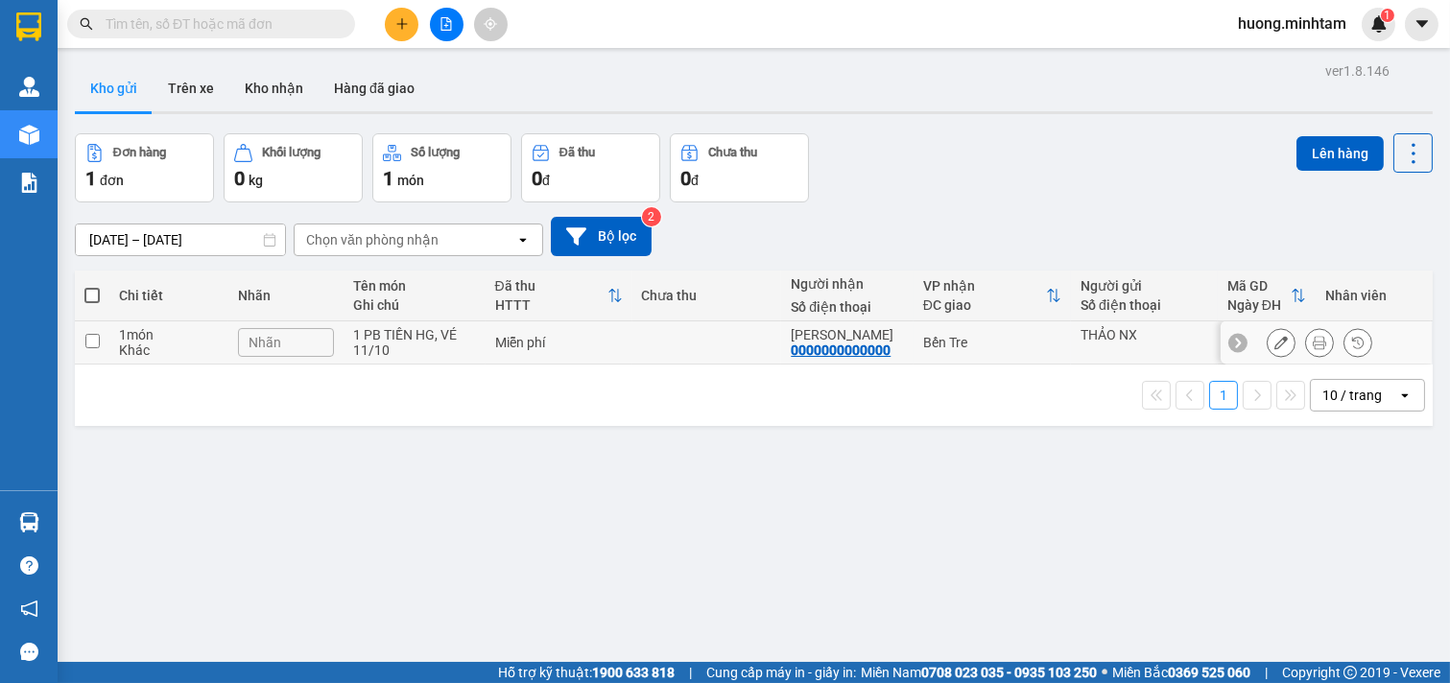
click at [619, 341] on td "Miễn phí" at bounding box center [559, 343] width 147 height 43
checkbox input "true"
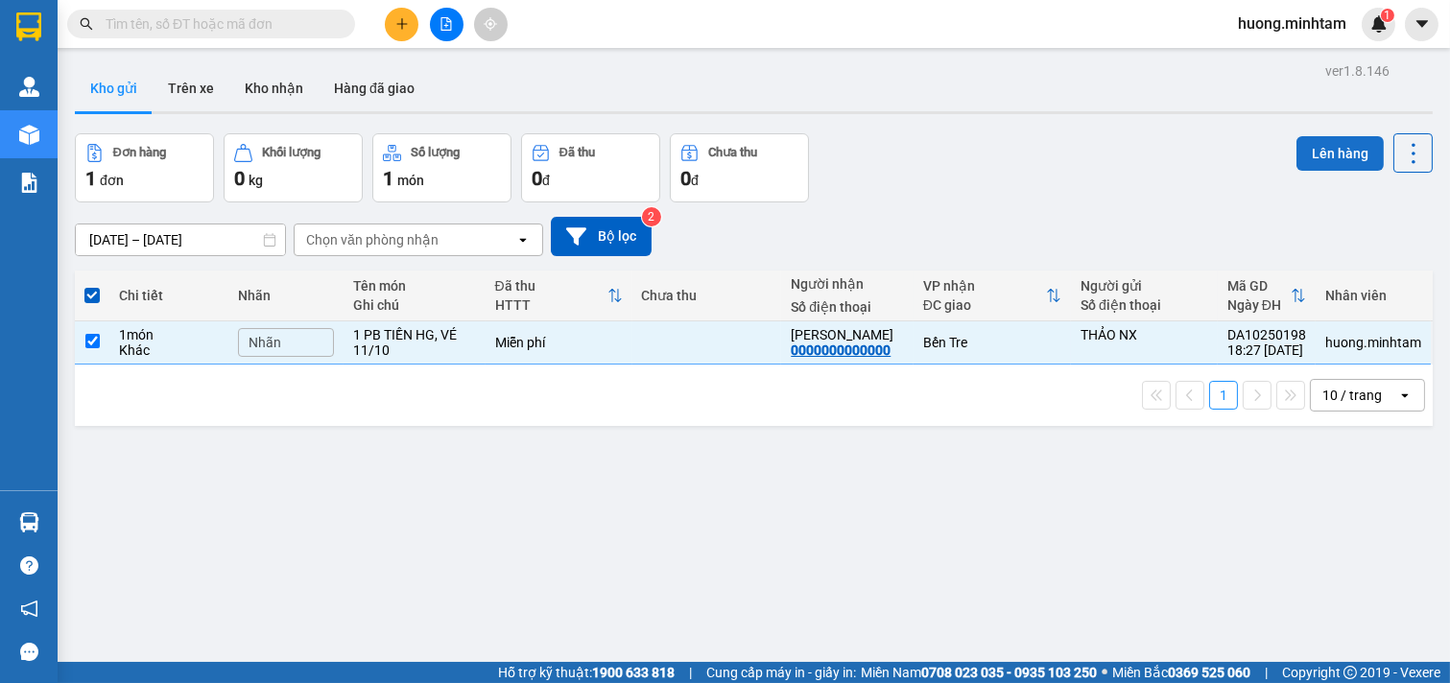
click at [1336, 150] on button "Lên hàng" at bounding box center [1340, 153] width 87 height 35
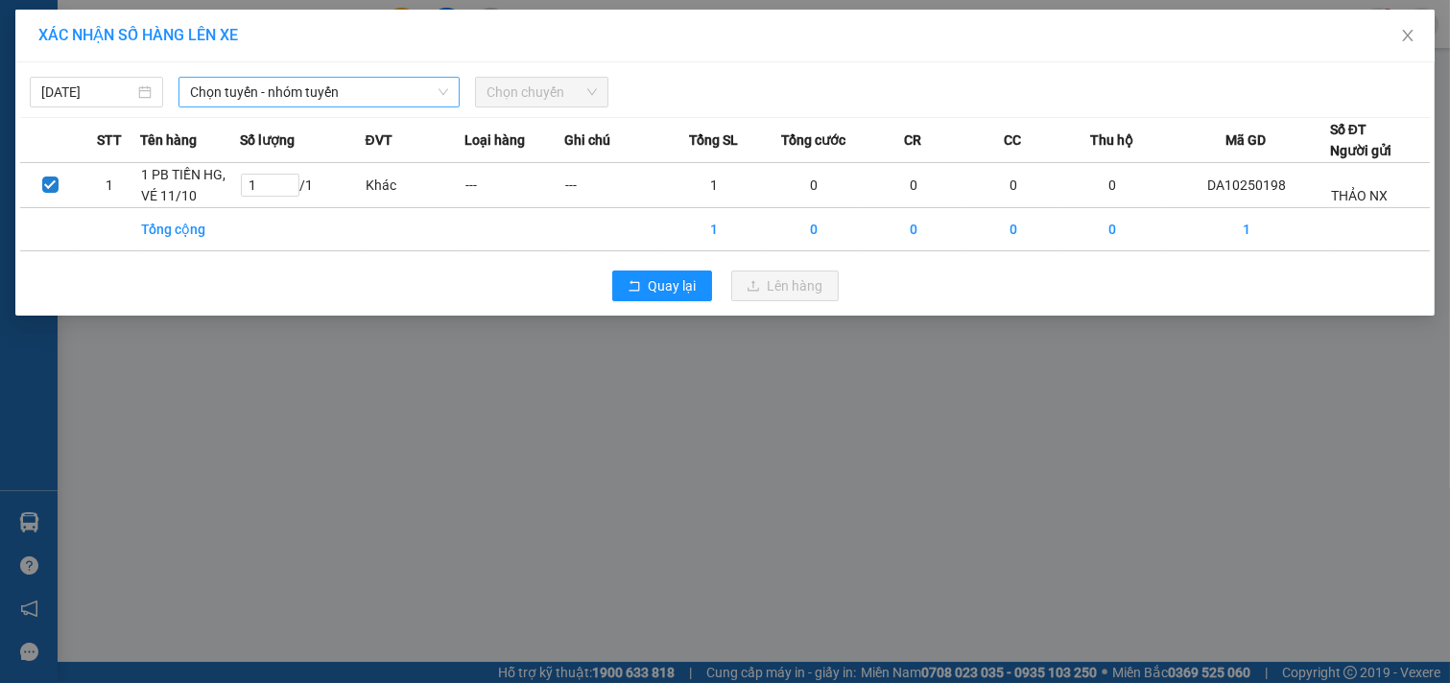
click at [295, 87] on span "Chọn tuyến - nhóm tuyến" at bounding box center [319, 92] width 258 height 29
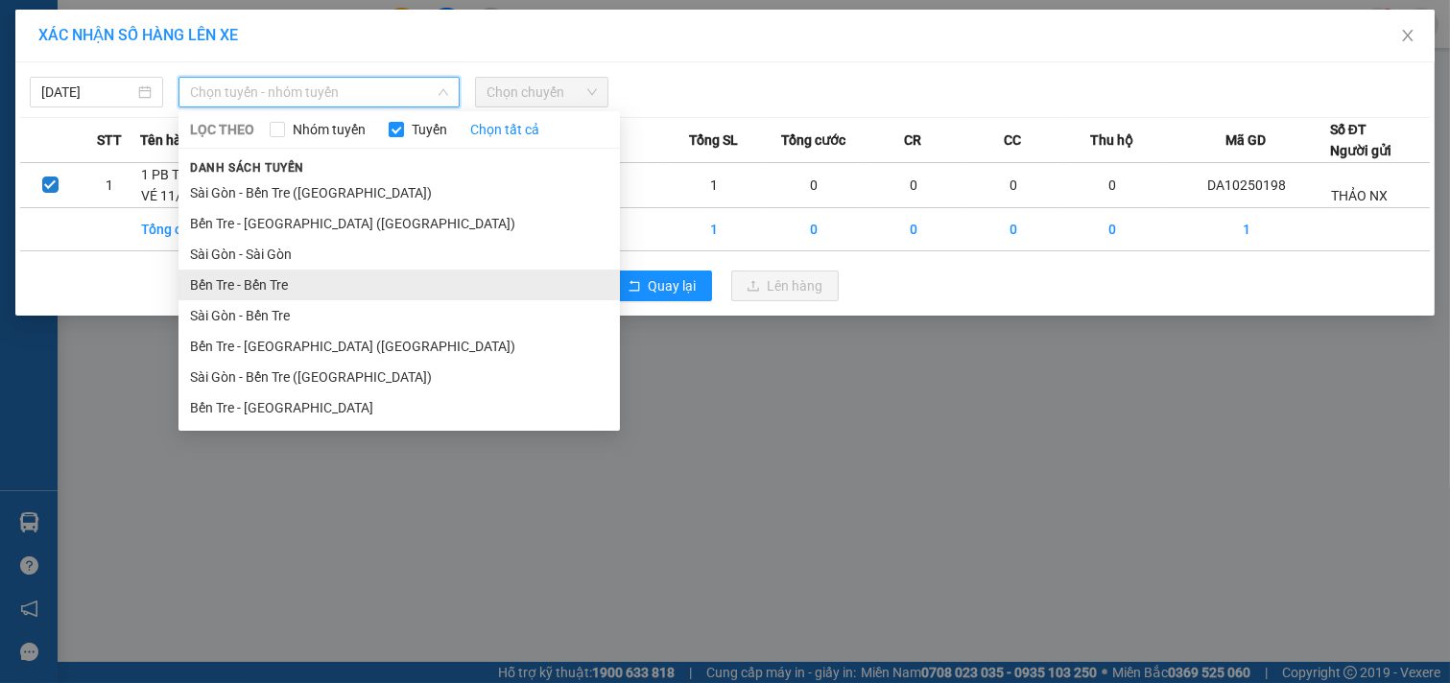
click at [356, 276] on li "Bến Tre - Bến Tre" at bounding box center [400, 285] width 442 height 31
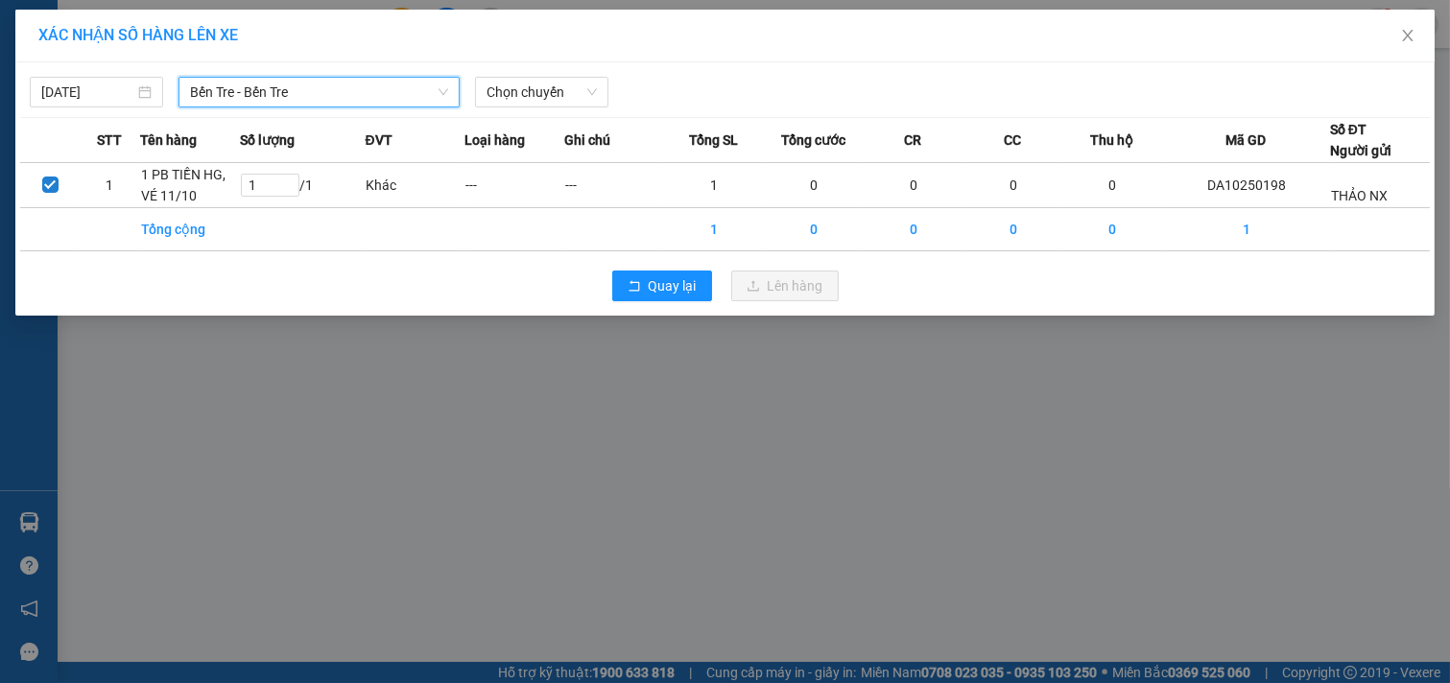
click at [524, 73] on div "11/10/2025 Bến Tre - Bến Tre Bến Tre - Bến Tre LỌC THEO Nhóm tuyến Tuyến Chọn t…" at bounding box center [725, 87] width 1410 height 40
click at [542, 97] on span "Chọn chuyến" at bounding box center [542, 92] width 110 height 29
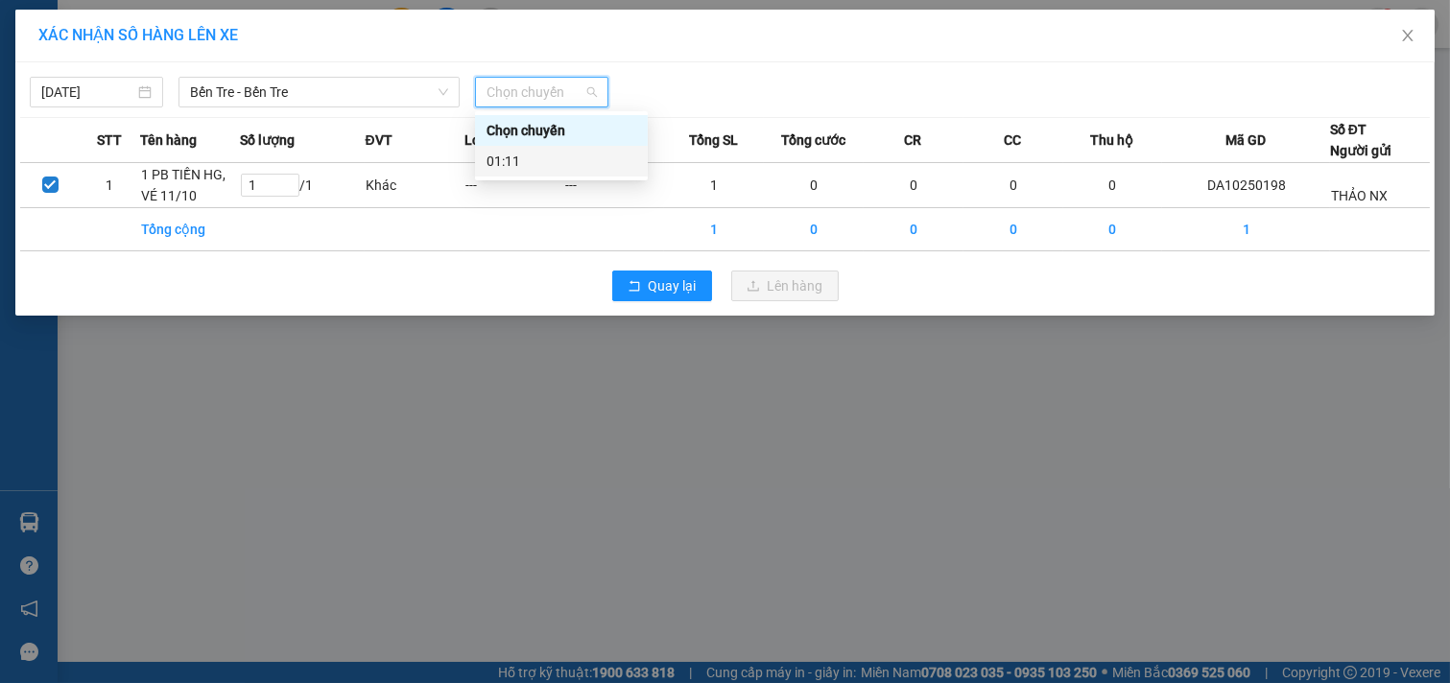
click at [541, 155] on div "01:11" at bounding box center [562, 161] width 150 height 21
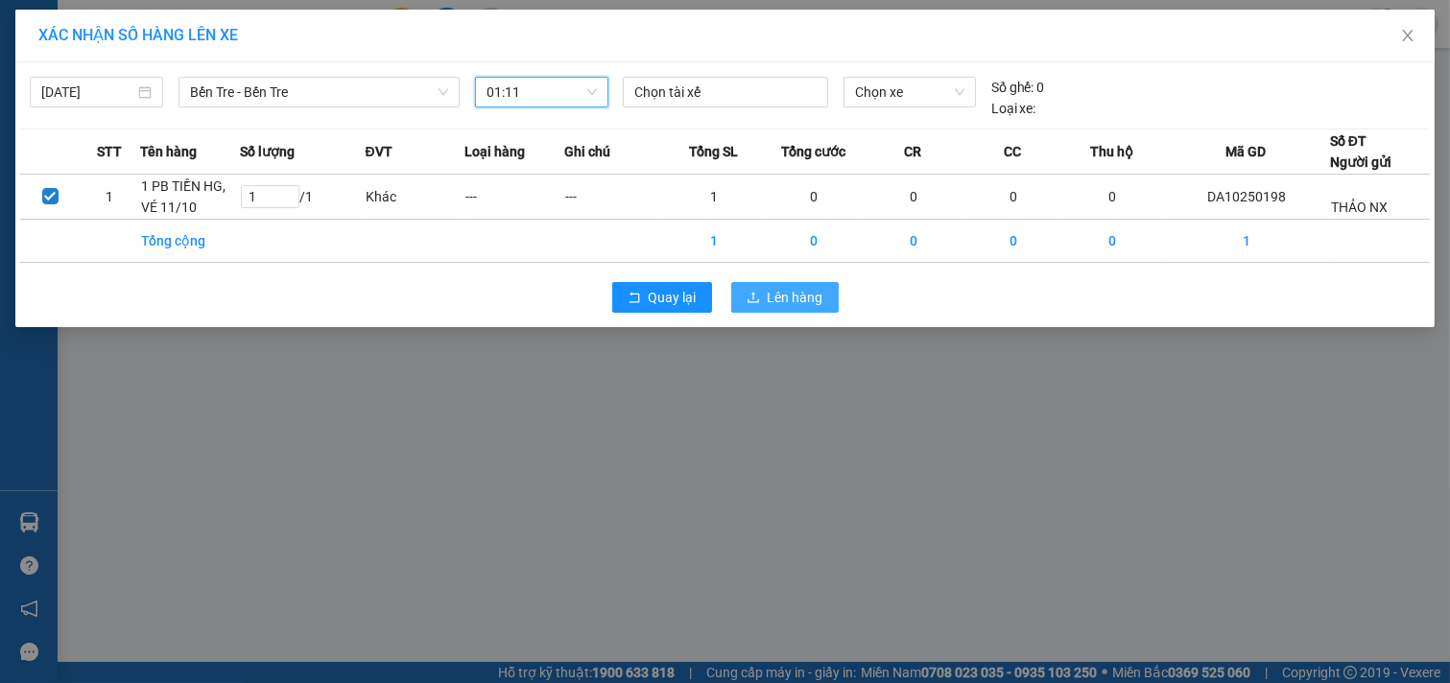
click at [799, 299] on span "Lên hàng" at bounding box center [796, 297] width 56 height 21
